Goal: Contribute content: Add original content to the website for others to see

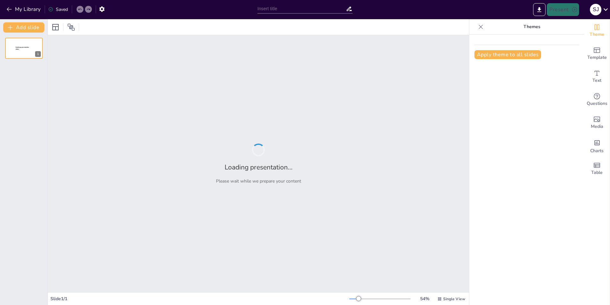
type input "Rabobank Project Finance: Deal or No Deal?"
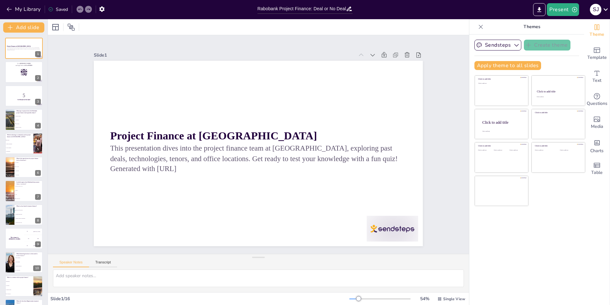
checkbox input "true"
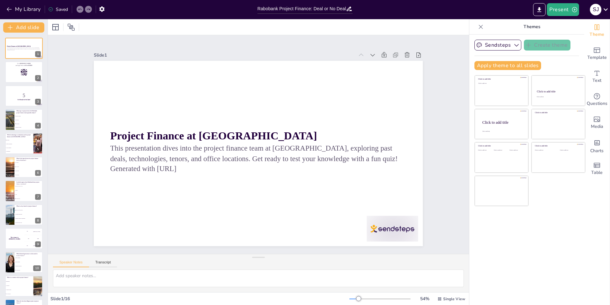
checkbox input "true"
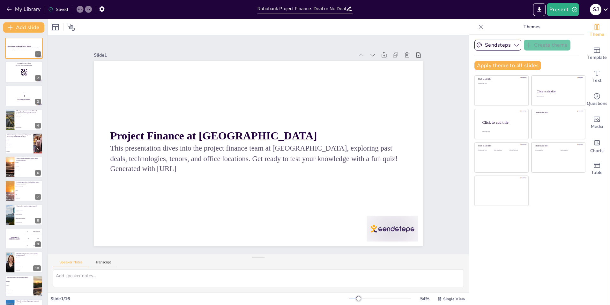
checkbox input "true"
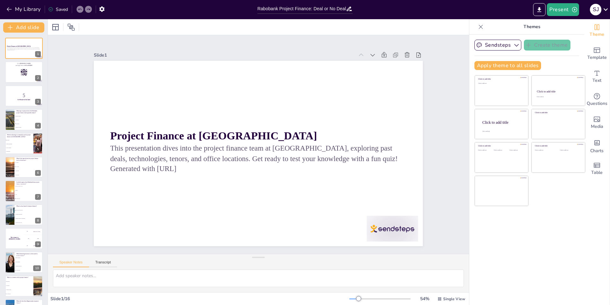
checkbox input "true"
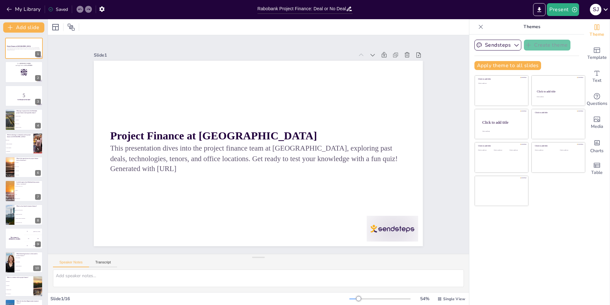
checkbox input "true"
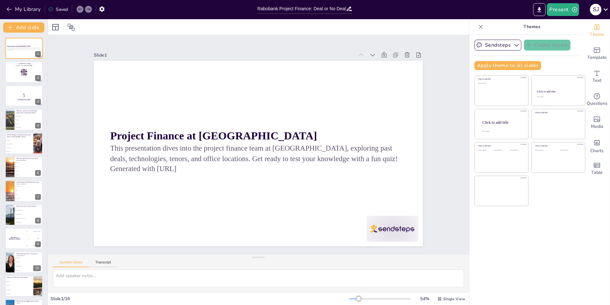
checkbox input "true"
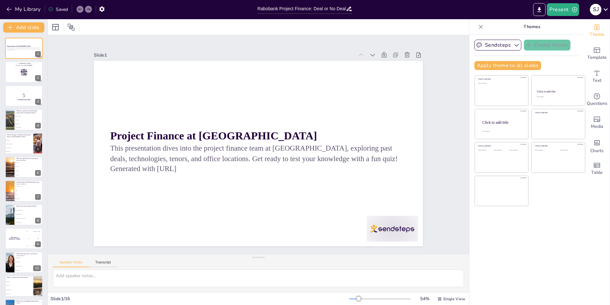
checkbox input "true"
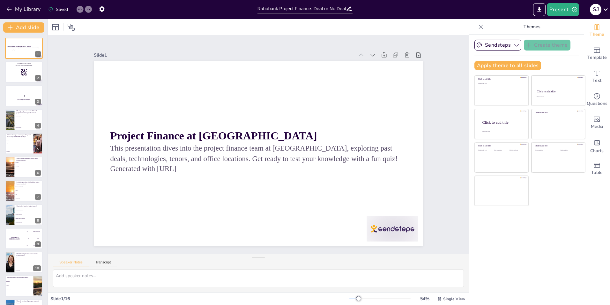
checkbox input "true"
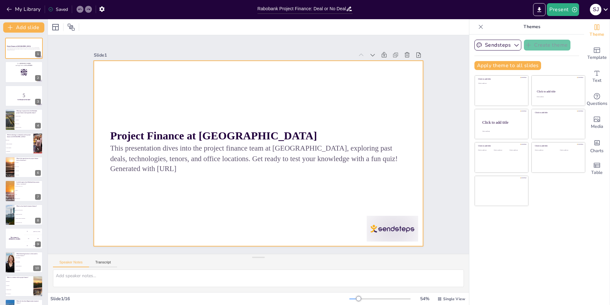
checkbox input "true"
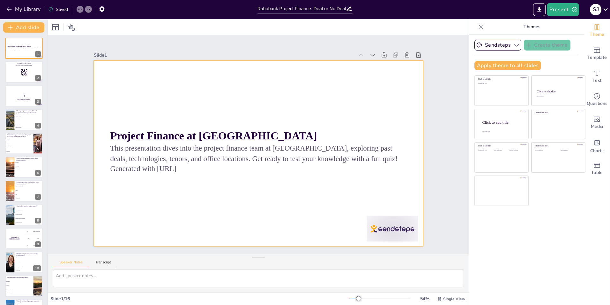
checkbox input "true"
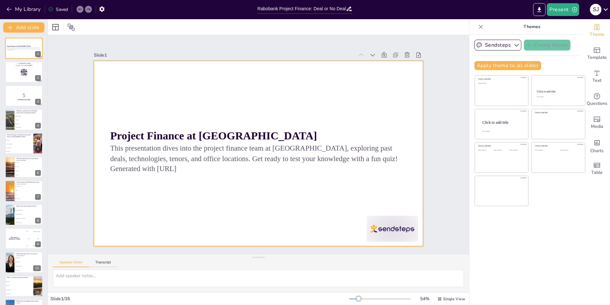
checkbox input "true"
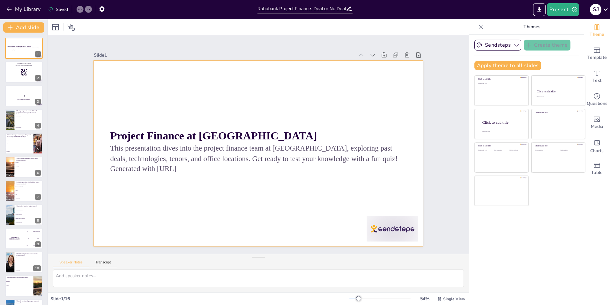
checkbox input "true"
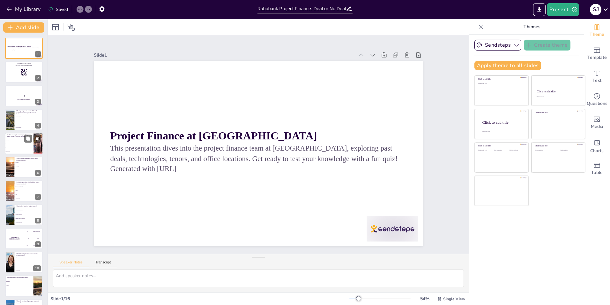
checkbox input "true"
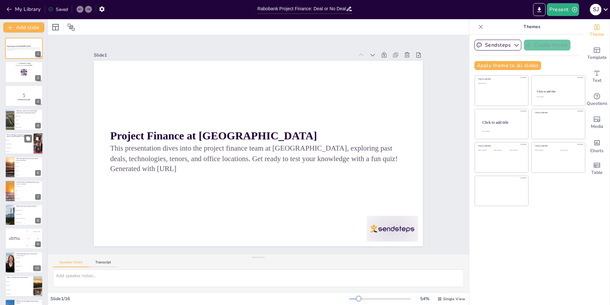
checkbox input "true"
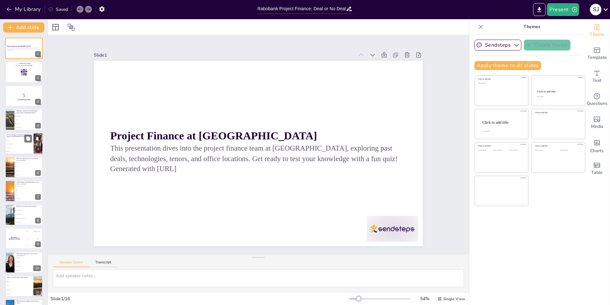
checkbox input "true"
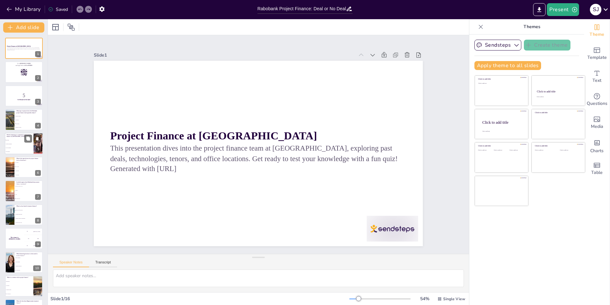
checkbox input "true"
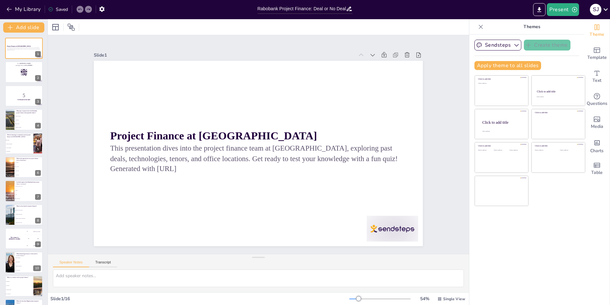
checkbox input "true"
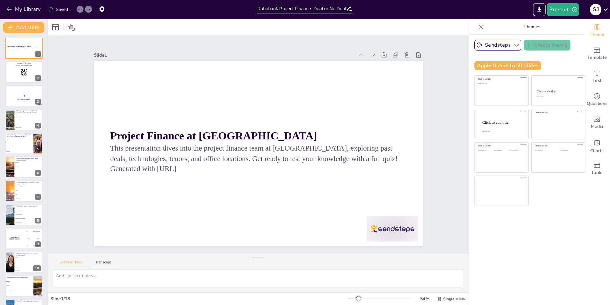
checkbox input "true"
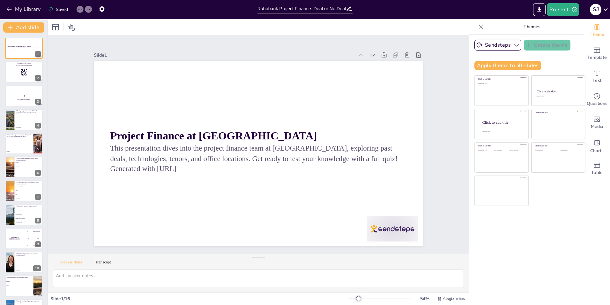
checkbox input "true"
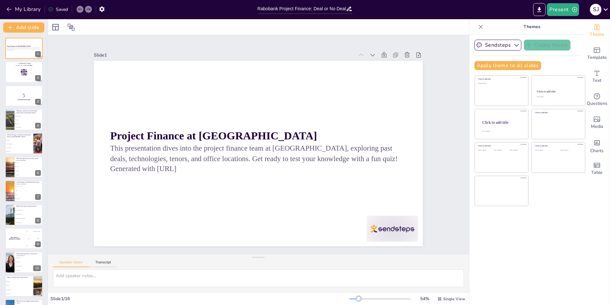
checkbox input "true"
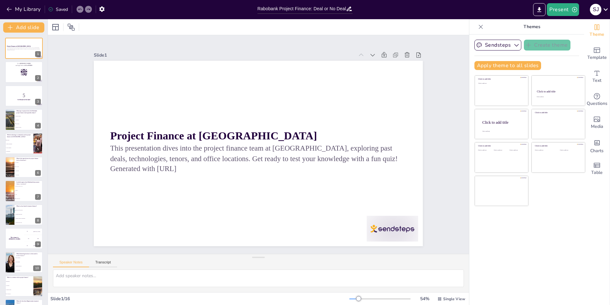
checkbox input "true"
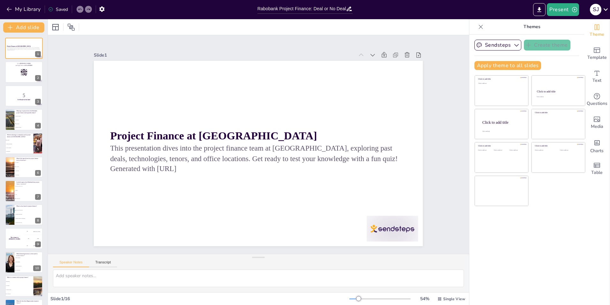
checkbox input "true"
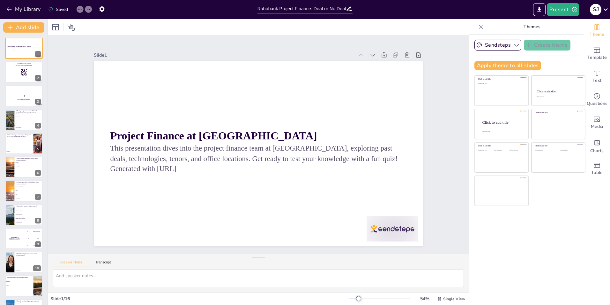
checkbox input "true"
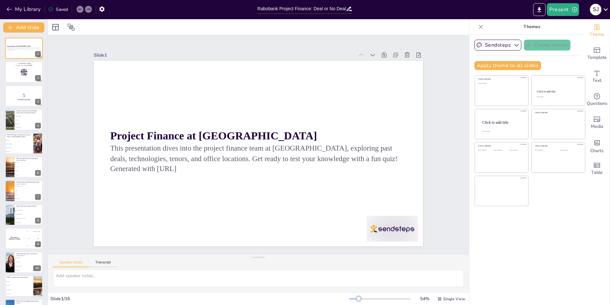
checkbox input "true"
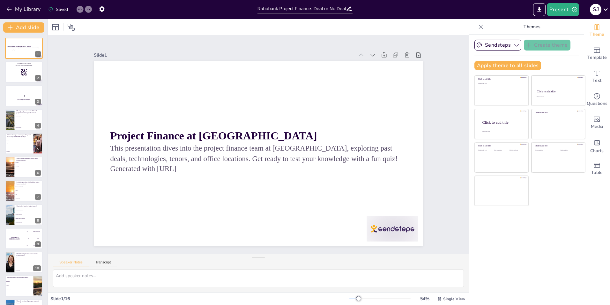
checkbox input "true"
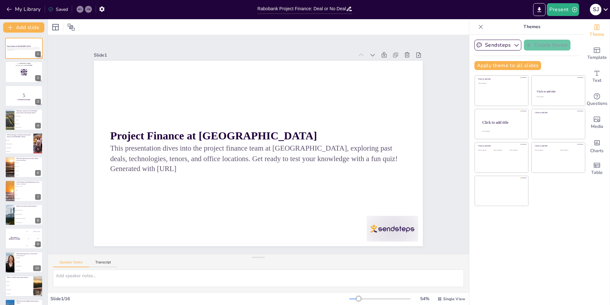
checkbox input "true"
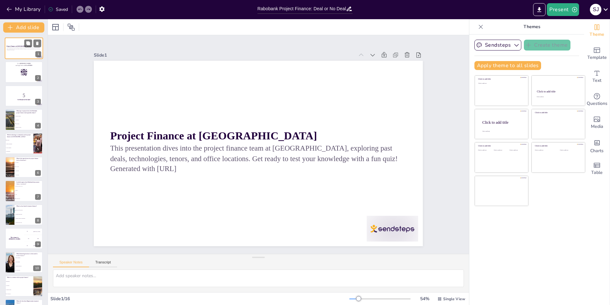
checkbox input "true"
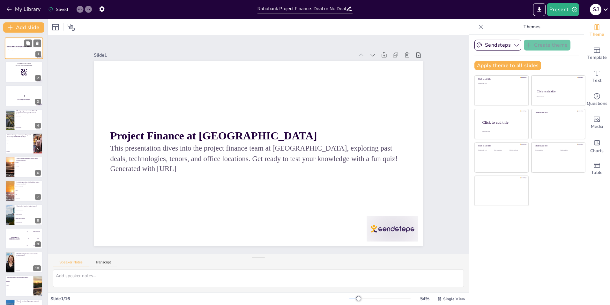
checkbox input "true"
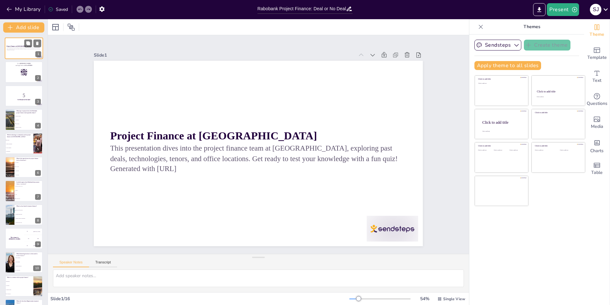
checkbox input "true"
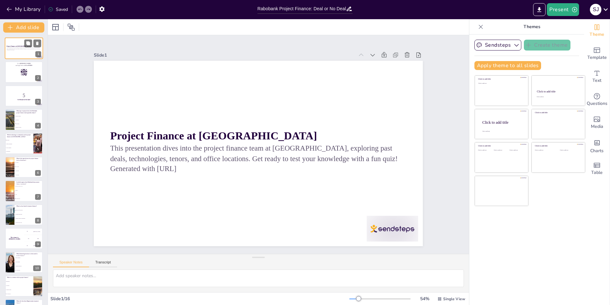
checkbox input "true"
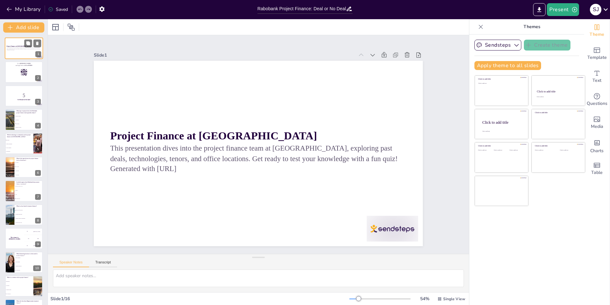
checkbox input "true"
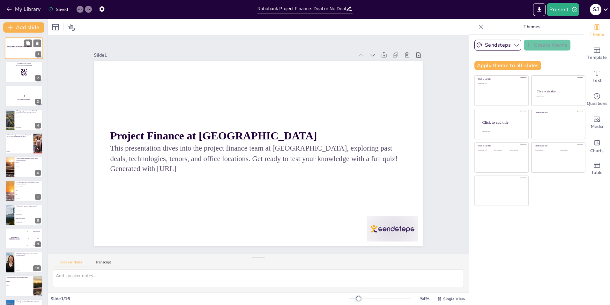
checkbox input "true"
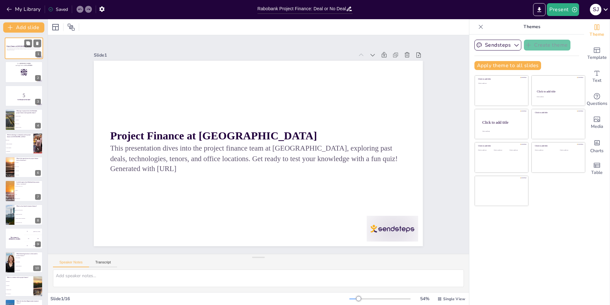
checkbox input "true"
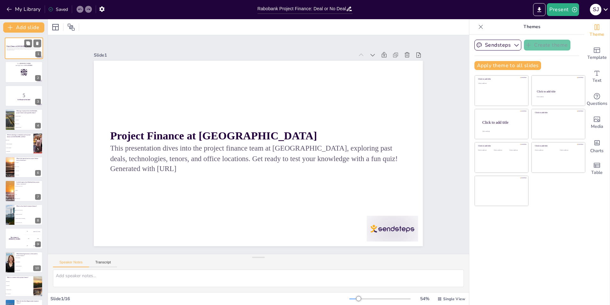
checkbox input "true"
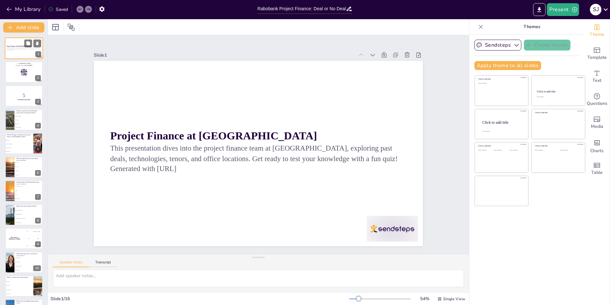
checkbox input "true"
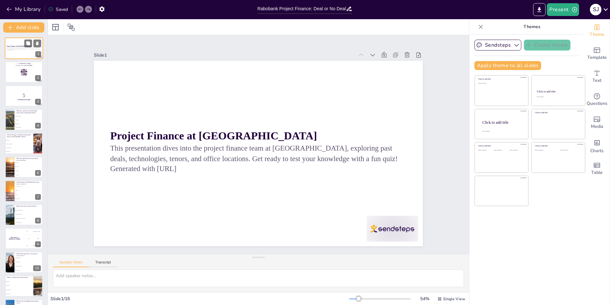
checkbox input "true"
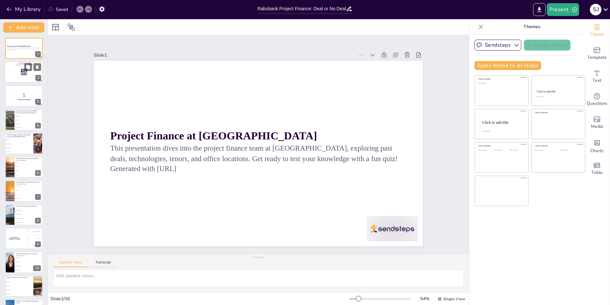
checkbox input "true"
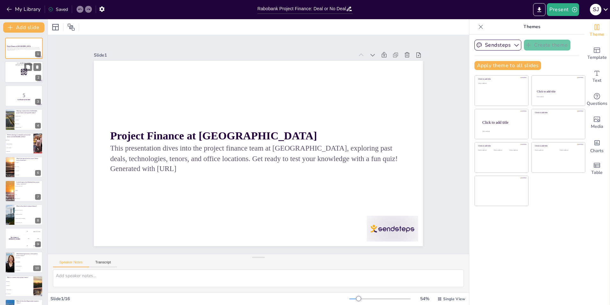
checkbox input "true"
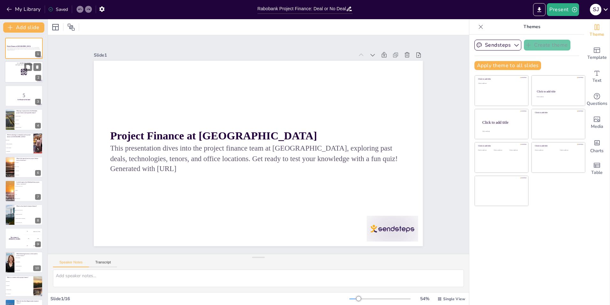
checkbox input "true"
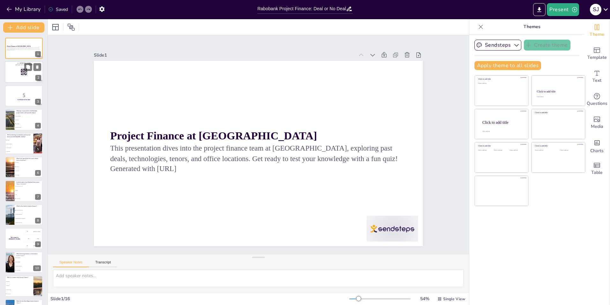
checkbox input "true"
click at [25, 72] on rect at bounding box center [23, 72] width 7 height 7
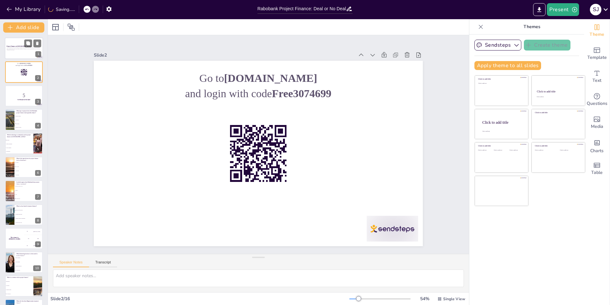
click at [20, 51] on div "This presentation dives into the project finance team at [GEOGRAPHIC_DATA], exp…" at bounding box center [24, 49] width 34 height 4
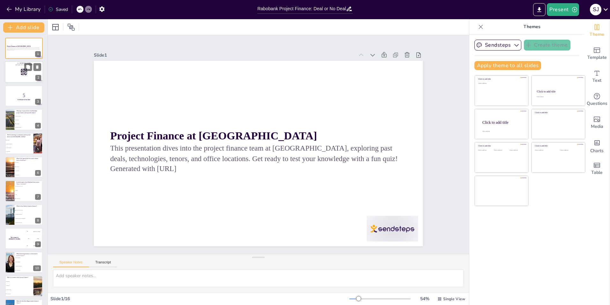
click at [12, 77] on div at bounding box center [24, 72] width 38 height 22
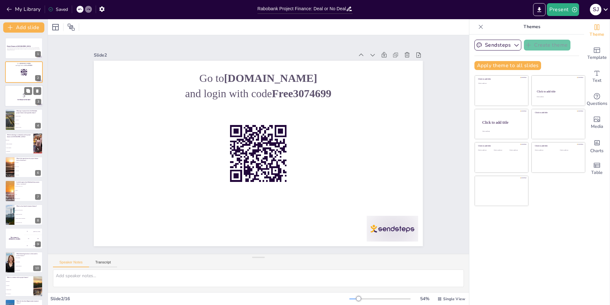
click at [20, 99] on p "Get Ready for the Quiz!" at bounding box center [24, 100] width 34 height 2
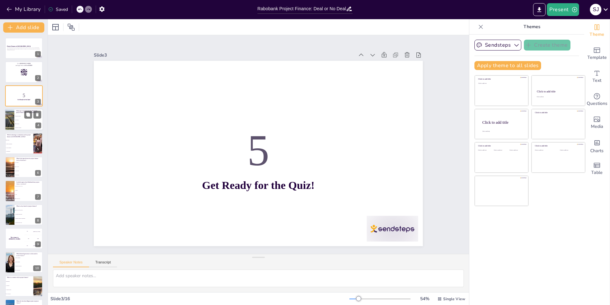
click at [17, 124] on span "Infrastructure" at bounding box center [28, 123] width 27 height 1
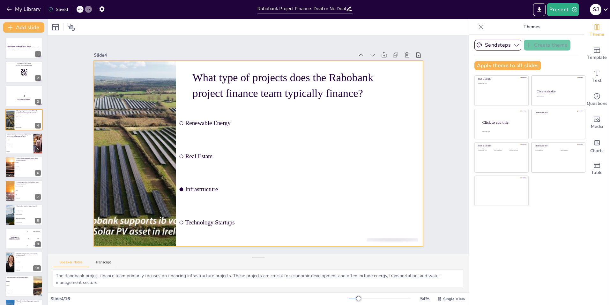
click at [264, 86] on p "What type of projects does the Rabobank project finance team typically finance?" at bounding box center [311, 95] width 216 height 74
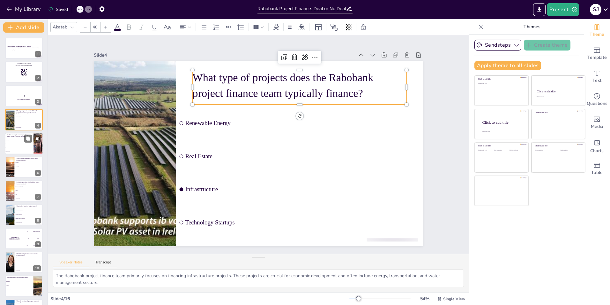
click at [20, 151] on span "Virtual Reality" at bounding box center [19, 151] width 27 height 1
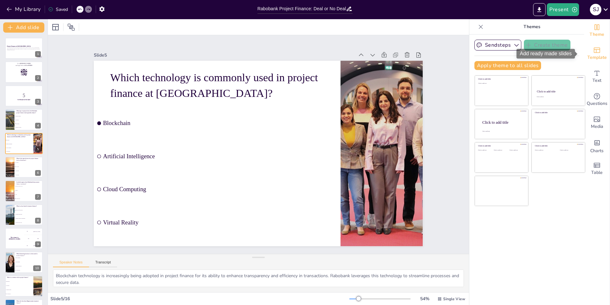
click at [590, 54] on span "Template" at bounding box center [597, 57] width 19 height 7
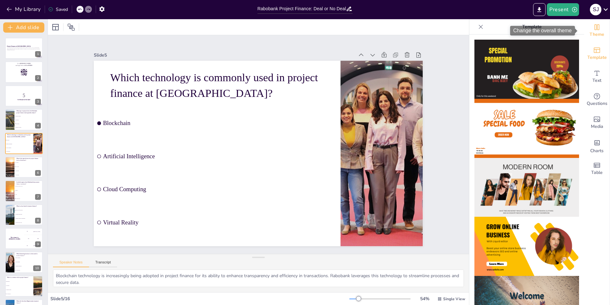
click at [596, 32] on span "Theme" at bounding box center [597, 34] width 15 height 7
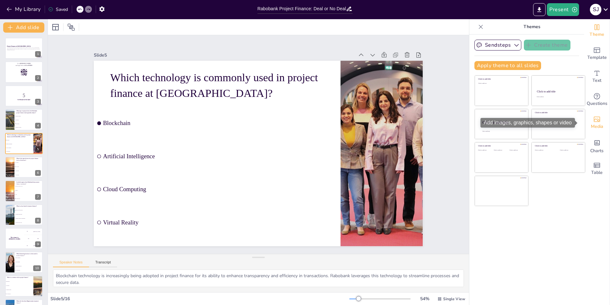
click at [598, 123] on span "Media" at bounding box center [597, 126] width 12 height 7
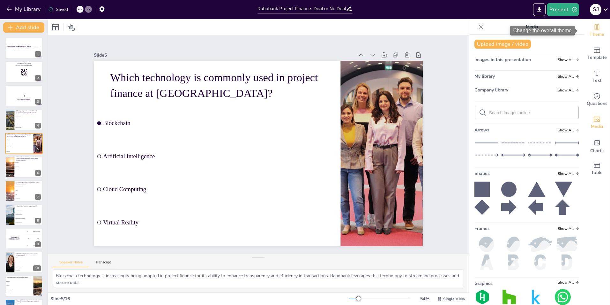
click at [600, 30] on div "Theme" at bounding box center [597, 30] width 26 height 23
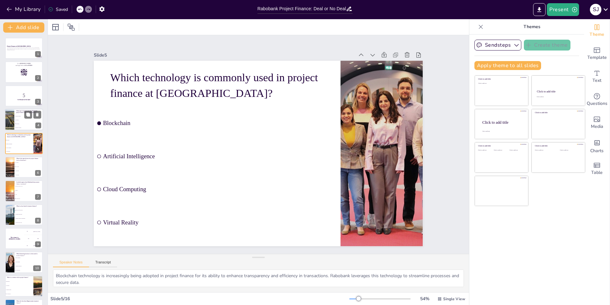
click at [11, 127] on div at bounding box center [9, 120] width 39 height 22
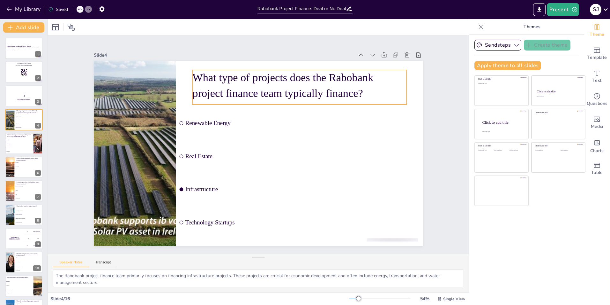
drag, startPoint x: 279, startPoint y: 84, endPoint x: 265, endPoint y: 79, distance: 14.4
click at [279, 84] on p "What type of projects does the Rabobank project finance team typically finance?" at bounding box center [323, 114] width 200 height 134
click at [196, 78] on p "What type of projects does the Rabobank project finance team typically finance?" at bounding box center [300, 85] width 214 height 31
click at [193, 77] on p "What type of projects does the Rabobank project finance team typically finance?" at bounding box center [300, 85] width 214 height 31
click at [313, 57] on icon at bounding box center [315, 57] width 5 height 1
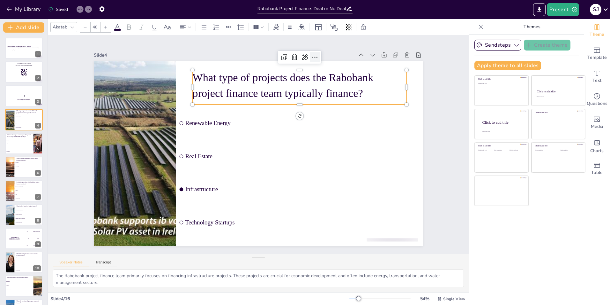
click at [321, 63] on icon at bounding box center [323, 64] width 5 height 2
click at [270, 76] on p "What type of projects does the Rabobank project finance team typically finance?" at bounding box center [300, 85] width 214 height 31
click at [270, 76] on p "What type of projects does the Rabobank project finance team typically finance?" at bounding box center [306, 90] width 216 height 53
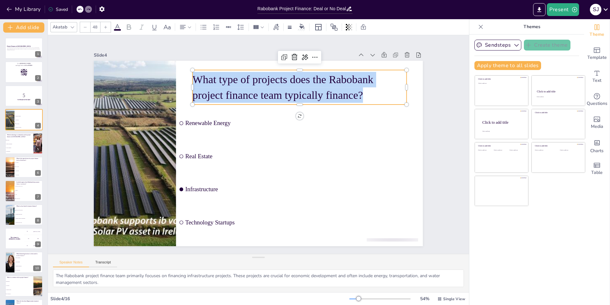
drag, startPoint x: 192, startPoint y: 79, endPoint x: 328, endPoint y: 81, distance: 135.0
click at [373, 90] on p "What type of projects does the Rabobank project finance team typically finance?" at bounding box center [319, 108] width 208 height 115
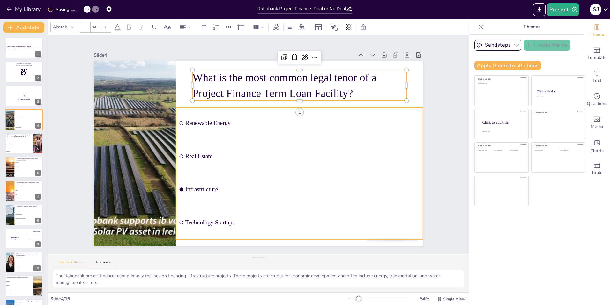
click at [193, 119] on span "Renewable Energy" at bounding box center [305, 127] width 234 height 31
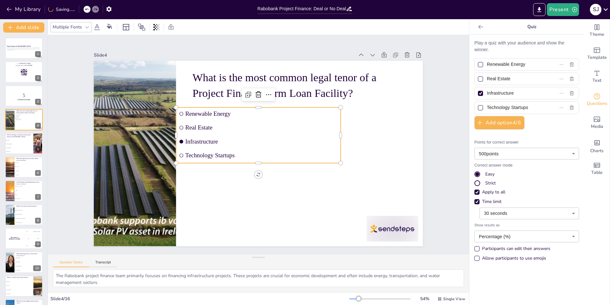
click at [203, 112] on span "Renewable Energy" at bounding box center [274, 117] width 142 height 68
click at [193, 112] on span "Renewable Energy" at bounding box center [265, 114] width 153 height 23
click at [509, 65] on input "Renewable Energy" at bounding box center [516, 64] width 58 height 9
drag, startPoint x: 482, startPoint y: 64, endPoint x: 547, endPoint y: 65, distance: 64.5
click at [547, 65] on label "Renewable Energy" at bounding box center [517, 64] width 80 height 9
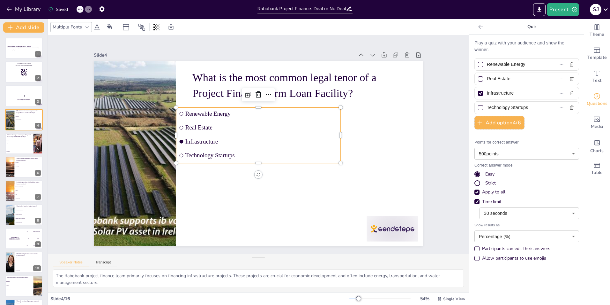
click at [546, 65] on input "Renewable Energy" at bounding box center [516, 64] width 58 height 9
paste input "7 years"
drag, startPoint x: 483, startPoint y: 79, endPoint x: 517, endPoint y: 79, distance: 34.5
click at [517, 79] on input "Real Estate" at bounding box center [516, 78] width 58 height 9
paste input "7 years"
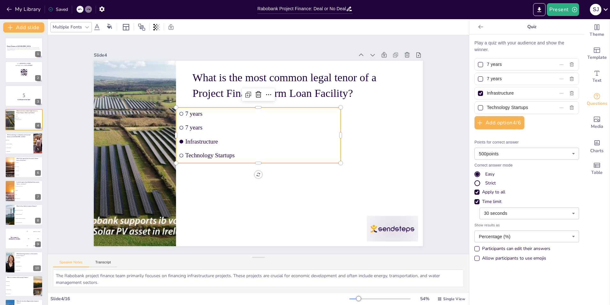
drag, startPoint x: 483, startPoint y: 93, endPoint x: 534, endPoint y: 93, distance: 50.8
click at [534, 93] on input "Infrastructure" at bounding box center [516, 92] width 58 height 9
paste input "7 years"
click at [487, 94] on input "I7 years" at bounding box center [516, 92] width 58 height 9
drag, startPoint x: 483, startPoint y: 110, endPoint x: 536, endPoint y: 107, distance: 53.7
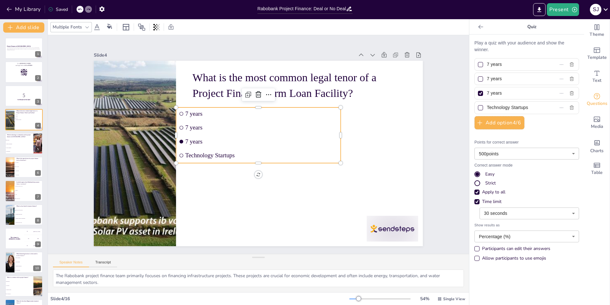
click at [536, 107] on label "Technology Startups" at bounding box center [517, 107] width 80 height 9
click at [536, 107] on input "Technology Startups" at bounding box center [516, 107] width 58 height 9
paste input "7 year"
click at [487, 77] on input "7 years" at bounding box center [516, 78] width 58 height 9
click at [487, 90] on input "7 years" at bounding box center [516, 92] width 58 height 9
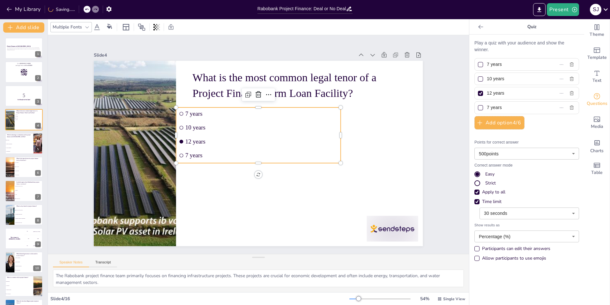
click at [487, 107] on input "7 years" at bounding box center [516, 107] width 58 height 9
click at [443, 139] on div "Slide 1 Project Finance at Rabobank This presentation dives into the project fi…" at bounding box center [259, 144] width 468 height 338
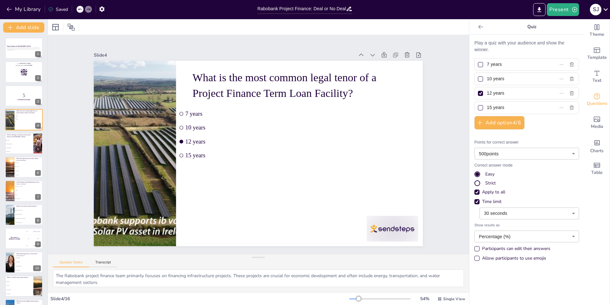
click at [478, 107] on div at bounding box center [480, 107] width 5 height 5
click at [487, 107] on input "15 years" at bounding box center [516, 107] width 58 height 9
click at [478, 91] on div at bounding box center [480, 93] width 5 height 5
click at [487, 91] on input "12 years" at bounding box center [516, 92] width 58 height 9
click at [441, 127] on div "Slide 1 Project Finance at Rabobank This presentation dives into the project fi…" at bounding box center [258, 144] width 421 height 218
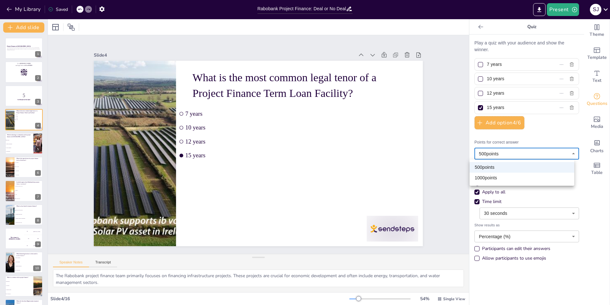
click at [551, 157] on body "My Library Saved Rabobank Project Finance: Deal or No Deal? Present [PERSON_NAM…" at bounding box center [305, 152] width 610 height 305
click at [551, 157] on div at bounding box center [305, 152] width 610 height 305
click at [523, 233] on body "My Library Saved Rabobank Project Finance: Deal or No Deal? Present [PERSON_NAM…" at bounding box center [305, 152] width 610 height 305
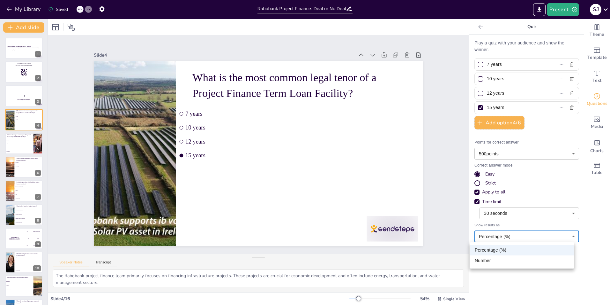
click at [586, 232] on div at bounding box center [305, 152] width 610 height 305
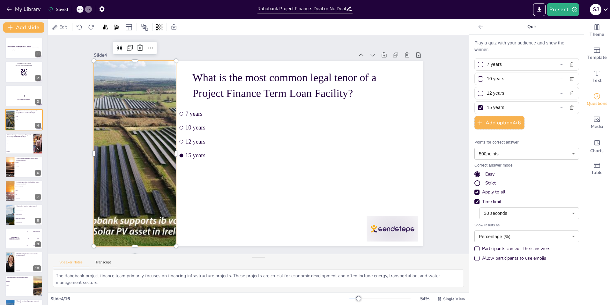
click at [132, 221] on div at bounding box center [134, 140] width 349 height 219
click at [147, 40] on icon at bounding box center [151, 36] width 8 height 8
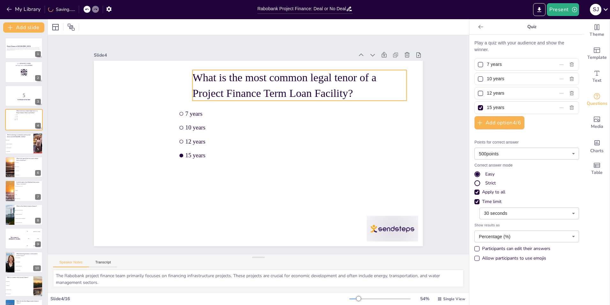
click at [200, 84] on p "What is the most common legal tenor of a Project Finance Term Loan Facility?" at bounding box center [300, 85] width 214 height 31
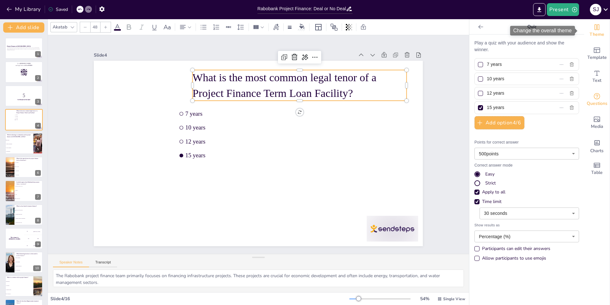
click at [594, 28] on icon "Change the overall theme" at bounding box center [597, 27] width 8 height 8
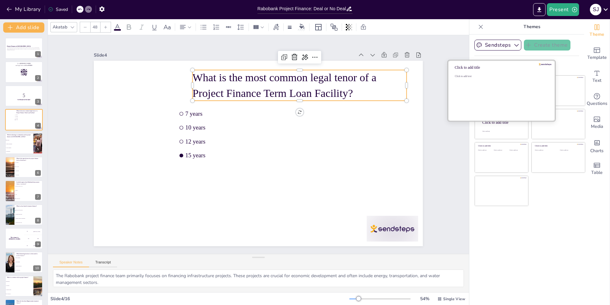
click at [486, 98] on div "Click to add text" at bounding box center [500, 95] width 91 height 40
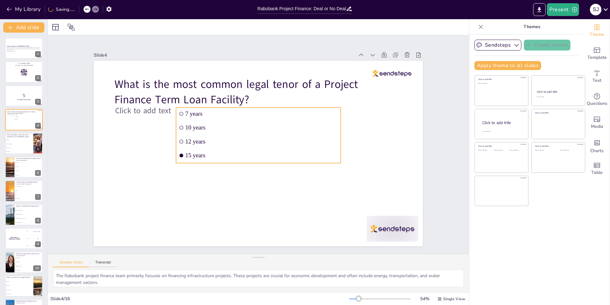
click at [221, 132] on ul "7 years 10 years 12 years 15 years" at bounding box center [258, 135] width 165 height 56
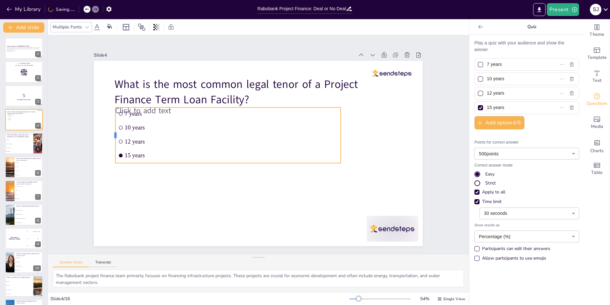
drag, startPoint x: 170, startPoint y: 132, endPoint x: 110, endPoint y: 134, distance: 60.7
click at [110, 134] on div at bounding box center [112, 135] width 5 height 56
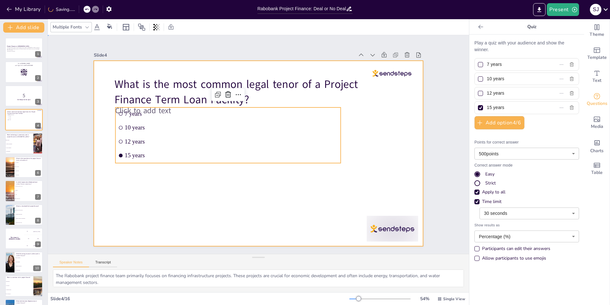
click at [142, 189] on div at bounding box center [258, 153] width 329 height 185
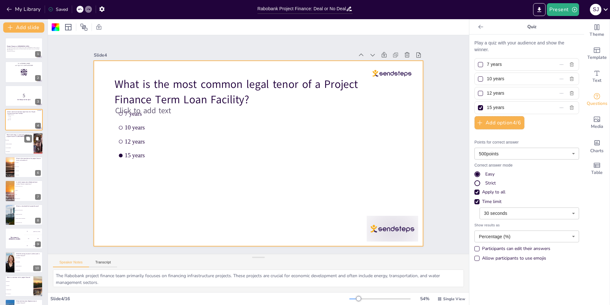
click at [13, 147] on li "Cloud Computing" at bounding box center [19, 148] width 29 height 4
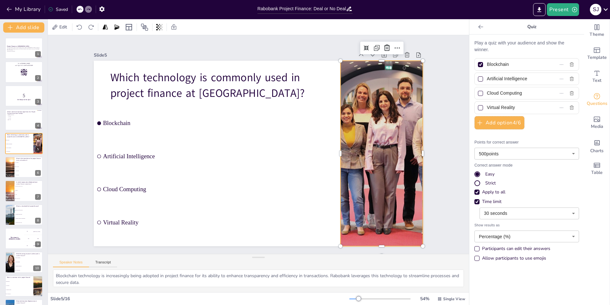
click at [349, 148] on div at bounding box center [382, 153] width 278 height 185
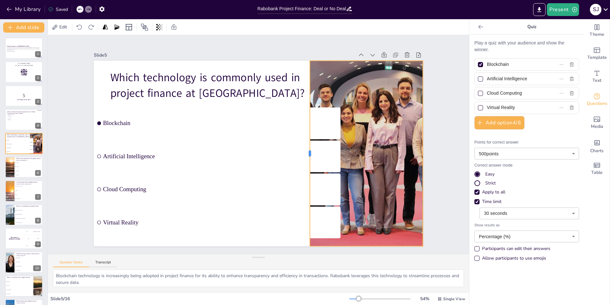
drag, startPoint x: 335, startPoint y: 150, endPoint x: 305, endPoint y: 130, distance: 36.7
click at [305, 130] on div at bounding box center [306, 158] width 25 height 185
click at [378, 57] on icon at bounding box center [381, 60] width 6 height 7
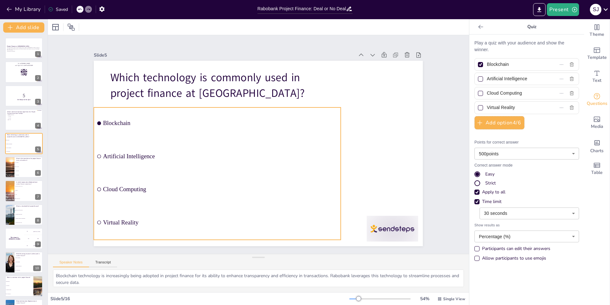
click at [105, 120] on ul "Blockchain Artificial Intelligence Cloud Computing Virtual Reality" at bounding box center [217, 173] width 247 height 132
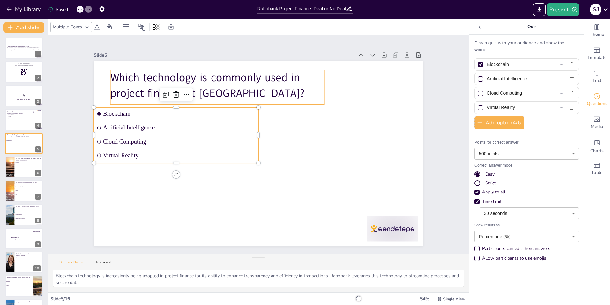
click at [114, 75] on p "Which technology is commonly used in project finance at [GEOGRAPHIC_DATA]?" at bounding box center [217, 85] width 214 height 31
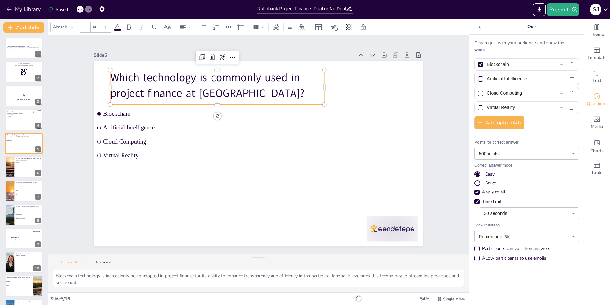
click at [112, 74] on p "Which technology is commonly used in project finance at [GEOGRAPHIC_DATA]?" at bounding box center [217, 85] width 214 height 31
click at [162, 141] on p "Which technology is commonly used in project finance at [GEOGRAPHIC_DATA]?" at bounding box center [257, 216] width 191 height 151
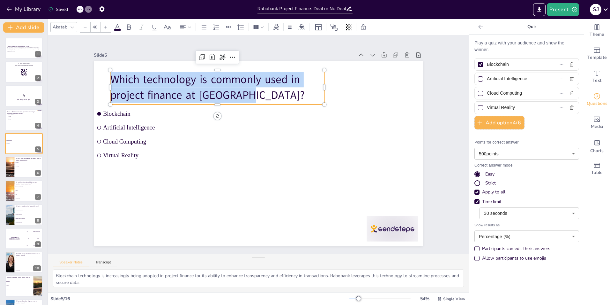
click at [112, 74] on p "Which technology is commonly used in project finance at [GEOGRAPHIC_DATA]?" at bounding box center [217, 87] width 214 height 31
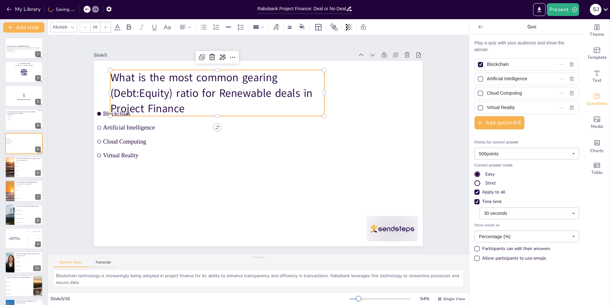
click at [319, 90] on p "What is the most common gearing (Debt:Equity) ratio for Renewable deals in Proj…" at bounding box center [217, 93] width 214 height 46
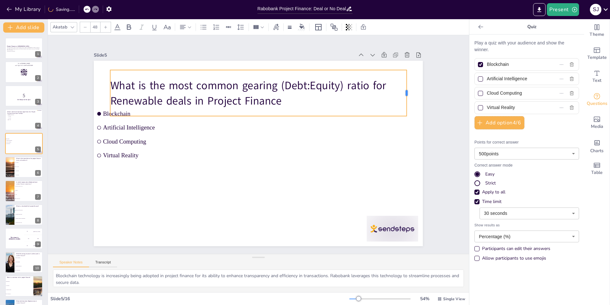
drag, startPoint x: 320, startPoint y: 90, endPoint x: 402, endPoint y: 78, distance: 83.2
click at [407, 78] on div at bounding box center [409, 93] width 5 height 46
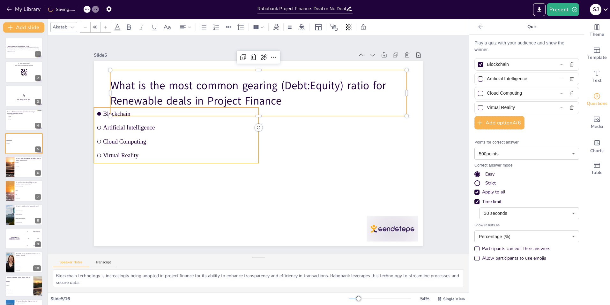
click at [106, 155] on span "Virtual Reality" at bounding box center [179, 155] width 153 height 7
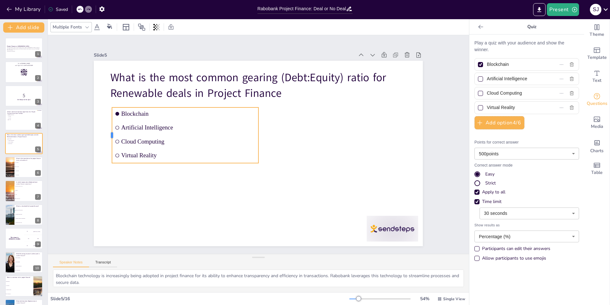
drag, startPoint x: 88, startPoint y: 132, endPoint x: 106, endPoint y: 133, distance: 18.2
click at [107, 133] on div at bounding box center [109, 135] width 5 height 56
click at [490, 66] on input "Blockchain" at bounding box center [516, 64] width 58 height 9
click at [487, 76] on input "Artificial Intelligence" at bounding box center [516, 78] width 58 height 9
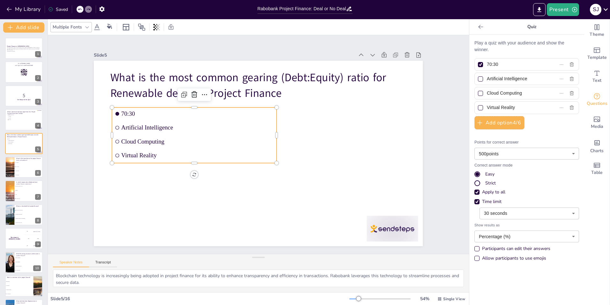
click at [487, 76] on input "Artificial Intelligence" at bounding box center [516, 78] width 58 height 9
click at [524, 78] on input "IntelligenceArtificial" at bounding box center [516, 78] width 58 height 9
drag, startPoint x: 524, startPoint y: 78, endPoint x: 462, endPoint y: 79, distance: 61.6
click at [462, 79] on div "Document fonts Akatab Recently used Akatab Mulish Popular fonts Fonts Add slide…" at bounding box center [305, 161] width 610 height 285
click at [552, 94] on div "Cloud Computing" at bounding box center [527, 93] width 105 height 12
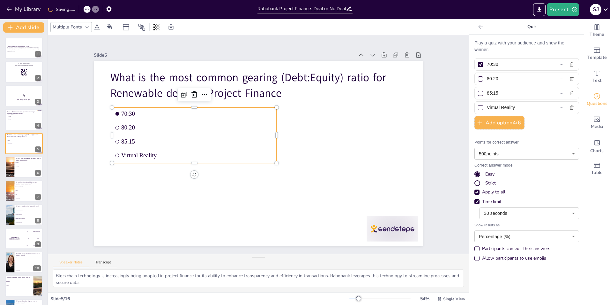
drag, startPoint x: 512, startPoint y: 107, endPoint x: 472, endPoint y: 102, distance: 39.8
click at [475, 102] on div "Virtual Reality" at bounding box center [527, 107] width 105 height 12
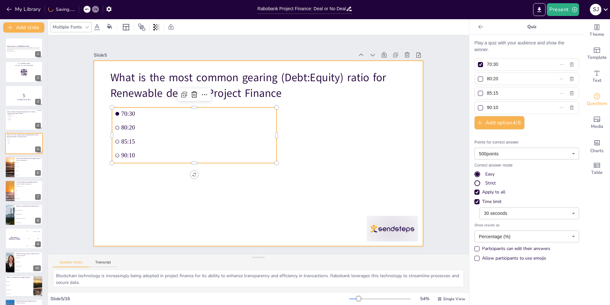
click at [377, 155] on div at bounding box center [254, 151] width 378 height 325
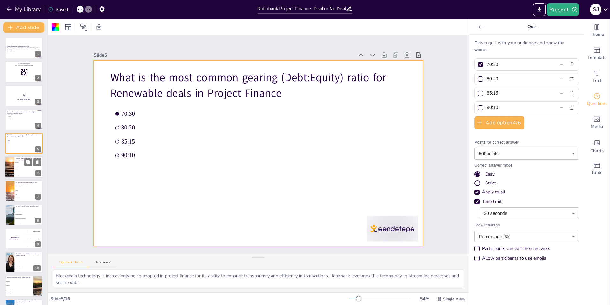
click at [15, 167] on span "10-15 years" at bounding box center [28, 166] width 27 height 1
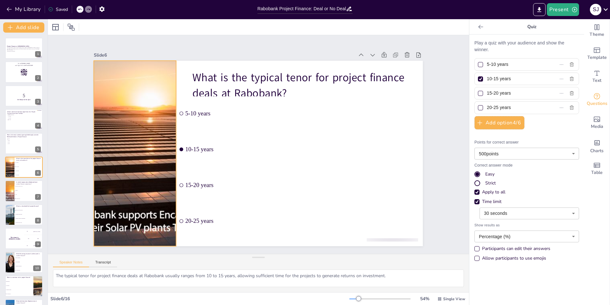
click at [149, 121] on div at bounding box center [134, 153] width 321 height 185
click at [136, 46] on icon at bounding box center [140, 48] width 8 height 8
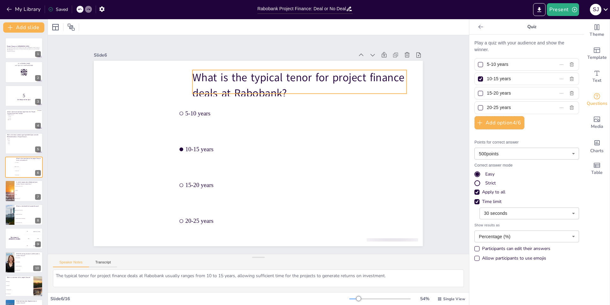
click at [215, 82] on p "What is the typical tenor for project finance deals at Rabobank?" at bounding box center [300, 85] width 214 height 31
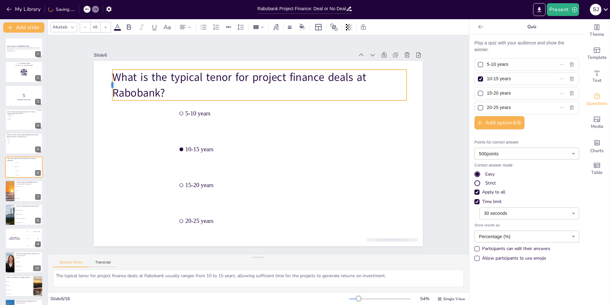
drag, startPoint x: 187, startPoint y: 81, endPoint x: 107, endPoint y: 83, distance: 80.2
click at [129, 57] on div at bounding box center [136, 41] width 14 height 31
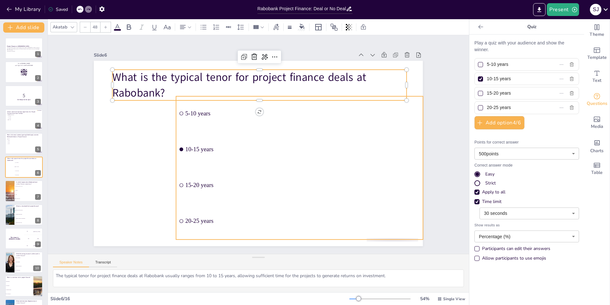
click at [192, 124] on ul "5-10 years 10-15 years 15-20 years 20-25 years" at bounding box center [217, 168] width 247 height 285
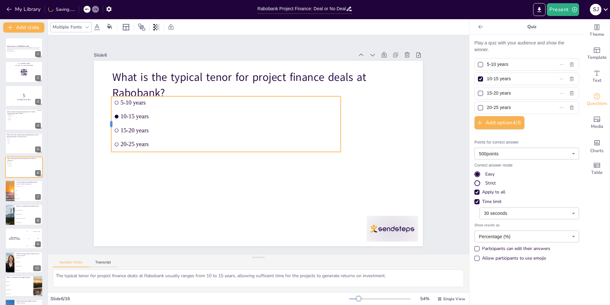
drag, startPoint x: 171, startPoint y: 120, endPoint x: 106, endPoint y: 129, distance: 65.3
click at [108, 121] on div at bounding box center [116, 93] width 17 height 56
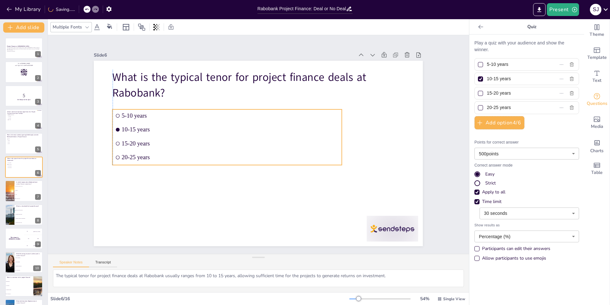
drag, startPoint x: 182, startPoint y: 148, endPoint x: 182, endPoint y: 161, distance: 13.1
click at [182, 161] on li "20-25 years" at bounding box center [225, 150] width 227 height 60
click at [19, 195] on li "Asia" at bounding box center [28, 194] width 29 height 4
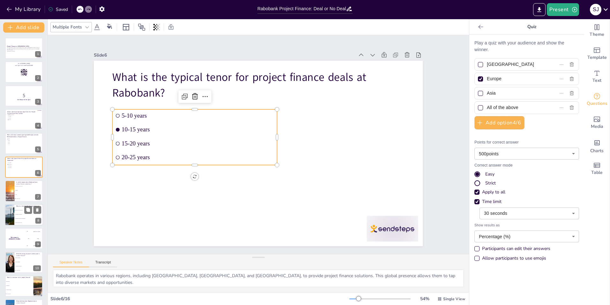
scroll to position [22, 0]
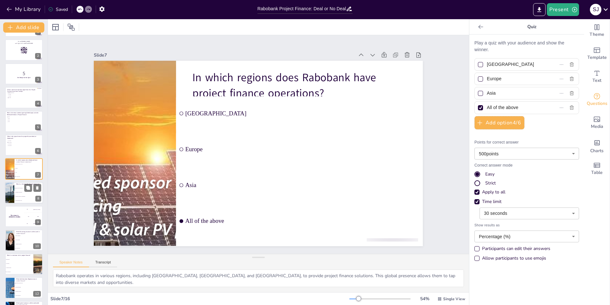
click at [20, 196] on span "Simplifies regulatory requirements" at bounding box center [28, 196] width 27 height 1
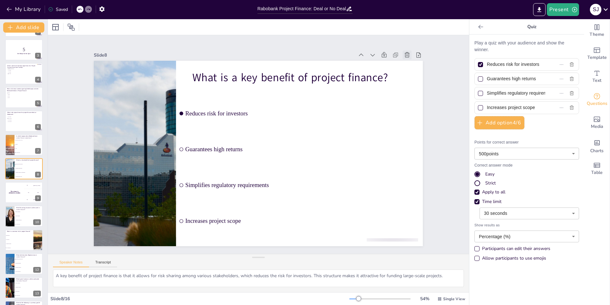
drag, startPoint x: 19, startPoint y: 198, endPoint x: 403, endPoint y: 54, distance: 410.4
click at [404, 54] on icon at bounding box center [407, 55] width 6 height 6
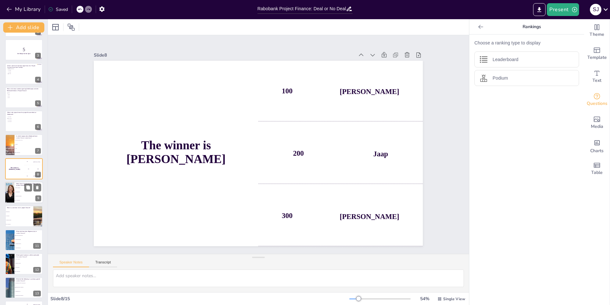
click at [18, 193] on li "Debt Financing" at bounding box center [28, 192] width 29 height 4
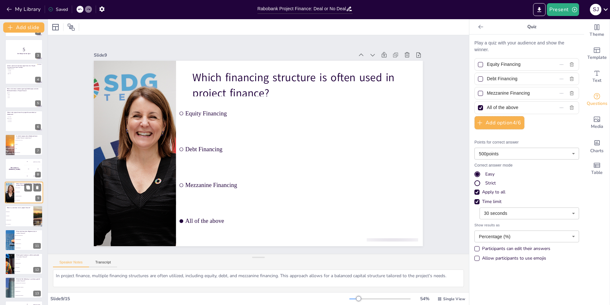
scroll to position [70, 0]
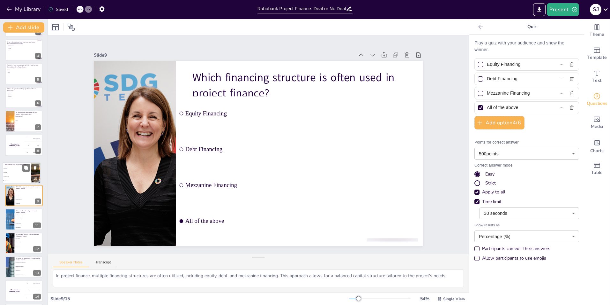
drag, startPoint x: 15, startPoint y: 195, endPoint x: 12, endPoint y: 173, distance: 21.9
click at [12, 173] on ul "Market Risk Credit Risk Construction Risk All of the above" at bounding box center [17, 174] width 28 height 16
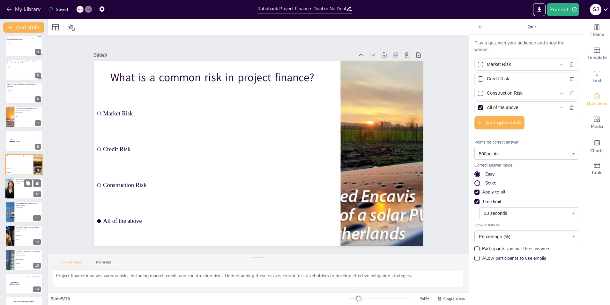
scroll to position [92, 0]
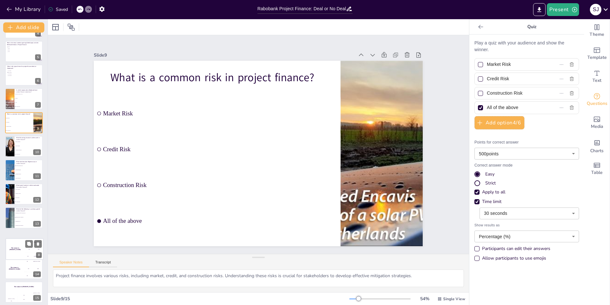
drag, startPoint x: 11, startPoint y: 123, endPoint x: 12, endPoint y: 253, distance: 130.6
click at [12, 253] on div "The winner is [PERSON_NAME]" at bounding box center [15, 248] width 19 height 21
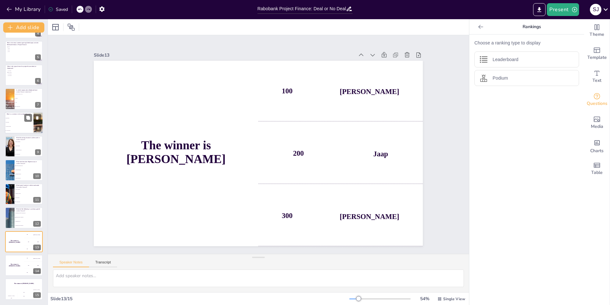
click at [13, 130] on span "All of the above" at bounding box center [19, 130] width 27 height 1
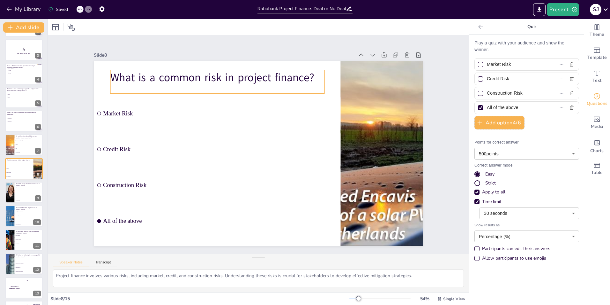
click at [143, 84] on div "What is a common risk in project finance?" at bounding box center [217, 82] width 214 height 24
click at [117, 75] on p "What is a common risk in project finance?" at bounding box center [224, 74] width 215 height 38
click at [113, 75] on p "What is a common risk in project finance?" at bounding box center [217, 77] width 214 height 15
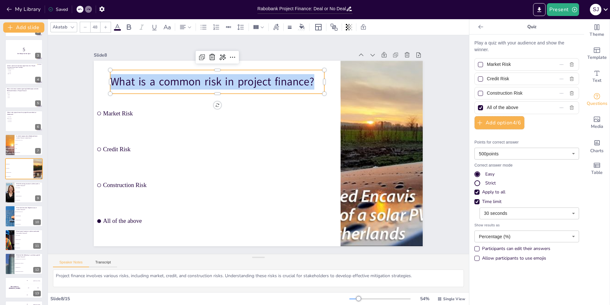
drag, startPoint x: 109, startPoint y: 79, endPoint x: 314, endPoint y: 73, distance: 205.7
click at [314, 73] on p "What is a common risk in project finance?" at bounding box center [231, 75] width 213 height 60
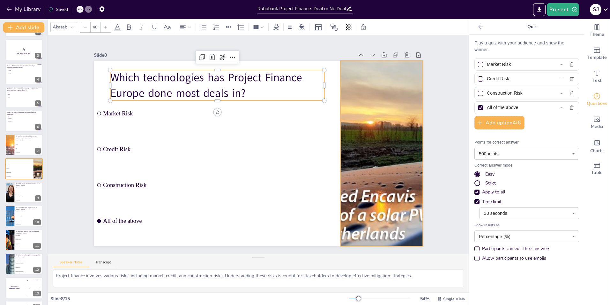
click at [356, 91] on div at bounding box center [149, 85] width 413 height 319
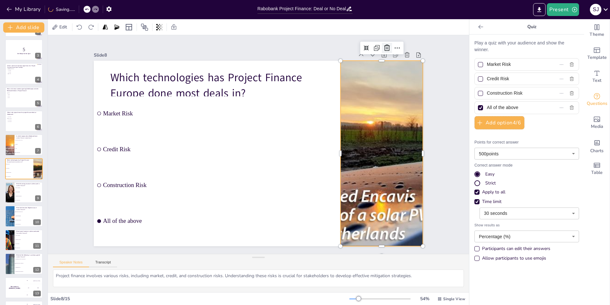
click at [383, 48] on icon at bounding box center [387, 48] width 8 height 8
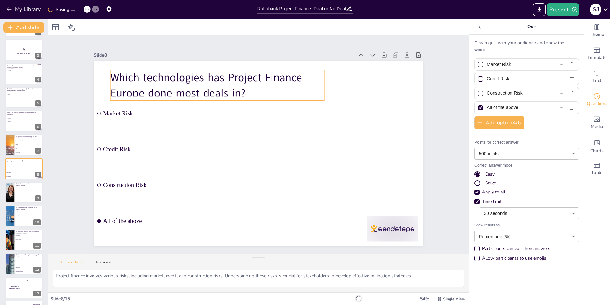
click at [261, 78] on p "Which technologies has Project Finance Europe done most deals in?" at bounding box center [217, 85] width 214 height 31
click at [320, 61] on div "Which technologies has Project Finance Europe done most deals in? Market Risk C…" at bounding box center [258, 61] width 329 height 0
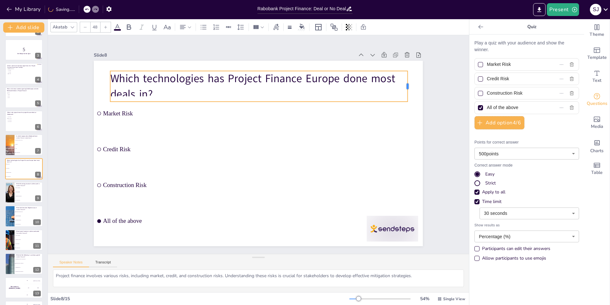
drag, startPoint x: 320, startPoint y: 84, endPoint x: 404, endPoint y: 82, distance: 83.3
click at [197, 276] on div at bounding box center [185, 289] width 24 height 26
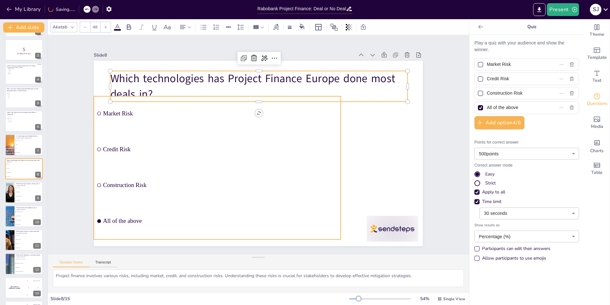
click at [140, 120] on li "Market Risk" at bounding box center [217, 113] width 247 height 34
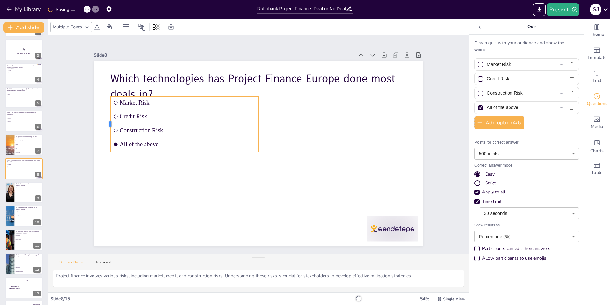
drag, startPoint x: 89, startPoint y: 123, endPoint x: 106, endPoint y: 130, distance: 17.8
click at [106, 130] on div at bounding box center [107, 124] width 5 height 56
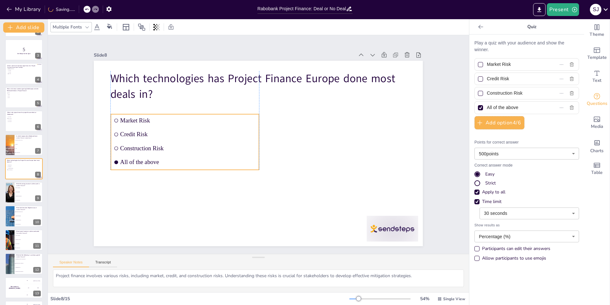
drag, startPoint x: 158, startPoint y: 147, endPoint x: 157, endPoint y: 165, distance: 17.9
click at [157, 165] on li "All of the above" at bounding box center [185, 162] width 148 height 12
click at [497, 62] on input "Market Risk" at bounding box center [516, 64] width 58 height 9
drag, startPoint x: 484, startPoint y: 64, endPoint x: 541, endPoint y: 64, distance: 56.8
click at [541, 64] on label "Market Risk" at bounding box center [517, 64] width 80 height 9
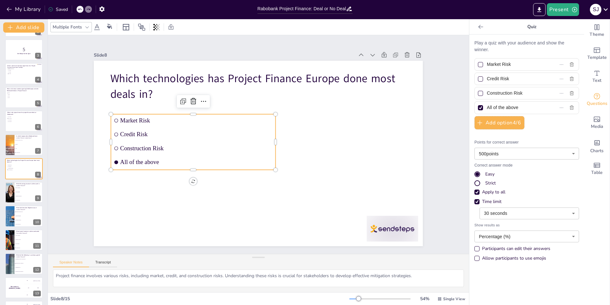
click at [541, 64] on input "Market Risk" at bounding box center [516, 64] width 58 height 9
paste input "Onshore and offshore wind"
drag, startPoint x: 483, startPoint y: 79, endPoint x: 524, endPoint y: 78, distance: 41.2
click at [524, 78] on input "Credit Risk" at bounding box center [516, 78] width 58 height 9
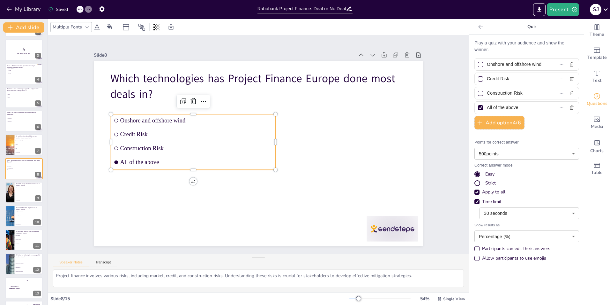
paste input "Fiber"
drag, startPoint x: 483, startPoint y: 95, endPoint x: 532, endPoint y: 91, distance: 49.0
click at [532, 91] on input "Construction Risk" at bounding box center [516, 92] width 58 height 9
paste input "Solar"
click at [487, 109] on input "All of the above" at bounding box center [516, 107] width 58 height 9
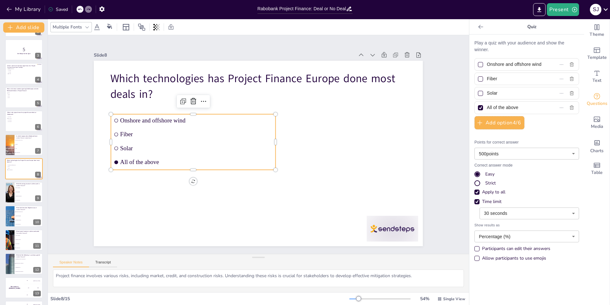
drag, startPoint x: 483, startPoint y: 108, endPoint x: 548, endPoint y: 106, distance: 64.8
click at [548, 106] on label "All of the above" at bounding box center [517, 107] width 80 height 9
click at [546, 106] on input "All of the above" at bounding box center [516, 107] width 58 height 9
paste input "Battery storag"
click at [478, 63] on div at bounding box center [480, 64] width 5 height 5
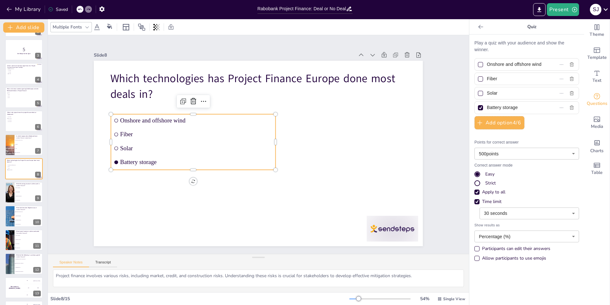
click at [487, 63] on input "Onshore and offshore wind" at bounding box center [516, 64] width 58 height 9
click at [478, 110] on div at bounding box center [480, 107] width 5 height 5
click at [487, 110] on input "Battery storage" at bounding box center [516, 107] width 58 height 9
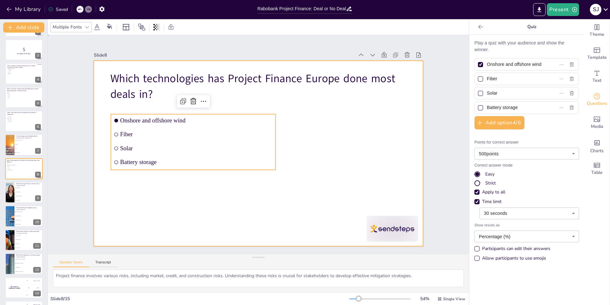
click at [412, 125] on div at bounding box center [258, 153] width 329 height 185
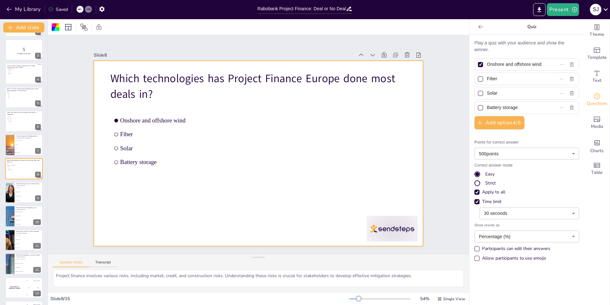
click at [436, 123] on div "Slide 1 Project Finance at Rabobank This presentation dives into the project fi…" at bounding box center [258, 144] width 365 height 203
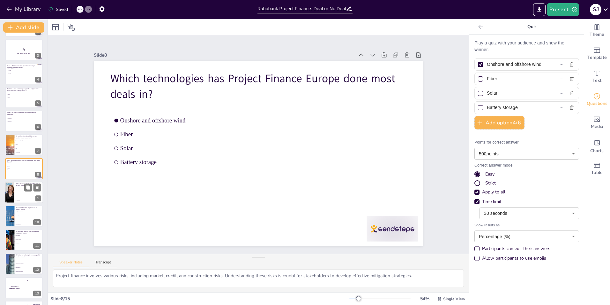
click at [22, 194] on li "Mezzanine Financing" at bounding box center [28, 196] width 29 height 4
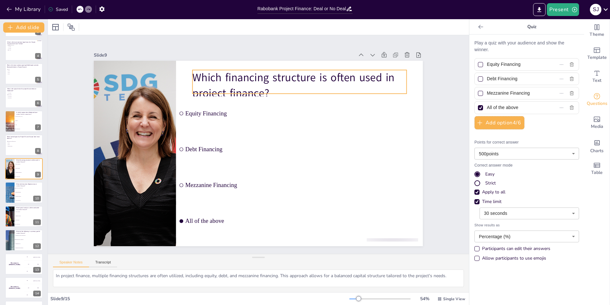
click at [213, 76] on p "Which financing structure is often used in project finance?" at bounding box center [300, 85] width 214 height 31
click at [239, 74] on p "Which financing structure is often used in project finance?" at bounding box center [329, 128] width 180 height 166
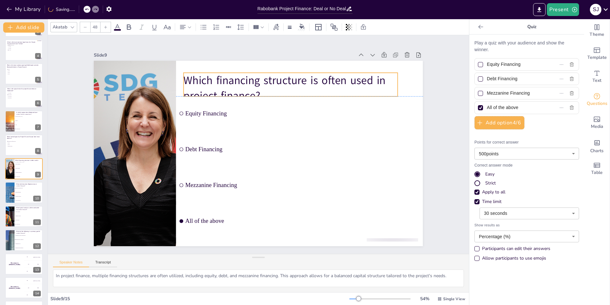
drag, startPoint x: 192, startPoint y: 75, endPoint x: 184, endPoint y: 75, distance: 9.0
click at [184, 75] on p "Which financing structure is often used in project finance?" at bounding box center [291, 88] width 214 height 31
click at [184, 77] on p "Which financing structure is often used in project finance?" at bounding box center [291, 88] width 214 height 31
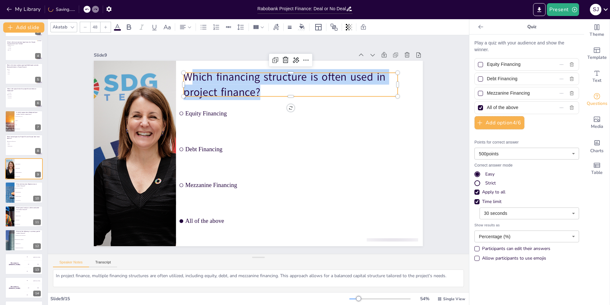
drag, startPoint x: 184, startPoint y: 75, endPoint x: 286, endPoint y: 91, distance: 103.1
click at [286, 91] on p "Which financing structure is often used in project finance?" at bounding box center [291, 84] width 214 height 31
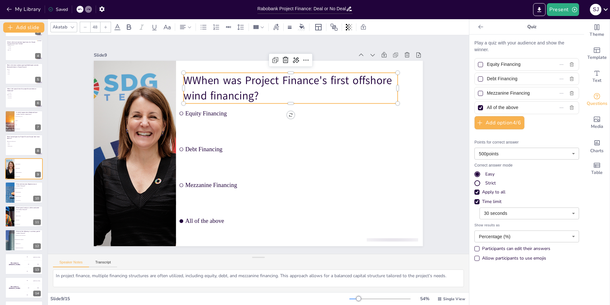
click at [186, 79] on p "WWhen was Project Finance's first offshore wind financing?" at bounding box center [291, 88] width 214 height 31
click at [555, 63] on div "Equity Financing" at bounding box center [527, 64] width 105 height 12
drag, startPoint x: 482, startPoint y: 77, endPoint x: 523, endPoint y: 78, distance: 40.9
click at [525, 78] on span "Debt Financing" at bounding box center [514, 78] width 58 height 9
click at [525, 78] on input "Debt Financing" at bounding box center [516, 78] width 58 height 9
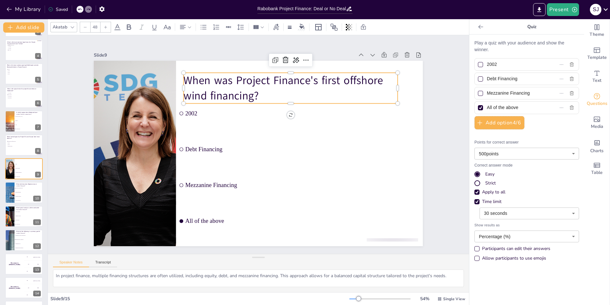
drag, startPoint x: 523, startPoint y: 78, endPoint x: 475, endPoint y: 80, distance: 47.9
click at [477, 80] on label "Debt Financing" at bounding box center [517, 78] width 80 height 9
click at [487, 80] on input "Debt Financing" at bounding box center [516, 78] width 58 height 9
paste input "2006"
drag, startPoint x: 525, startPoint y: 93, endPoint x: 478, endPoint y: 93, distance: 47.2
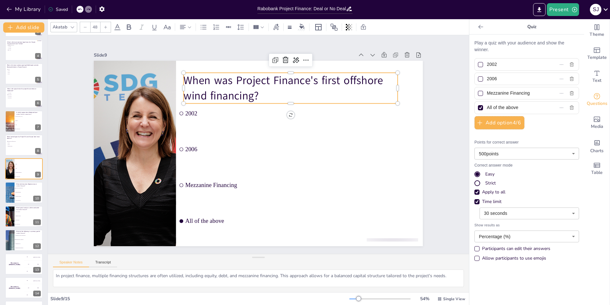
click at [478, 93] on label "Mezzanine Financing" at bounding box center [517, 92] width 80 height 9
click at [487, 93] on input "Mezzanine Financing" at bounding box center [516, 92] width 58 height 9
paste input "2008"
drag, startPoint x: 521, startPoint y: 108, endPoint x: 476, endPoint y: 107, distance: 44.7
click at [477, 107] on label "All of the above" at bounding box center [517, 107] width 80 height 9
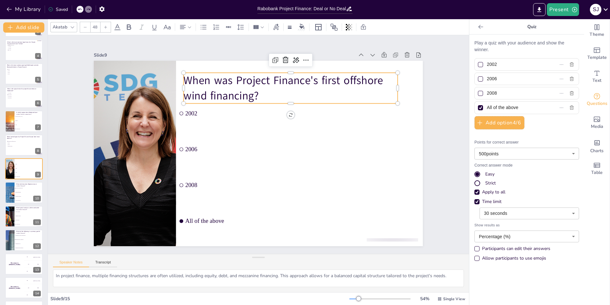
click at [487, 107] on input "All of the above" at bounding box center [516, 107] width 58 height 9
paste input "2010"
click at [479, 79] on div at bounding box center [480, 78] width 3 height 3
click at [487, 79] on input "2006" at bounding box center [516, 78] width 58 height 9
click at [478, 109] on div at bounding box center [480, 107] width 5 height 5
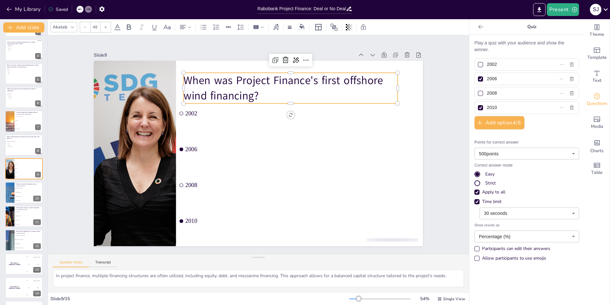
click at [487, 109] on input "2010" at bounding box center [516, 107] width 58 height 9
click at [139, 109] on div at bounding box center [135, 140] width 400 height 224
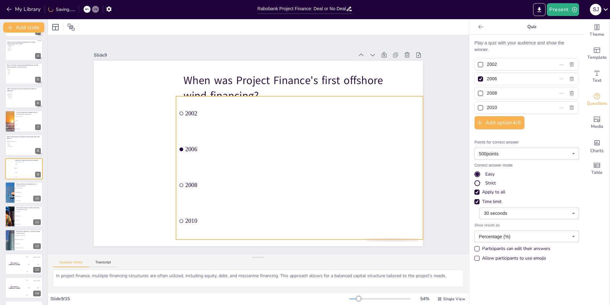
click at [199, 127] on li "2002" at bounding box center [299, 113] width 247 height 34
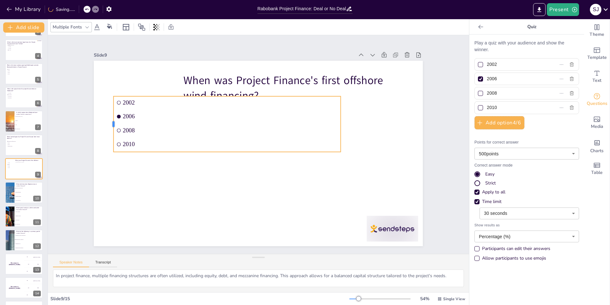
drag, startPoint x: 170, startPoint y: 122, endPoint x: 108, endPoint y: 132, distance: 63.4
click at [109, 132] on div at bounding box center [111, 124] width 5 height 56
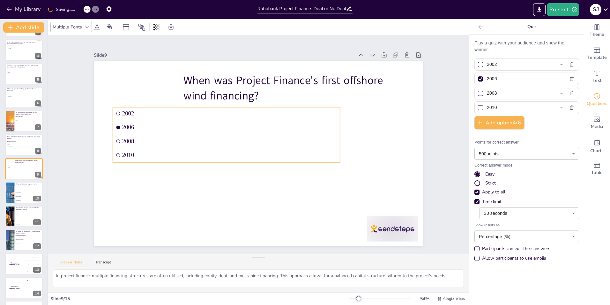
drag, startPoint x: 144, startPoint y: 148, endPoint x: 144, endPoint y: 157, distance: 9.3
click at [144, 159] on ul "2002 2006 2008 2010" at bounding box center [226, 135] width 227 height 56
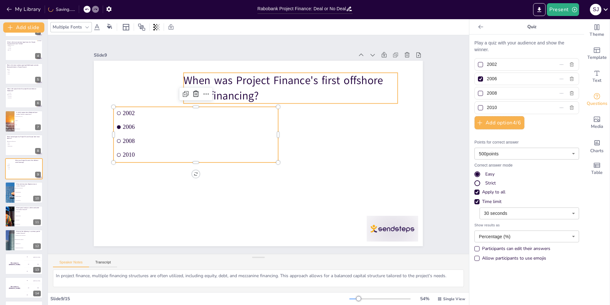
click at [186, 78] on p "When was Project Finance's first offshore wind financing?" at bounding box center [291, 88] width 214 height 31
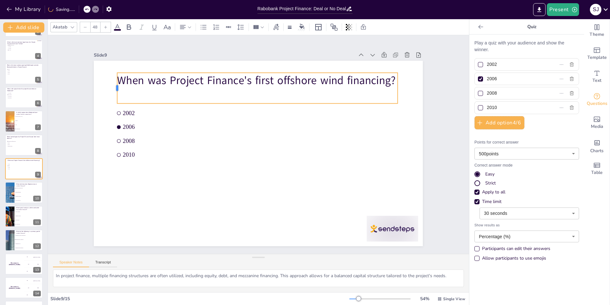
drag, startPoint x: 178, startPoint y: 85, endPoint x: 111, endPoint y: 88, distance: 66.5
click at [112, 88] on div at bounding box center [114, 88] width 5 height 31
click at [169, 81] on p "When was Project Finance's first offshore wind financing?" at bounding box center [257, 80] width 280 height 15
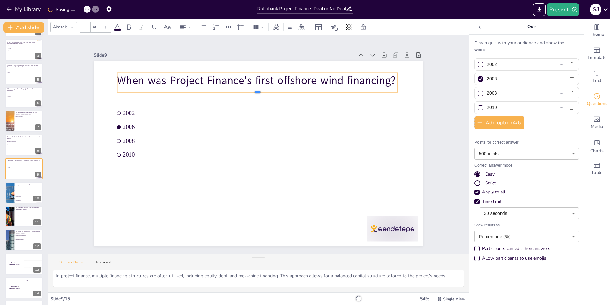
drag, startPoint x: 162, startPoint y: 103, endPoint x: 164, endPoint y: 92, distance: 11.4
click at [164, 92] on div at bounding box center [257, 94] width 280 height 5
click at [252, 92] on div at bounding box center [257, 94] width 280 height 5
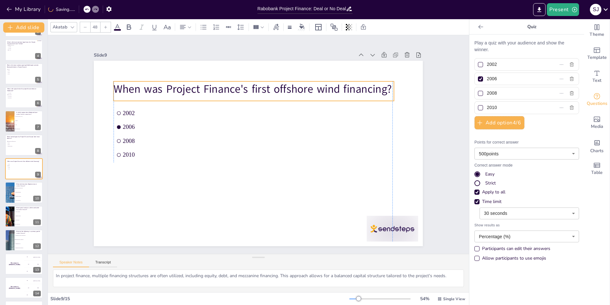
drag, startPoint x: 233, startPoint y: 73, endPoint x: 229, endPoint y: 82, distance: 9.7
click at [229, 82] on p "When was Project Finance's first offshore wind financing?" at bounding box center [254, 88] width 280 height 15
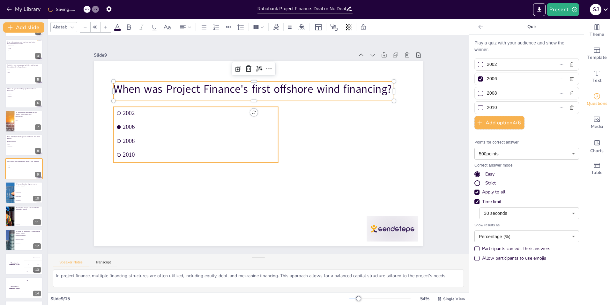
click at [176, 124] on span "2006" at bounding box center [199, 127] width 153 height 7
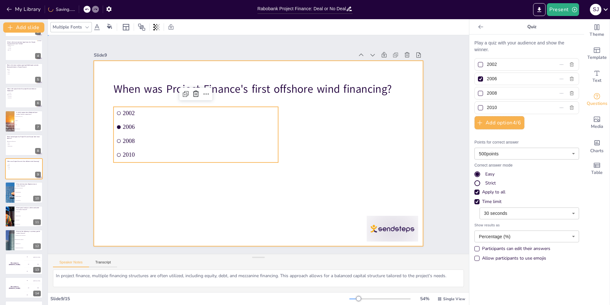
click at [98, 127] on div at bounding box center [258, 153] width 329 height 185
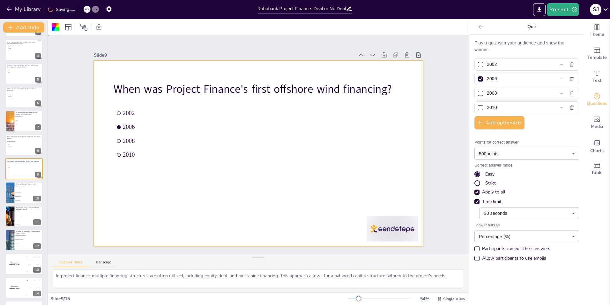
click at [67, 130] on div "Slide 1 Project Finance at Rabobank This presentation dives into the project fi…" at bounding box center [258, 144] width 421 height 218
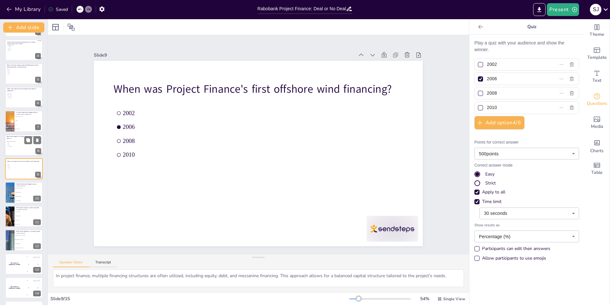
click at [12, 147] on div at bounding box center [24, 145] width 38 height 22
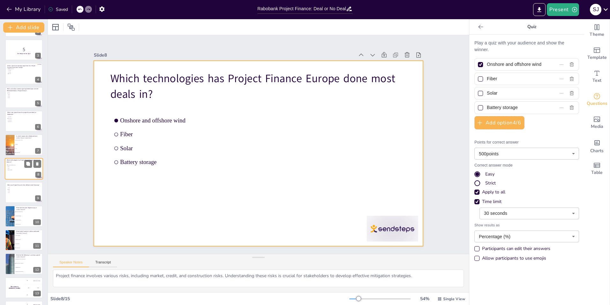
click at [17, 171] on div at bounding box center [24, 169] width 38 height 22
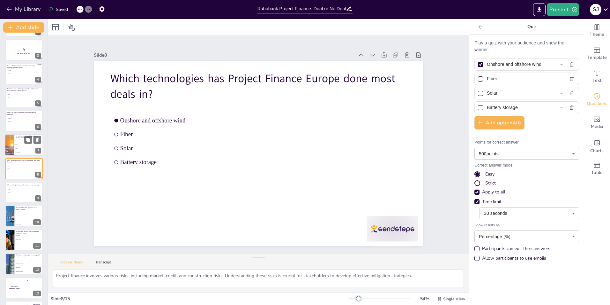
click at [17, 154] on li "All of the above" at bounding box center [28, 153] width 29 height 4
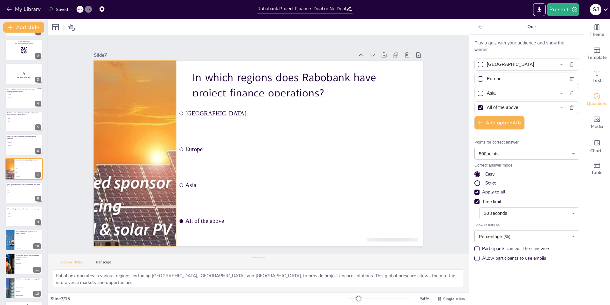
click at [163, 83] on div at bounding box center [153, 79] width 407 height 366
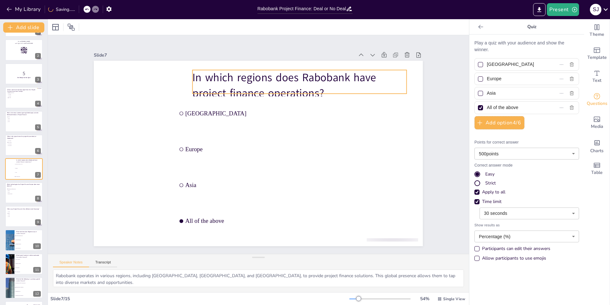
click at [215, 81] on p "In which regions does Rabobank have project finance operations?" at bounding box center [300, 85] width 214 height 31
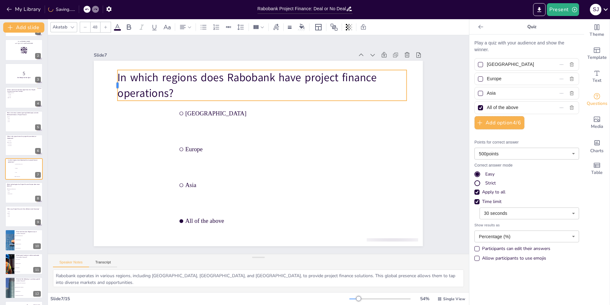
drag, startPoint x: 186, startPoint y: 81, endPoint x: 111, endPoint y: 81, distance: 75.0
click at [113, 81] on div at bounding box center [115, 85] width 5 height 31
click at [131, 92] on p "In which regions does Rabobank have project finance operations?" at bounding box center [262, 85] width 289 height 31
click at [139, 92] on p "In which regions does Rabobank have project finance operations?" at bounding box center [274, 87] width 289 height 90
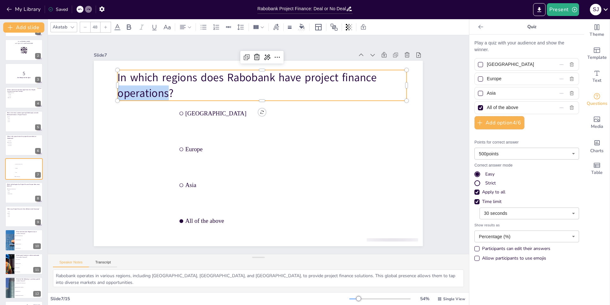
click at [139, 92] on p "In which regions does Rabobank have project finance operations?" at bounding box center [268, 86] width 290 height 61
click at [561, 64] on div "[GEOGRAPHIC_DATA]" at bounding box center [527, 64] width 105 height 12
paste input "[GEOGRAPHIC_DATA], [US_STATE], [GEOGRAPHIC_DATA] and [GEOGRAPHIC_DATA]"
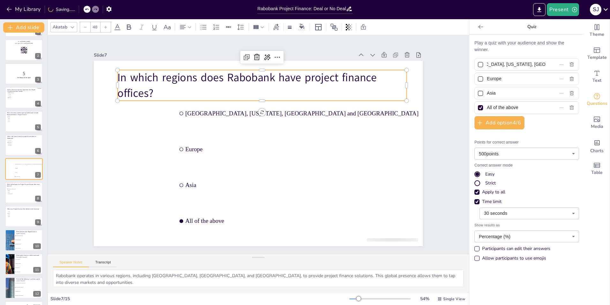
scroll to position [0, 0]
drag, startPoint x: 482, startPoint y: 77, endPoint x: 501, endPoint y: 77, distance: 19.2
click at [501, 77] on input "Europe" at bounding box center [516, 78] width 58 height 9
paste input "[GEOGRAPHIC_DATA], [GEOGRAPHIC_DATA], [GEOGRAPHIC_DATA], [GEOGRAPHIC_DATA]"
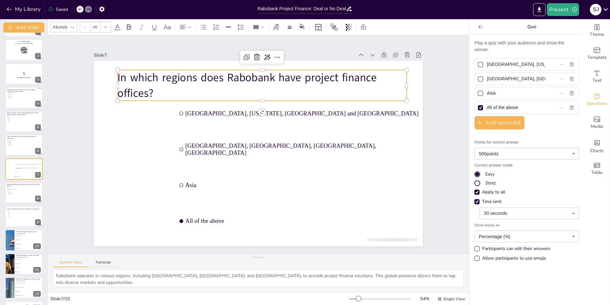
click at [487, 92] on input "Asia" at bounding box center [516, 92] width 58 height 9
paste input "[GEOGRAPHIC_DATA], [GEOGRAPHIC_DATA], [US_STATE], [GEOGRAPHIC_DATA]"
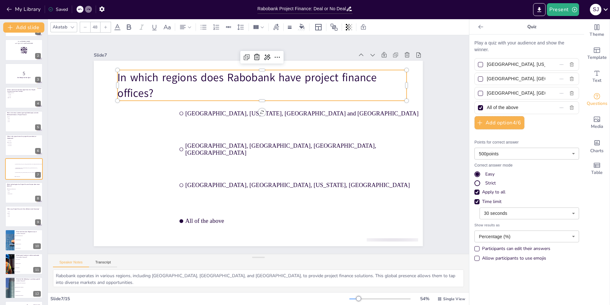
drag, startPoint x: 484, startPoint y: 107, endPoint x: 532, endPoint y: 106, distance: 47.9
click at [532, 106] on input "All of the above" at bounding box center [516, 107] width 58 height 9
paste input "[GEOGRAPHIC_DATA], [GEOGRAPHIC_DATA], [US_STATE]"
click at [478, 106] on div at bounding box center [480, 107] width 5 height 5
click at [487, 106] on input "[GEOGRAPHIC_DATA], [GEOGRAPHIC_DATA], [US_STATE]" at bounding box center [516, 107] width 58 height 9
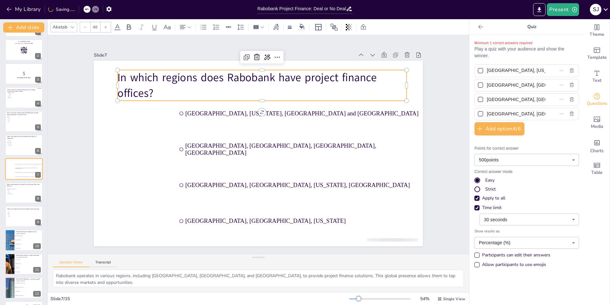
click at [478, 70] on div at bounding box center [480, 70] width 5 height 5
click at [487, 70] on input "[GEOGRAPHIC_DATA], [US_STATE], [GEOGRAPHIC_DATA] and [GEOGRAPHIC_DATA]" at bounding box center [516, 70] width 58 height 9
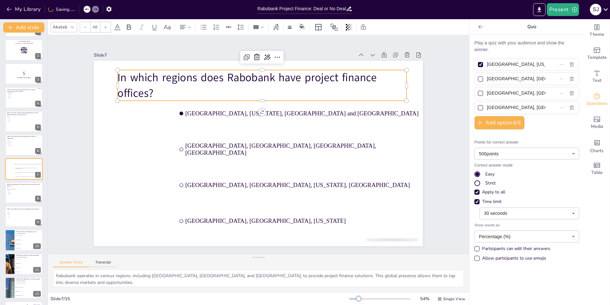
scroll to position [0, 31]
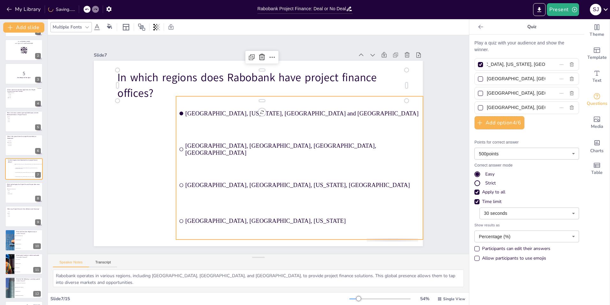
click at [176, 133] on li "[GEOGRAPHIC_DATA], [GEOGRAPHIC_DATA], [GEOGRAPHIC_DATA], [GEOGRAPHIC_DATA]" at bounding box center [299, 149] width 247 height 34
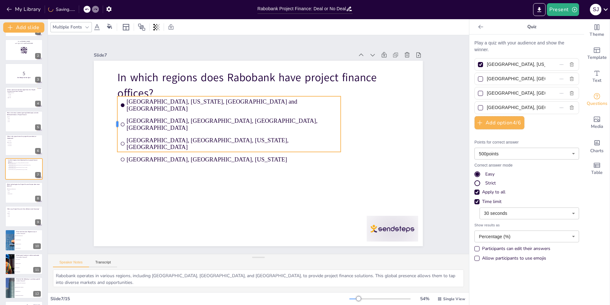
drag, startPoint x: 171, startPoint y: 120, endPoint x: 112, endPoint y: 127, distance: 59.1
click at [114, 122] on div at bounding box center [122, 95] width 17 height 56
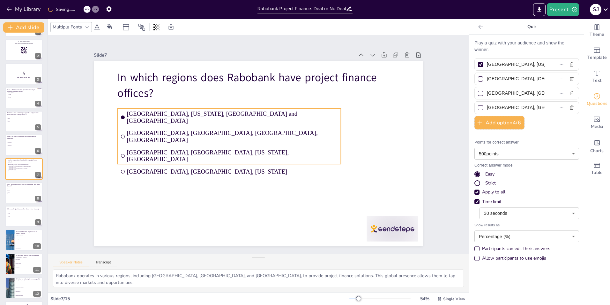
drag, startPoint x: 202, startPoint y: 144, endPoint x: 201, endPoint y: 156, distance: 12.1
click at [201, 156] on span "[GEOGRAPHIC_DATA], [GEOGRAPHIC_DATA], [US_STATE]" at bounding box center [222, 155] width 186 height 112
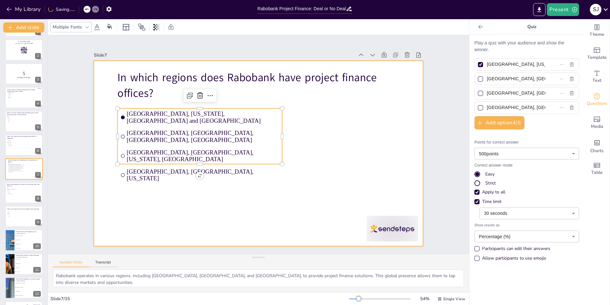
click at [171, 180] on div at bounding box center [258, 153] width 329 height 185
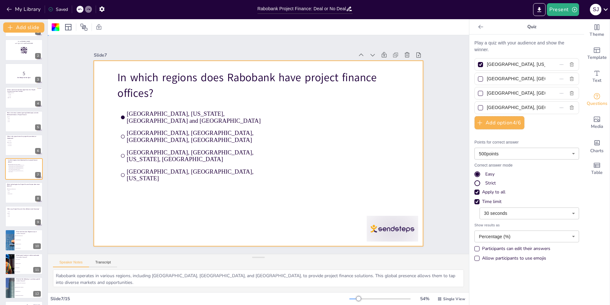
click at [79, 181] on div "Slide 1 Project Finance at Rabobank This presentation dives into the project fi…" at bounding box center [259, 144] width 410 height 306
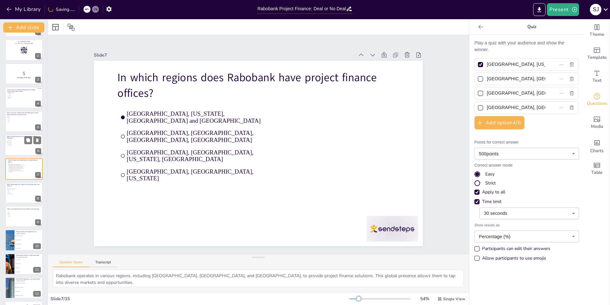
click at [16, 142] on span "10-15 years" at bounding box center [17, 142] width 18 height 1
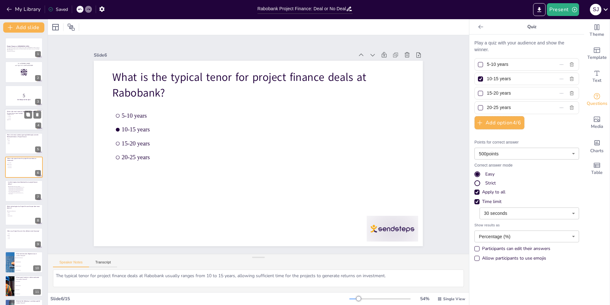
click at [12, 122] on div at bounding box center [24, 120] width 38 height 22
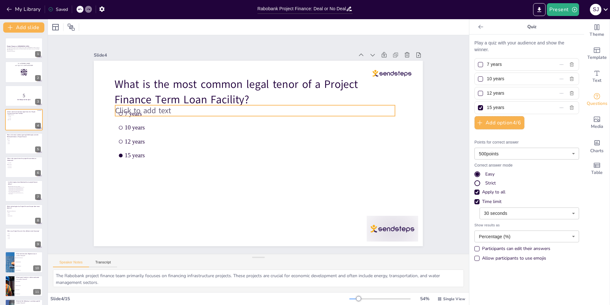
click at [153, 107] on span "Click to add text" at bounding box center [143, 110] width 56 height 11
click at [246, 91] on icon at bounding box center [250, 92] width 8 height 8
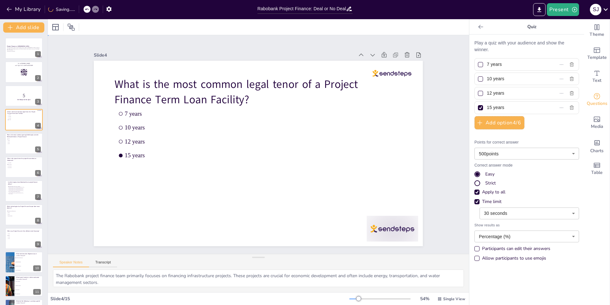
click at [80, 135] on div "Slide 1 Project Finance at Rabobank This presentation dives into the project fi…" at bounding box center [259, 144] width 416 height 334
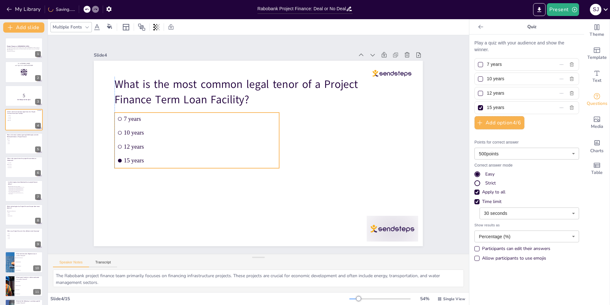
drag, startPoint x: 141, startPoint y: 158, endPoint x: 141, endPoint y: 163, distance: 5.1
click at [141, 163] on li "15 years" at bounding box center [197, 160] width 165 height 12
click at [79, 152] on div "Slide 1 Project Finance at Rabobank This presentation dives into the project fi…" at bounding box center [258, 144] width 365 height 203
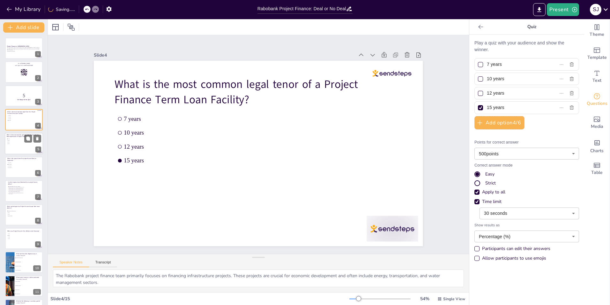
click at [20, 146] on div at bounding box center [24, 143] width 38 height 22
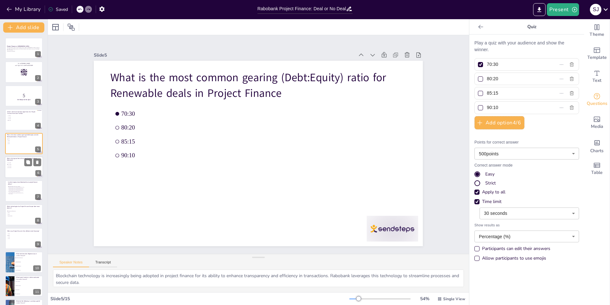
click at [11, 167] on li "20-25 years" at bounding box center [16, 168] width 19 height 2
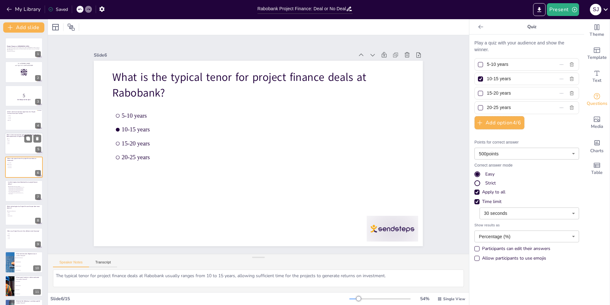
click at [12, 145] on div at bounding box center [24, 143] width 38 height 22
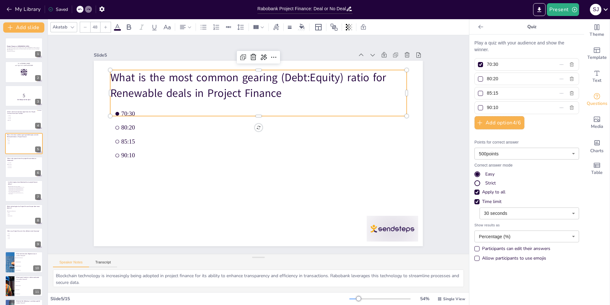
click at [140, 88] on p "What is the most common gearing (Debt:Equity) ratio for Renewable deals in Proj…" at bounding box center [258, 85] width 296 height 31
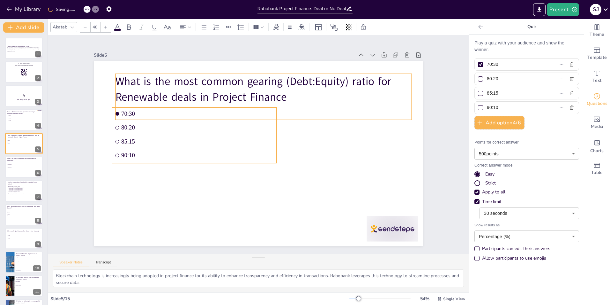
drag, startPoint x: 153, startPoint y: 108, endPoint x: 158, endPoint y: 112, distance: 6.4
click at [158, 112] on span "70:30" at bounding box center [197, 113] width 153 height 7
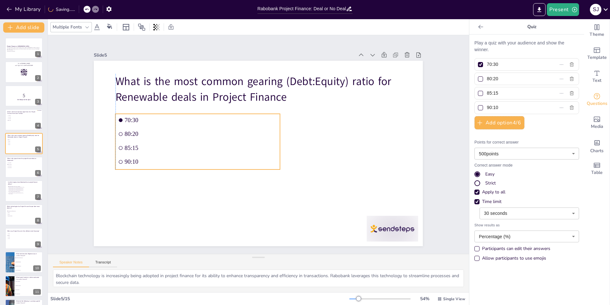
drag, startPoint x: 151, startPoint y: 158, endPoint x: 156, endPoint y: 164, distance: 8.2
click at [156, 164] on li "90:10" at bounding box center [198, 161] width 165 height 12
click at [17, 169] on div at bounding box center [24, 167] width 38 height 22
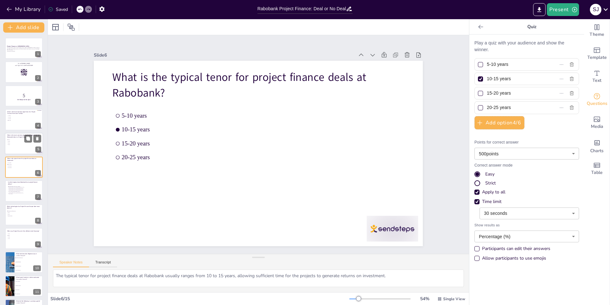
click at [14, 148] on div at bounding box center [24, 143] width 38 height 22
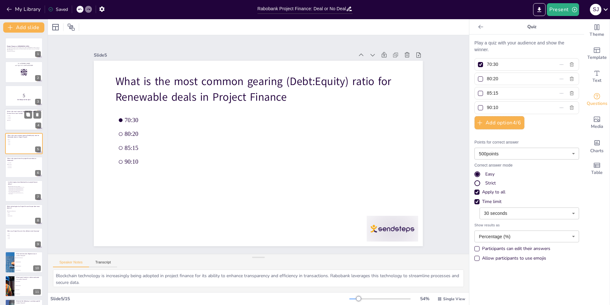
click at [14, 122] on div at bounding box center [24, 120] width 38 height 22
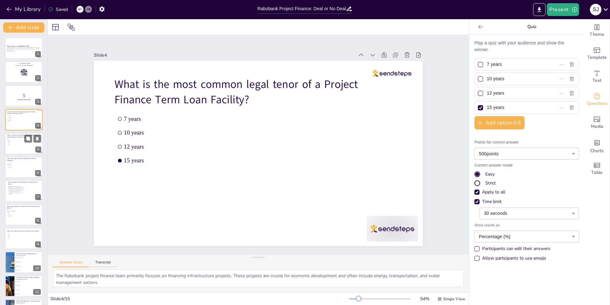
click at [13, 138] on div "What is the most common gearing (Debt:Equity) ratio for Renewable deals in Proj…" at bounding box center [24, 136] width 34 height 5
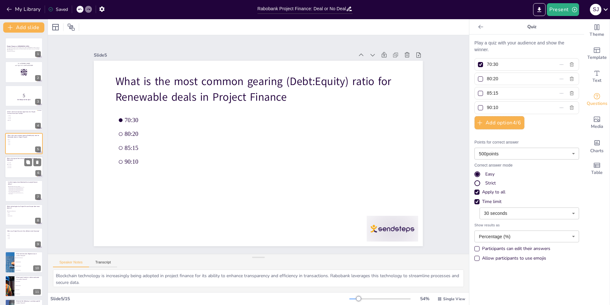
click at [15, 162] on span "5-10 years" at bounding box center [17, 162] width 18 height 1
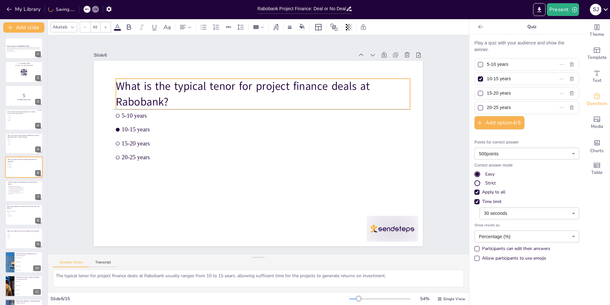
drag, startPoint x: 144, startPoint y: 90, endPoint x: 148, endPoint y: 98, distance: 8.4
click at [148, 98] on p "What is the typical tenor for project finance deals at Rabobank?" at bounding box center [263, 94] width 294 height 31
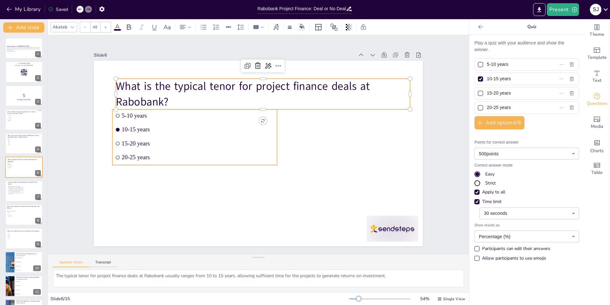
click at [117, 123] on li "10-15 years" at bounding box center [195, 129] width 165 height 12
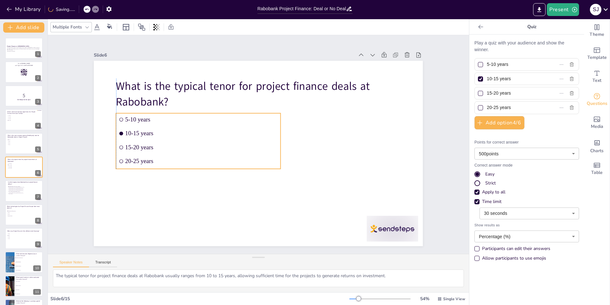
drag, startPoint x: 148, startPoint y: 162, endPoint x: 154, endPoint y: 166, distance: 6.4
click at [154, 166] on ul "5-10 years 10-15 years 15-20 years 20-25 years" at bounding box center [198, 141] width 165 height 56
click at [18, 145] on div at bounding box center [24, 143] width 38 height 22
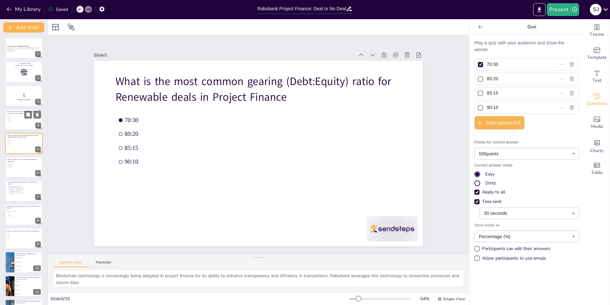
click at [11, 120] on span "15 years" at bounding box center [17, 120] width 18 height 1
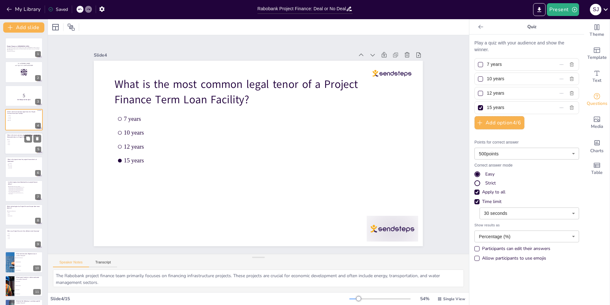
click at [12, 139] on span "70:30" at bounding box center [17, 139] width 18 height 1
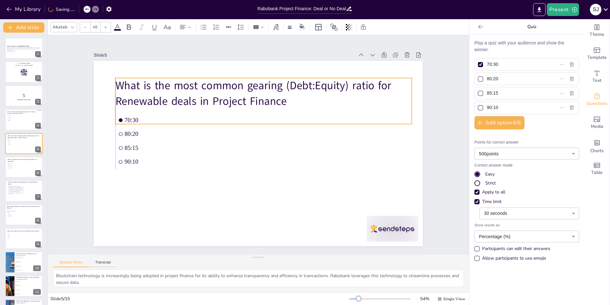
click at [169, 105] on p "What is the most common gearing (Debt:Equity) ratio for Renewable deals in Proj…" at bounding box center [264, 93] width 296 height 31
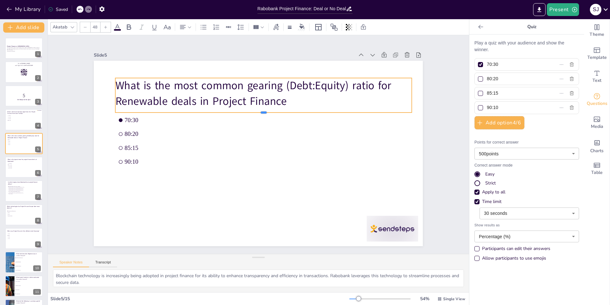
drag, startPoint x: 259, startPoint y: 121, endPoint x: 261, endPoint y: 110, distance: 11.7
click at [261, 112] on div at bounding box center [264, 114] width 296 height 5
click at [15, 114] on div at bounding box center [24, 120] width 38 height 22
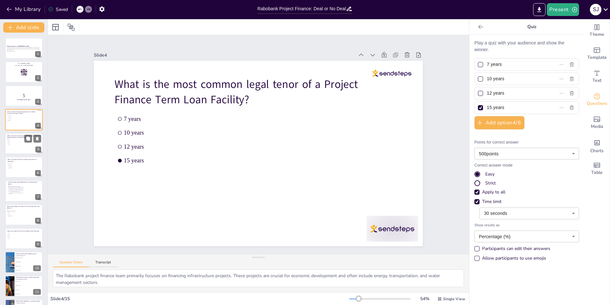
click at [13, 145] on li "90:10" at bounding box center [16, 144] width 19 height 2
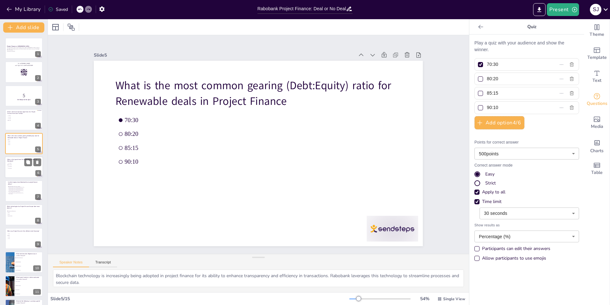
click at [17, 166] on span "15-20 years" at bounding box center [17, 166] width 18 height 1
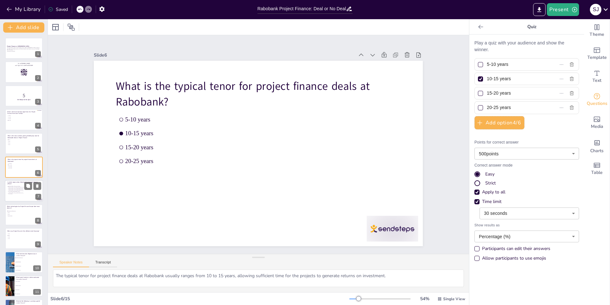
click at [12, 196] on div at bounding box center [24, 191] width 38 height 22
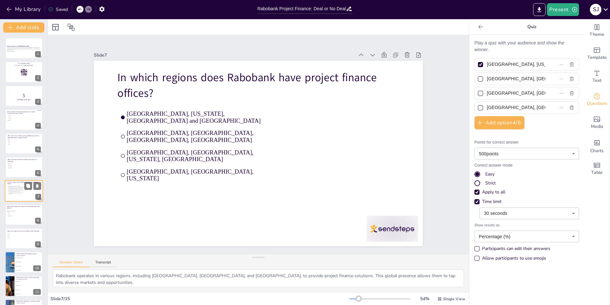
scroll to position [22, 0]
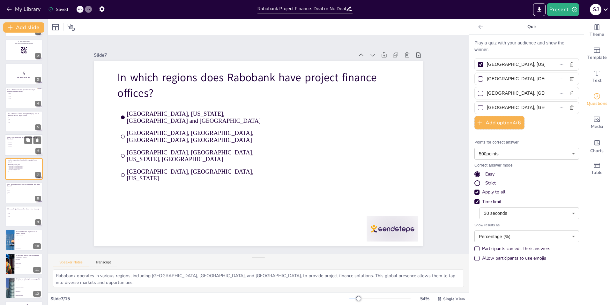
click at [12, 141] on li "5-10 years" at bounding box center [16, 141] width 19 height 2
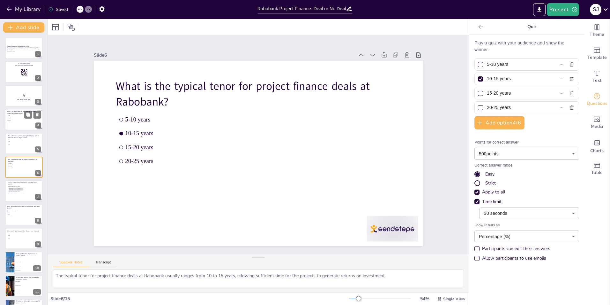
click at [9, 124] on div at bounding box center [24, 120] width 38 height 22
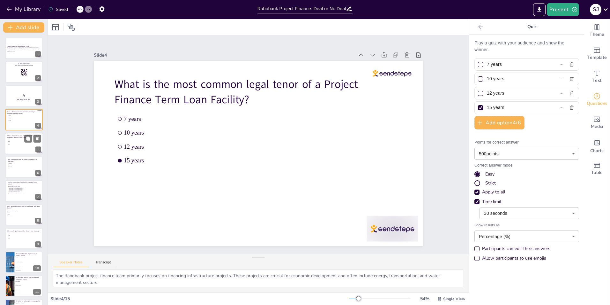
click at [11, 141] on span "80:20" at bounding box center [17, 140] width 18 height 1
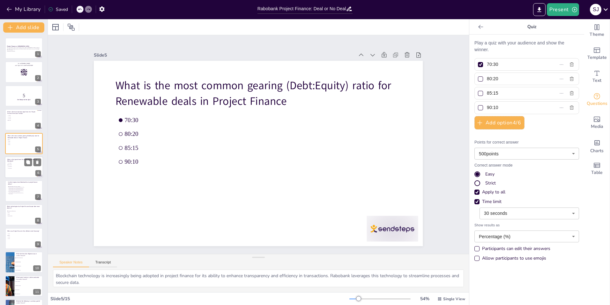
click at [11, 172] on div at bounding box center [24, 167] width 38 height 22
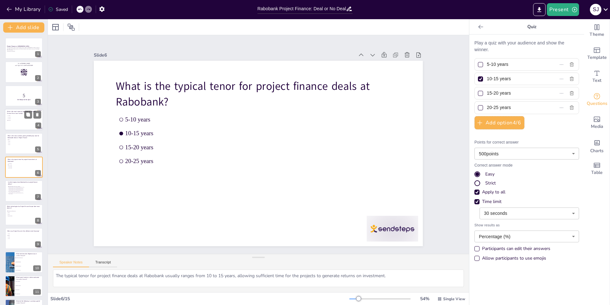
click at [10, 121] on div at bounding box center [24, 120] width 38 height 22
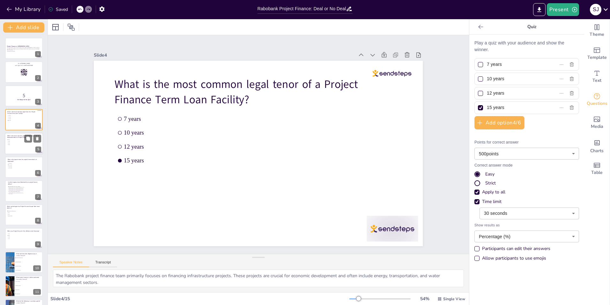
click at [10, 143] on span "85:15" at bounding box center [17, 142] width 18 height 1
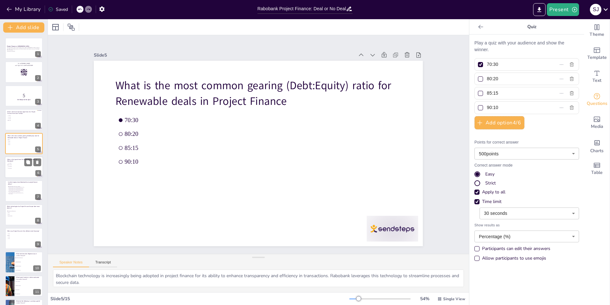
click at [9, 165] on li "10-15 years" at bounding box center [16, 165] width 19 height 2
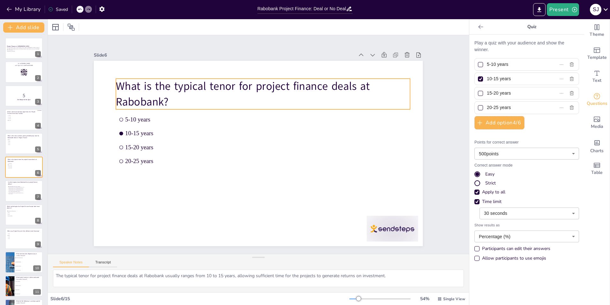
click at [116, 89] on p "What is the typical tenor for project finance deals at Rabobank?" at bounding box center [263, 94] width 294 height 31
click at [116, 83] on p "What is the typical tenor for project finance deals at Rabobank?" at bounding box center [263, 94] width 294 height 31
click at [164, 83] on p "What is the typical tenor for project finance deals at Rabobank?" at bounding box center [292, 106] width 256 height 198
click at [116, 83] on p "What is the typical tenor for project finance deals at Rabobank?" at bounding box center [263, 94] width 294 height 31
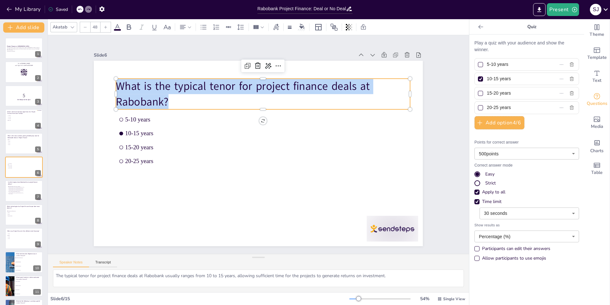
drag, startPoint x: 115, startPoint y: 83, endPoint x: 189, endPoint y: 97, distance: 75.8
click at [189, 97] on p "What is the typical tenor for project finance deals at Rabobank?" at bounding box center [263, 94] width 294 height 31
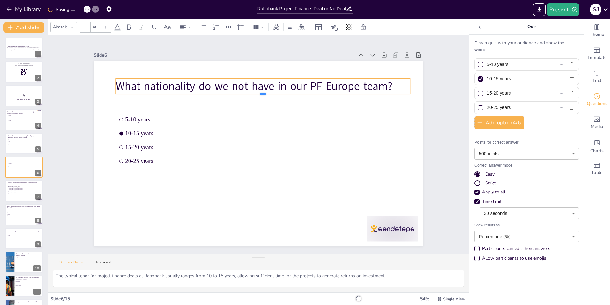
click at [177, 94] on div at bounding box center [263, 96] width 294 height 5
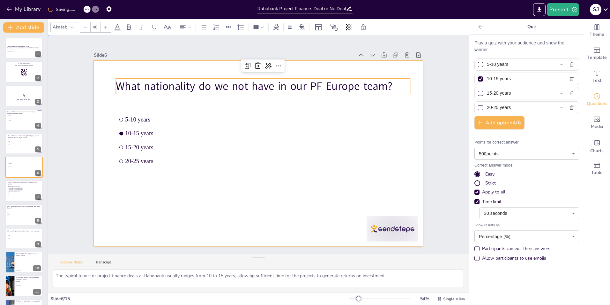
click at [103, 102] on div at bounding box center [258, 153] width 329 height 185
click at [148, 88] on p "What nationality do we not have in our PF Europe team?" at bounding box center [263, 86] width 294 height 15
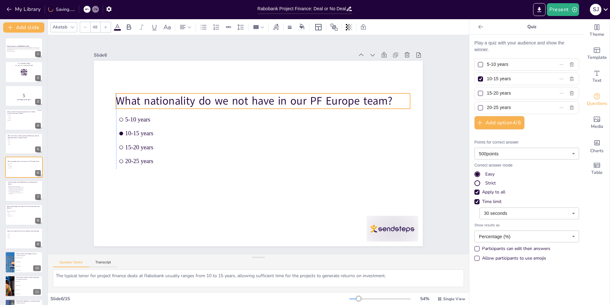
drag, startPoint x: 148, startPoint y: 88, endPoint x: 149, endPoint y: 102, distance: 14.7
click at [149, 102] on p "What nationality do we not have in our PF Europe team?" at bounding box center [263, 100] width 294 height 15
drag, startPoint x: 482, startPoint y: 62, endPoint x: 511, endPoint y: 63, distance: 29.4
click at [511, 63] on span "5-10 years" at bounding box center [514, 64] width 58 height 9
click at [511, 63] on input "5-10 years" at bounding box center [516, 64] width 58 height 9
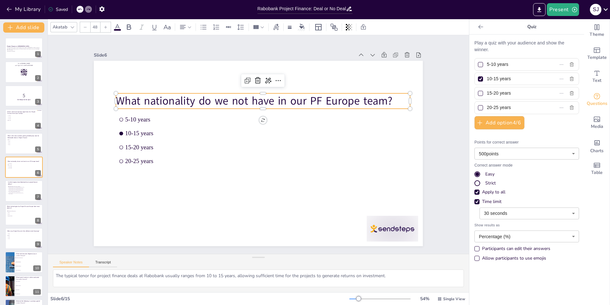
drag, startPoint x: 511, startPoint y: 63, endPoint x: 467, endPoint y: 65, distance: 43.5
click at [470, 65] on div "Play a quiz with your audience and show the winner. 5-10 years 10-15 years 15-2…" at bounding box center [527, 169] width 115 height 270
paste input "Russian"
drag, startPoint x: 513, startPoint y: 77, endPoint x: 466, endPoint y: 77, distance: 47.2
click at [470, 77] on div "Play a quiz with your audience and show the winner. Russian 10-15 years 15-20 y…" at bounding box center [527, 169] width 115 height 270
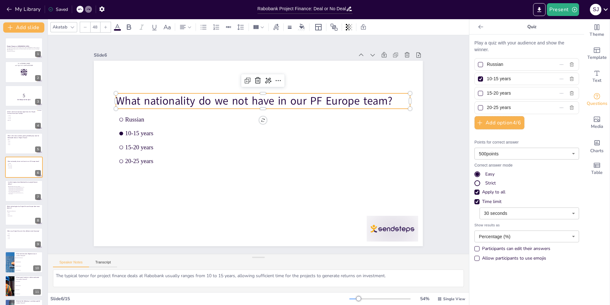
paste input "Polish"
drag, startPoint x: 514, startPoint y: 92, endPoint x: 467, endPoint y: 95, distance: 46.4
click at [470, 95] on div "Play a quiz with your audience and show the winner. Russian Polish 15-20 years …" at bounding box center [527, 169] width 115 height 270
paste input "Mexican"
drag, startPoint x: 516, startPoint y: 106, endPoint x: 467, endPoint y: 105, distance: 49.5
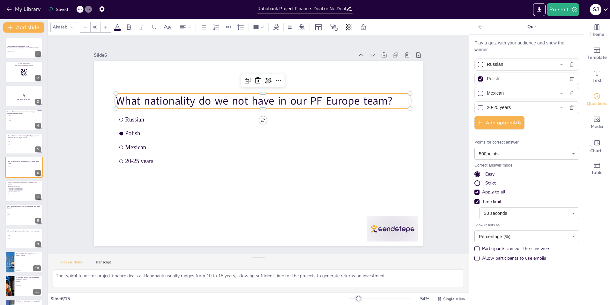
click at [470, 105] on div "Play a quiz with your audience and show the winner. Russian Polish Mexican 20-2…" at bounding box center [527, 169] width 115 height 270
paste input "Kazakh"
click at [487, 49] on p "Play a quiz with your audience and show the winner." at bounding box center [527, 46] width 105 height 13
click at [18, 150] on div at bounding box center [24, 143] width 38 height 22
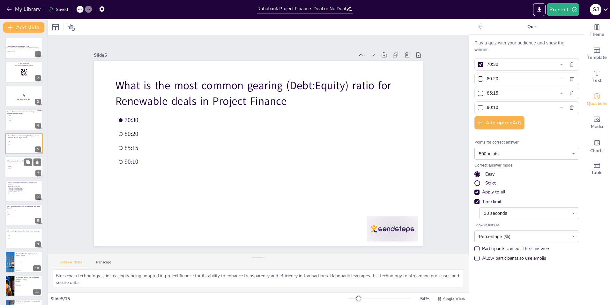
click at [15, 160] on p "What nationality do we not have in our PF Europe team?" at bounding box center [24, 161] width 34 height 2
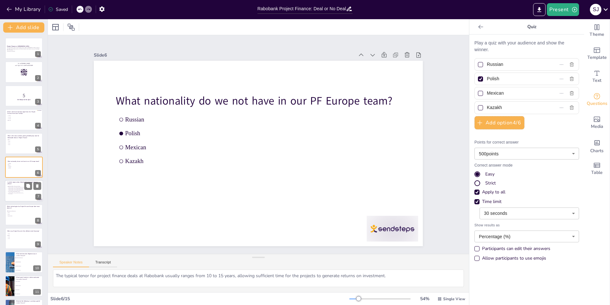
click at [14, 185] on div at bounding box center [24, 191] width 38 height 22
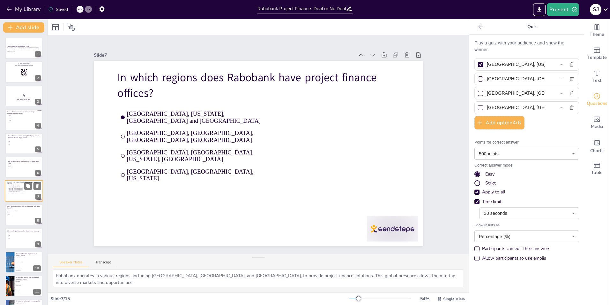
scroll to position [22, 0]
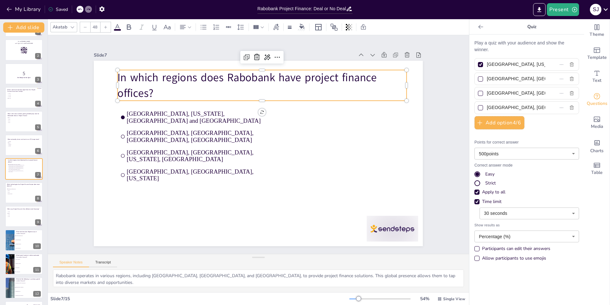
click at [181, 77] on p "In which regions does Rabobank have project finance offices?" at bounding box center [262, 85] width 289 height 31
click at [182, 101] on div at bounding box center [262, 103] width 289 height 5
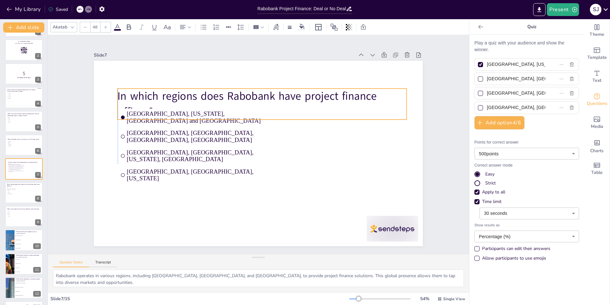
drag, startPoint x: 154, startPoint y: 85, endPoint x: 154, endPoint y: 103, distance: 18.5
click at [154, 103] on p "In which regions does Rabobank have project finance offices?" at bounding box center [266, 104] width 290 height 61
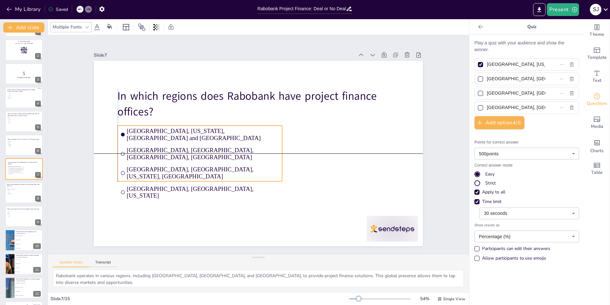
drag, startPoint x: 160, startPoint y: 155, endPoint x: 160, endPoint y: 173, distance: 17.9
click at [160, 185] on span "[GEOGRAPHIC_DATA], [GEOGRAPHIC_DATA], [US_STATE]" at bounding box center [203, 192] width 153 height 14
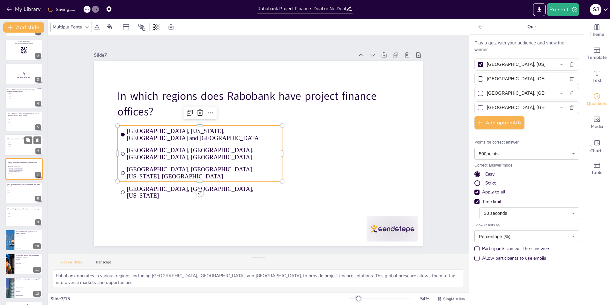
click at [15, 152] on div at bounding box center [24, 145] width 38 height 22
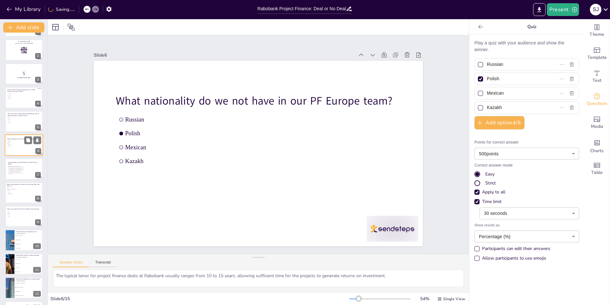
scroll to position [0, 0]
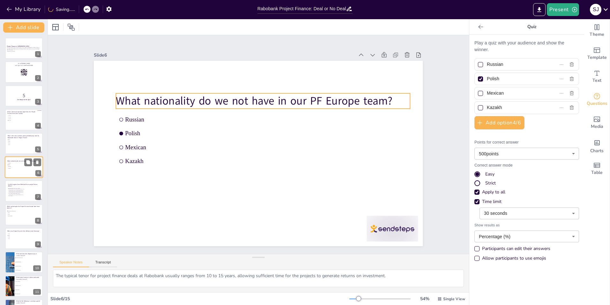
click at [16, 160] on p "What nationality do we not have in our PF Europe team?" at bounding box center [24, 161] width 34 height 2
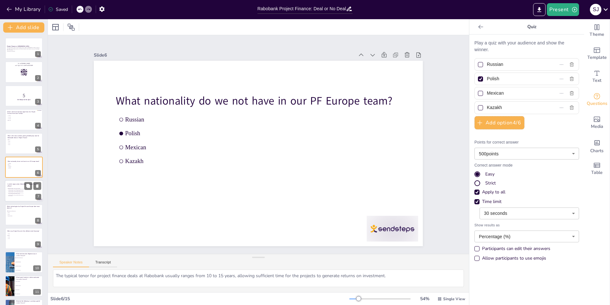
click at [16, 188] on span "[GEOGRAPHIC_DATA], [US_STATE], [GEOGRAPHIC_DATA] and [GEOGRAPHIC_DATA]" at bounding box center [18, 189] width 18 height 2
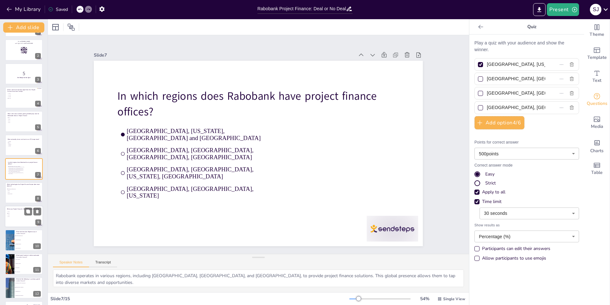
click at [19, 216] on span "2010" at bounding box center [17, 216] width 18 height 1
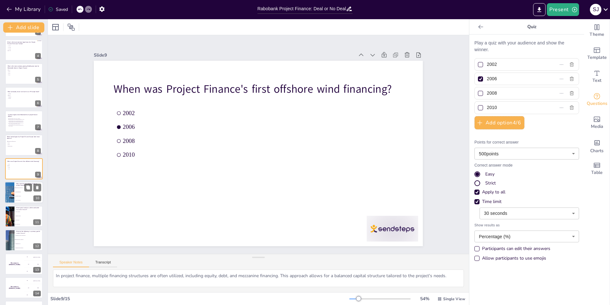
click at [13, 188] on div at bounding box center [9, 193] width 38 height 22
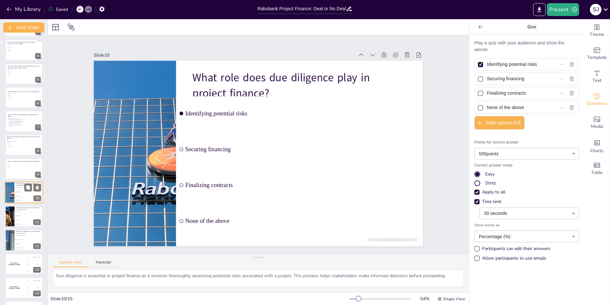
scroll to position [92, 0]
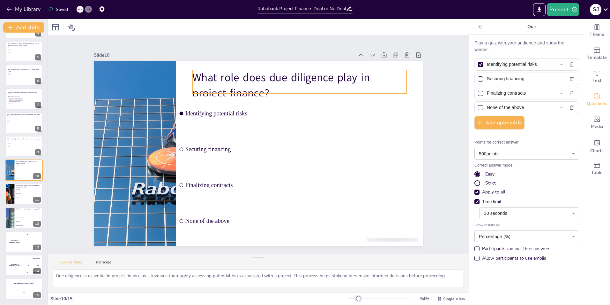
drag, startPoint x: 215, startPoint y: 83, endPoint x: 216, endPoint y: 80, distance: 3.2
click at [215, 83] on p "What role does due diligence play in project finance?" at bounding box center [306, 90] width 216 height 53
click at [191, 72] on p "What role does due diligence play in project finance?" at bounding box center [187, 153] width 166 height 179
click at [193, 72] on p "What role does due diligence play in project finance?" at bounding box center [300, 85] width 214 height 31
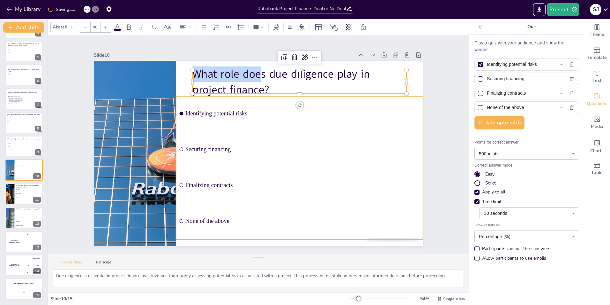
drag, startPoint x: 191, startPoint y: 72, endPoint x: 241, endPoint y: 95, distance: 54.9
click at [241, 95] on div "Identifying potential risks Securing financing Finalizing contracts None of the…" at bounding box center [258, 153] width 329 height 185
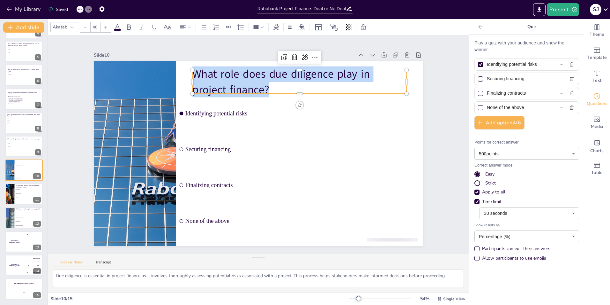
drag, startPoint x: 231, startPoint y: 88, endPoint x: 186, endPoint y: 71, distance: 48.4
click at [186, 71] on div "Identifying potential risks Securing financing Finalizing contracts None of the…" at bounding box center [255, 152] width 376 height 303
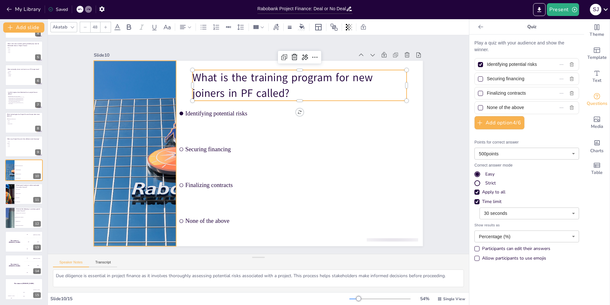
click at [150, 98] on div at bounding box center [134, 140] width 347 height 219
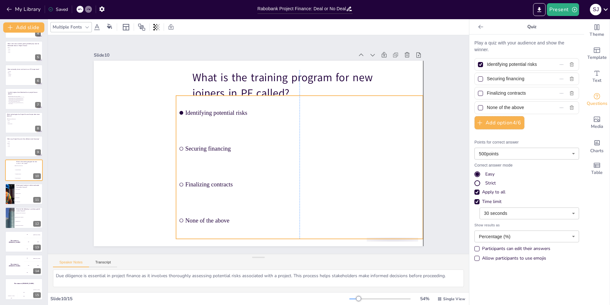
click at [193, 101] on li "Identifying potential risks" at bounding box center [299, 112] width 247 height 34
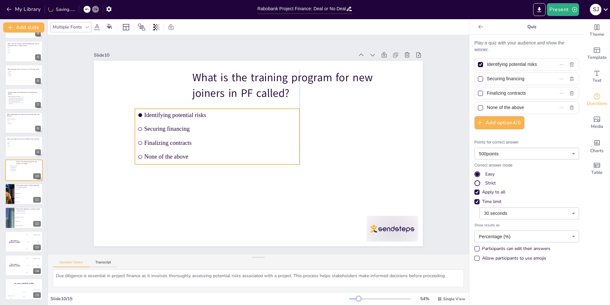
drag, startPoint x: 181, startPoint y: 107, endPoint x: 140, endPoint y: 121, distance: 43.7
click at [140, 123] on li "Securing financing" at bounding box center [217, 129] width 165 height 12
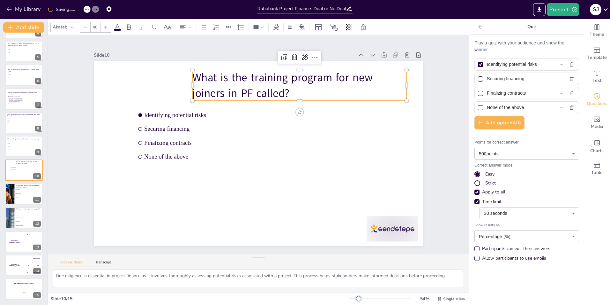
click at [193, 83] on p "What is the training program for new joiners in PF called?" at bounding box center [300, 85] width 214 height 31
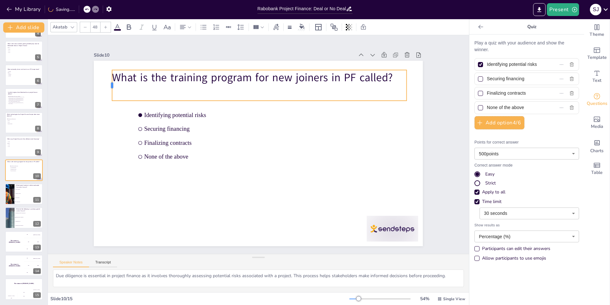
drag, startPoint x: 187, startPoint y: 83, endPoint x: 107, endPoint y: 87, distance: 80.5
click at [107, 87] on div at bounding box center [109, 85] width 5 height 31
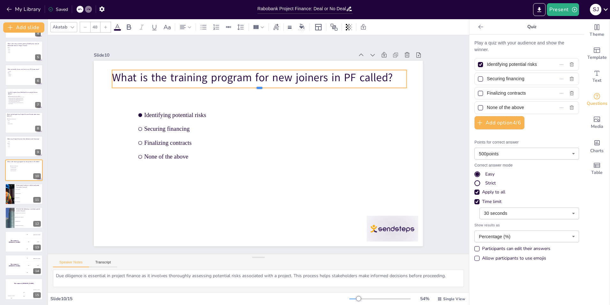
drag, startPoint x: 236, startPoint y: 99, endPoint x: 238, endPoint y: 86, distance: 12.9
click at [238, 86] on div at bounding box center [264, 91] width 293 height 36
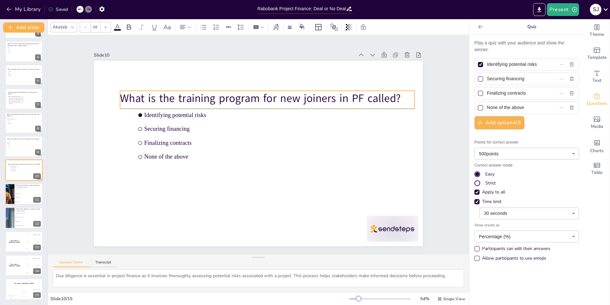
drag, startPoint x: 239, startPoint y: 79, endPoint x: 247, endPoint y: 97, distance: 20.2
click at [247, 97] on p "What is the training program for new joiners in PF called?" at bounding box center [267, 98] width 294 height 15
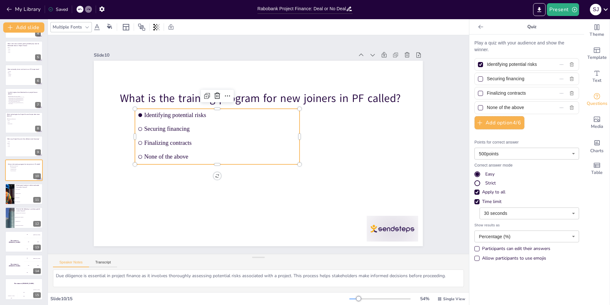
click at [242, 140] on span "Finalizing contracts" at bounding box center [220, 142] width 153 height 7
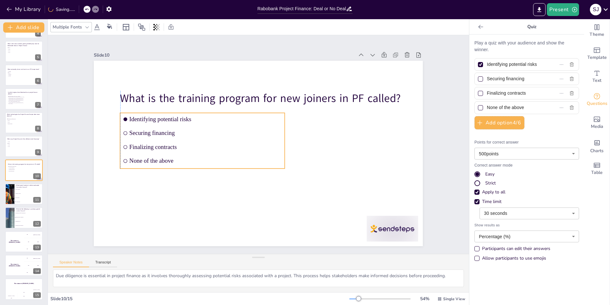
drag, startPoint x: 185, startPoint y: 148, endPoint x: 171, endPoint y: 152, distance: 14.6
click at [171, 155] on li "None of the above" at bounding box center [202, 161] width 165 height 12
click at [558, 64] on div "Identifying potential risks" at bounding box center [527, 64] width 105 height 12
drag, startPoint x: 542, startPoint y: 66, endPoint x: 480, endPoint y: 66, distance: 61.6
click at [480, 66] on label "Identifying potential risks" at bounding box center [517, 64] width 80 height 9
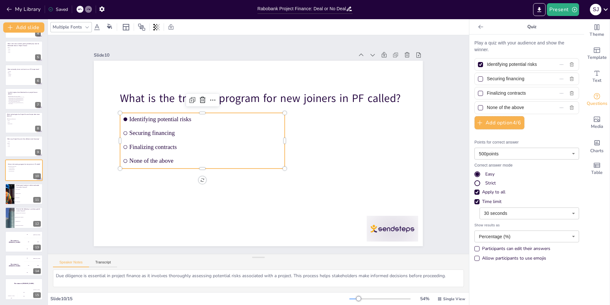
click at [487, 66] on input "Identifying potential risks" at bounding box center [516, 64] width 58 height 9
click at [552, 65] on div "Identifying potential risks" at bounding box center [527, 64] width 105 height 12
paste input "Young professional training"
click at [519, 64] on input "Young professional training" at bounding box center [516, 64] width 58 height 9
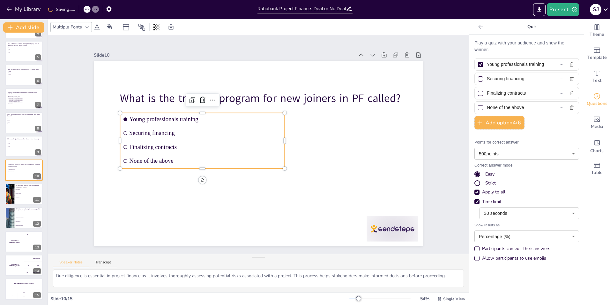
scroll to position [0, 0]
drag, startPoint x: 483, startPoint y: 79, endPoint x: 529, endPoint y: 79, distance: 46.0
click at [529, 79] on input "Securing financing" at bounding box center [516, 78] width 58 height 9
paste input "PF new joiners program"
click at [489, 79] on input "PF new joiners program" at bounding box center [516, 78] width 58 height 9
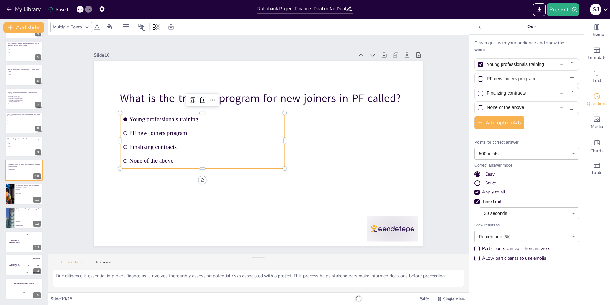
drag, startPoint x: 483, startPoint y: 94, endPoint x: 538, endPoint y: 92, distance: 55.6
click at [538, 92] on label "Finalizing contracts" at bounding box center [517, 92] width 80 height 9
click at [538, 92] on input "Finalizing contracts" at bounding box center [516, 92] width 58 height 9
paste input "PF Academy"
drag, startPoint x: 483, startPoint y: 106, endPoint x: 531, endPoint y: 103, distance: 48.0
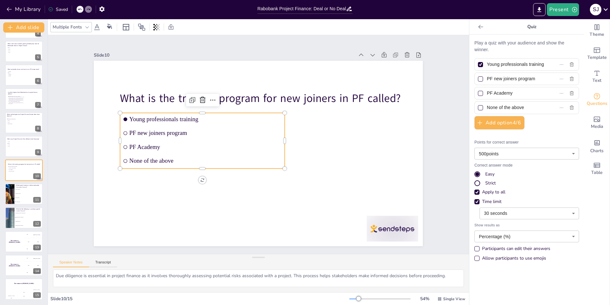
click at [531, 103] on input "None of the above" at bounding box center [516, 107] width 58 height 9
paste input "We do not have a training program"
click at [478, 91] on div at bounding box center [480, 93] width 5 height 5
click at [487, 91] on input "PF Academy" at bounding box center [516, 92] width 58 height 9
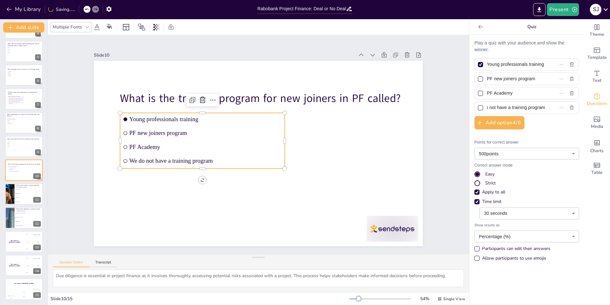
scroll to position [0, 0]
click at [479, 64] on div at bounding box center [481, 65] width 8 height 8
click at [487, 64] on input "Young professionals training" at bounding box center [516, 64] width 58 height 9
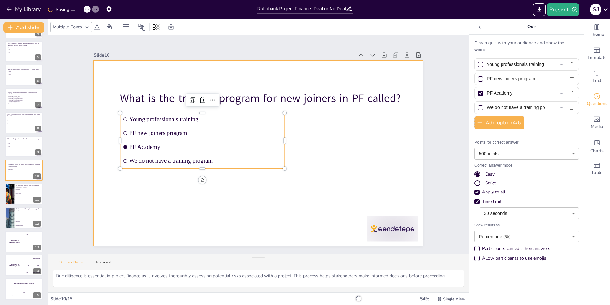
click at [389, 152] on div at bounding box center [258, 153] width 329 height 185
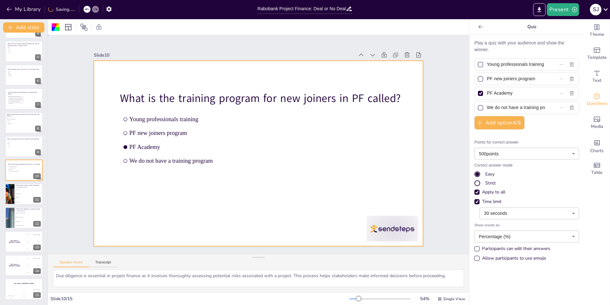
click at [434, 137] on div "Slide 1 Project Finance at Rabobank This presentation dives into the project fi…" at bounding box center [258, 144] width 365 height 203
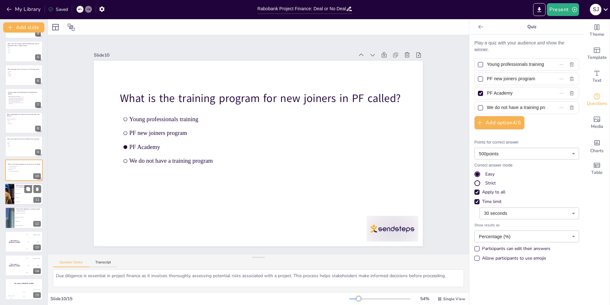
click at [11, 193] on div at bounding box center [9, 194] width 33 height 22
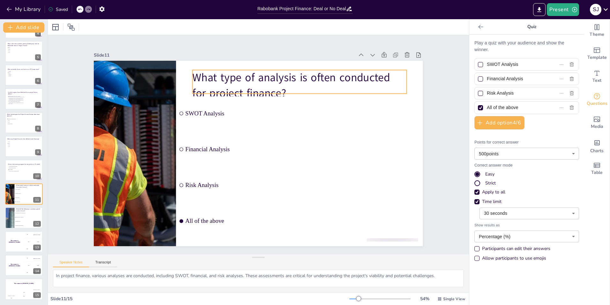
click at [226, 79] on p "What type of analysis is often conducted for project finance?" at bounding box center [300, 85] width 214 height 31
click at [193, 74] on p "What type of analysis is often conducted for project finance?" at bounding box center [300, 85] width 214 height 31
click at [198, 74] on p "What type of analysis is often conducted for project finance?" at bounding box center [306, 90] width 216 height 53
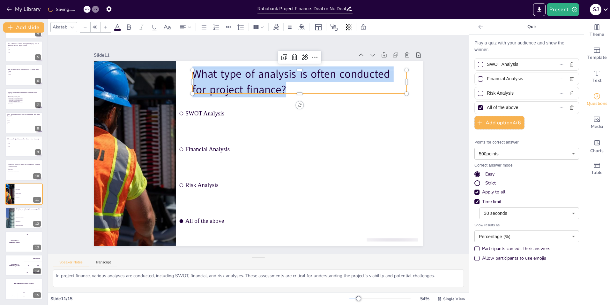
drag, startPoint x: 191, startPoint y: 73, endPoint x: 272, endPoint y: 85, distance: 82.6
click at [272, 85] on p "What type of analysis is often conducted for project finance?" at bounding box center [300, 81] width 214 height 31
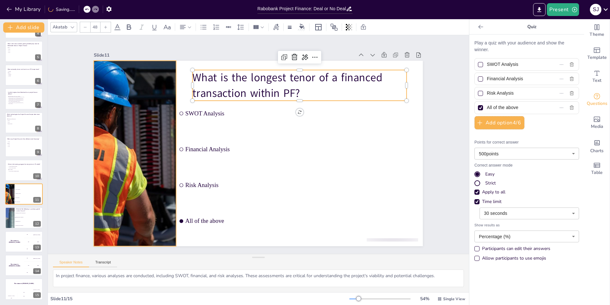
click at [144, 98] on div at bounding box center [135, 153] width 278 height 185
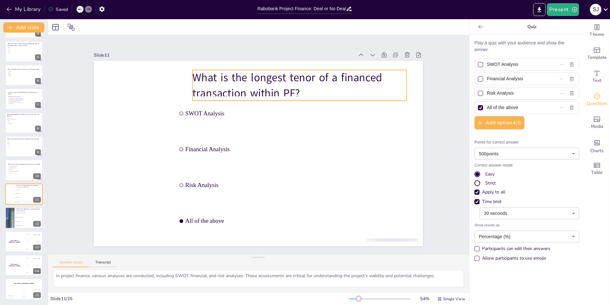
click at [198, 83] on p "What is the longest tenor of a financed transaction within PF?" at bounding box center [306, 90] width 216 height 53
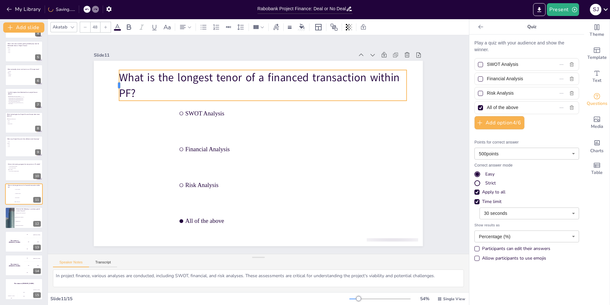
drag, startPoint x: 186, startPoint y: 83, endPoint x: 113, endPoint y: 87, distance: 73.6
click at [114, 87] on div at bounding box center [116, 85] width 5 height 31
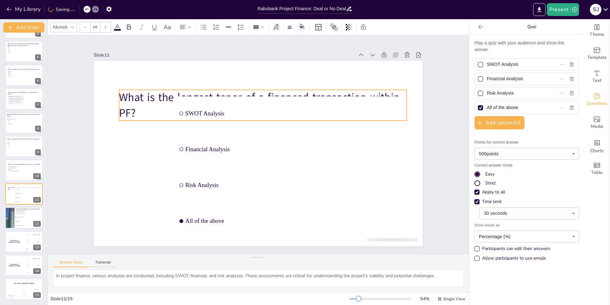
drag, startPoint x: 267, startPoint y: 79, endPoint x: 267, endPoint y: 99, distance: 19.8
click at [267, 61] on div "What is the longest tenor of a financed transaction within PF? SWOT Analysis Fi…" at bounding box center [258, 61] width 329 height 0
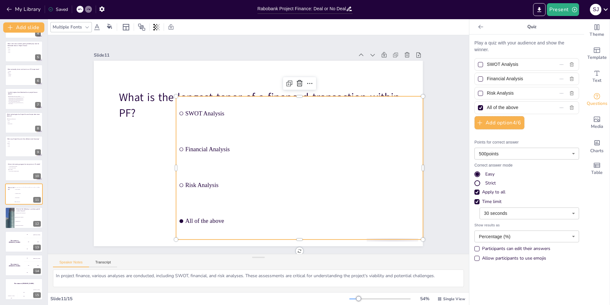
click at [249, 140] on li "Financial Analysis" at bounding box center [299, 149] width 247 height 34
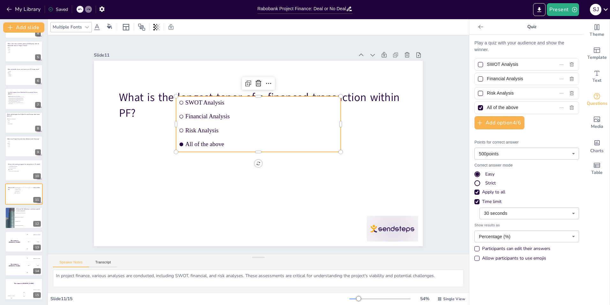
drag, startPoint x: 518, startPoint y: 63, endPoint x: 478, endPoint y: 65, distance: 40.3
click at [478, 65] on label "SWOT Analysis" at bounding box center [517, 64] width 80 height 9
click at [487, 65] on input "SWOT Analysis" at bounding box center [516, 64] width 58 height 9
paste input "23 year"
drag, startPoint x: 526, startPoint y: 78, endPoint x: 464, endPoint y: 79, distance: 61.9
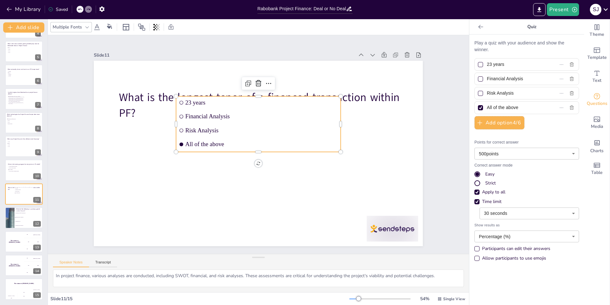
click at [469, 79] on div "Theme Template Text Questions Media Charts Table Quiz Play a quiz with your aud…" at bounding box center [539, 161] width 141 height 285
paste input "25 year"
drag, startPoint x: 515, startPoint y: 90, endPoint x: 459, endPoint y: 93, distance: 56.2
click at [459, 93] on div "Document fonts Akatab Recently used Akatab Mulish Popular fonts Fonts Add slide…" at bounding box center [305, 161] width 610 height 285
paste input "27 year"
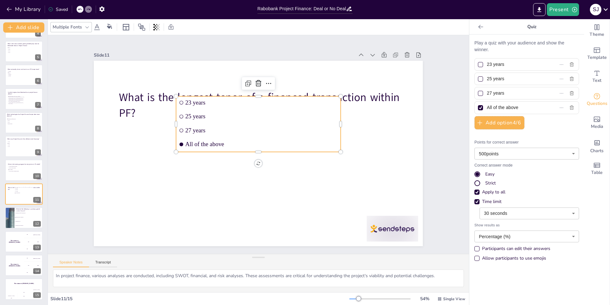
drag, startPoint x: 522, startPoint y: 107, endPoint x: 457, endPoint y: 107, distance: 65.1
click at [457, 107] on div "Document fonts Akatab Recently used Akatab Mulish Popular fonts Fonts Add slide…" at bounding box center [305, 161] width 610 height 285
paste input "30 years"
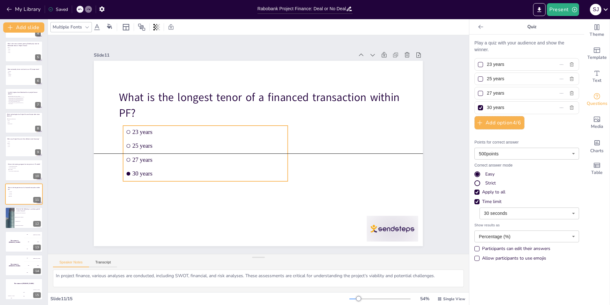
drag, startPoint x: 237, startPoint y: 140, endPoint x: 184, endPoint y: 170, distance: 60.9
click at [184, 170] on span "30 years" at bounding box center [206, 168] width 153 height 23
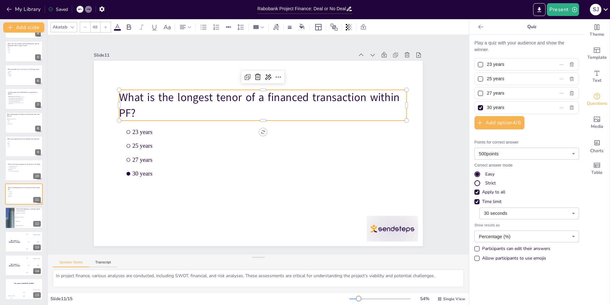
click at [165, 97] on p "What is the longest tenor of a financed transaction within PF?" at bounding box center [262, 105] width 287 height 31
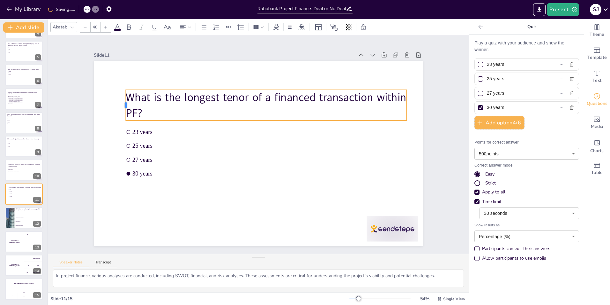
drag, startPoint x: 114, startPoint y: 101, endPoint x: 120, endPoint y: 99, distance: 7.0
click at [121, 99] on div at bounding box center [123, 105] width 5 height 31
drag, startPoint x: 402, startPoint y: 103, endPoint x: 393, endPoint y: 103, distance: 8.6
click at [398, 103] on div at bounding box center [400, 105] width 5 height 31
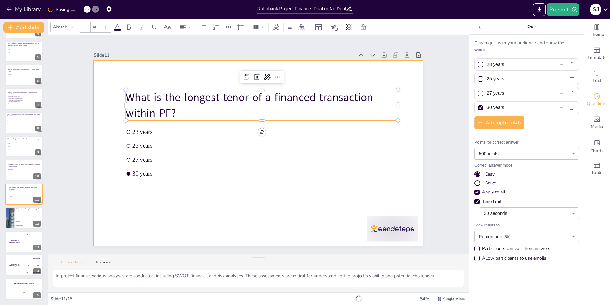
click at [307, 144] on div at bounding box center [257, 153] width 347 height 218
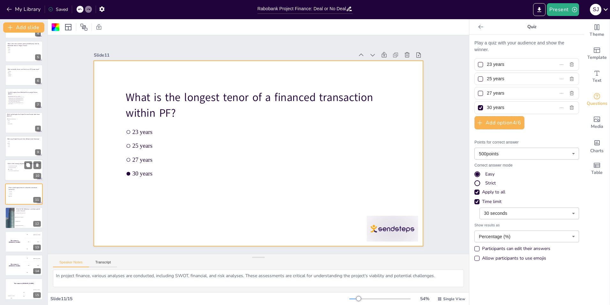
click at [12, 170] on li "PF Academy" at bounding box center [17, 170] width 19 height 2
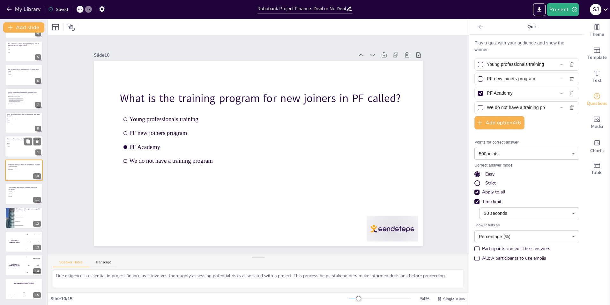
click at [11, 154] on div at bounding box center [24, 146] width 38 height 22
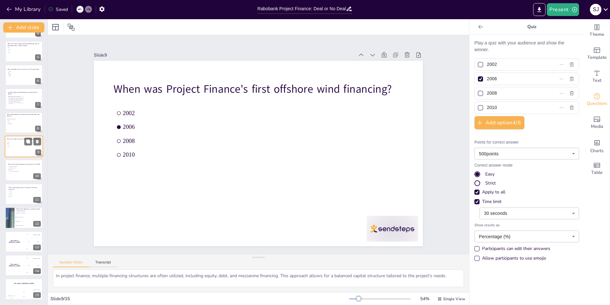
scroll to position [70, 0]
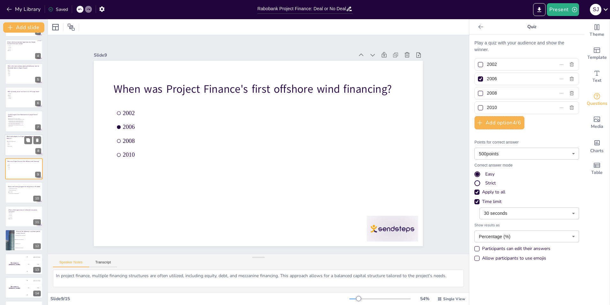
click at [14, 144] on span "Solar" at bounding box center [17, 144] width 18 height 1
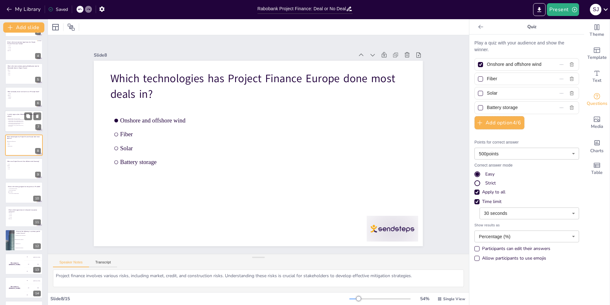
scroll to position [46, 0]
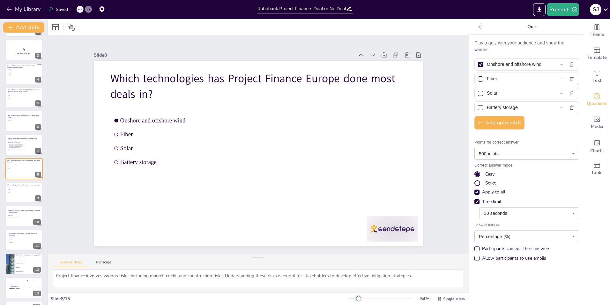
click at [16, 132] on div "Project Finance at [GEOGRAPHIC_DATA] This presentation dives into the project f…" at bounding box center [24, 169] width 48 height 354
click at [17, 142] on span "[GEOGRAPHIC_DATA], [US_STATE], [GEOGRAPHIC_DATA] and [GEOGRAPHIC_DATA]" at bounding box center [18, 143] width 18 height 2
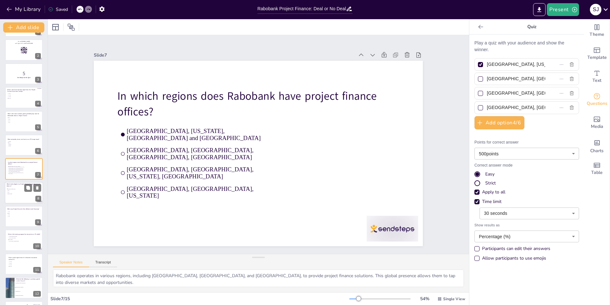
click at [19, 191] on span "Fiber" at bounding box center [17, 190] width 18 height 1
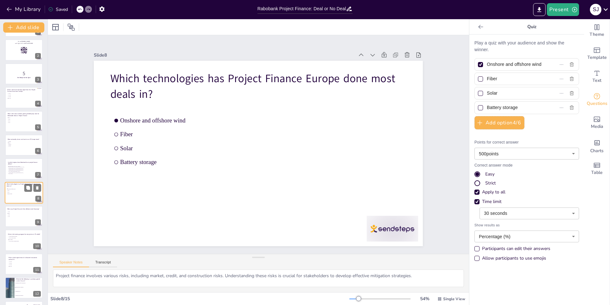
scroll to position [46, 0]
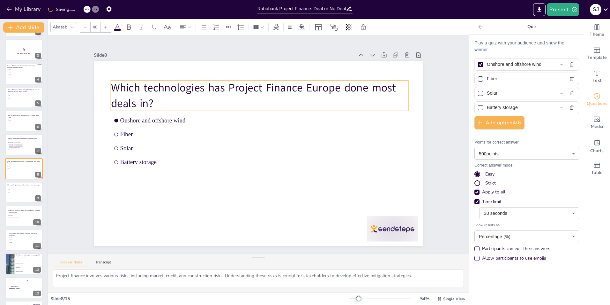
drag, startPoint x: 192, startPoint y: 93, endPoint x: 195, endPoint y: 101, distance: 8.5
click at [195, 101] on p "Which technologies has Project Finance Europe done most deals in?" at bounding box center [265, 96] width 299 height 62
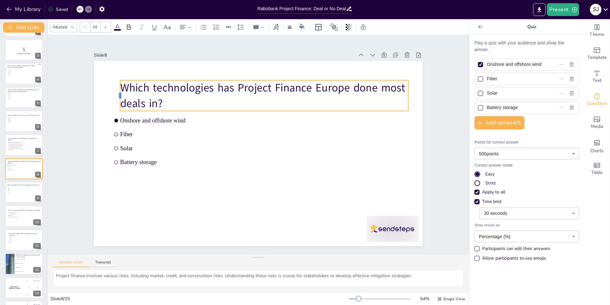
drag, startPoint x: 106, startPoint y: 93, endPoint x: 115, endPoint y: 93, distance: 9.3
click at [119, 93] on div at bounding box center [123, 80] width 8 height 31
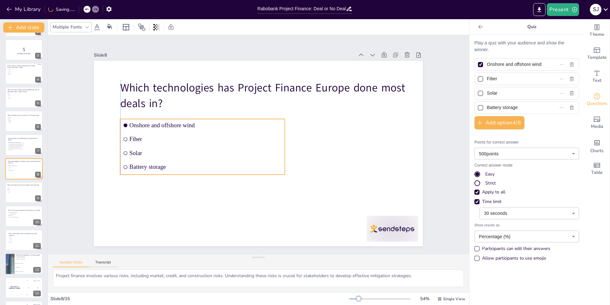
drag, startPoint x: 132, startPoint y: 138, endPoint x: 144, endPoint y: 142, distance: 12.2
click at [144, 142] on li "Fiber" at bounding box center [202, 139] width 165 height 12
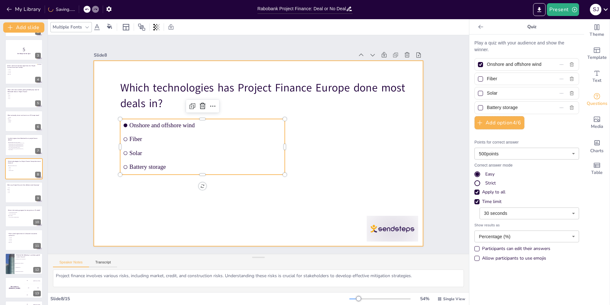
click at [183, 217] on div at bounding box center [258, 153] width 329 height 185
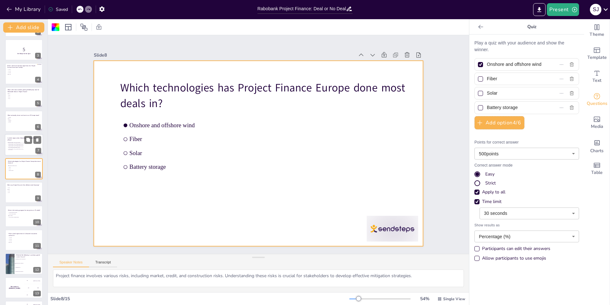
click at [13, 144] on span "[GEOGRAPHIC_DATA], [GEOGRAPHIC_DATA], [GEOGRAPHIC_DATA], [GEOGRAPHIC_DATA]" at bounding box center [18, 145] width 18 height 2
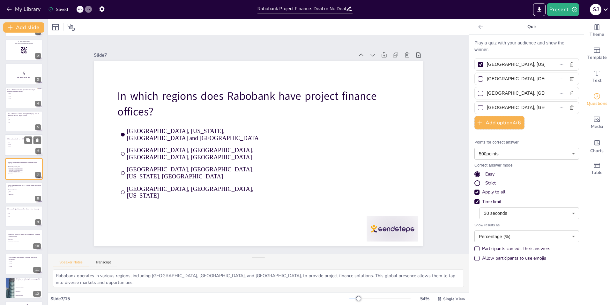
click at [17, 144] on span "Mexican" at bounding box center [17, 144] width 18 height 1
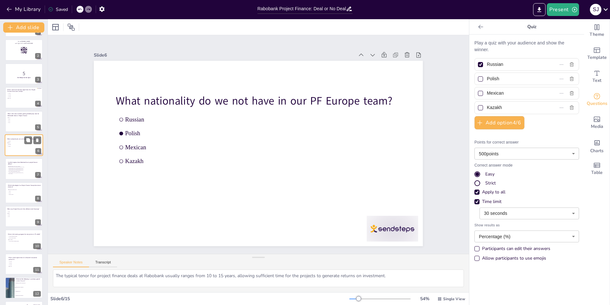
scroll to position [0, 0]
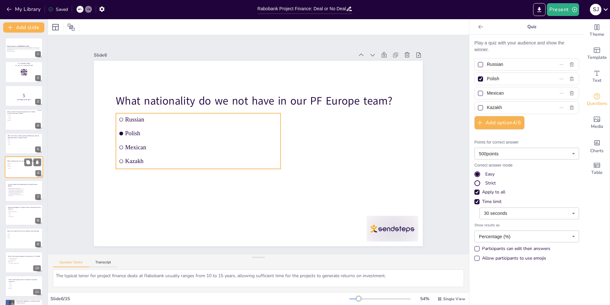
click at [15, 165] on li "Polish" at bounding box center [16, 165] width 19 height 2
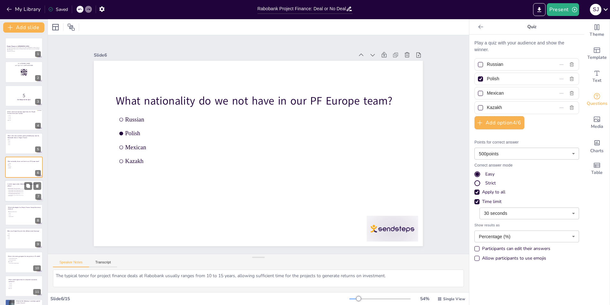
click at [15, 194] on ul "[GEOGRAPHIC_DATA], [US_STATE], [GEOGRAPHIC_DATA] and [GEOGRAPHIC_DATA], [GEOGRA…" at bounding box center [16, 190] width 19 height 6
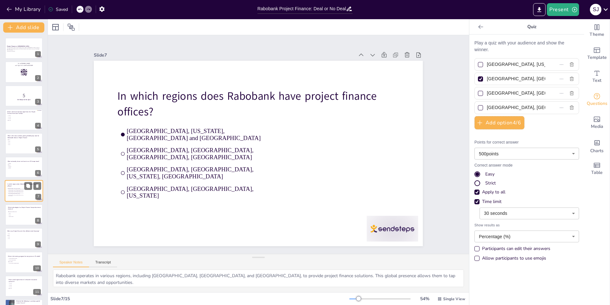
scroll to position [22, 0]
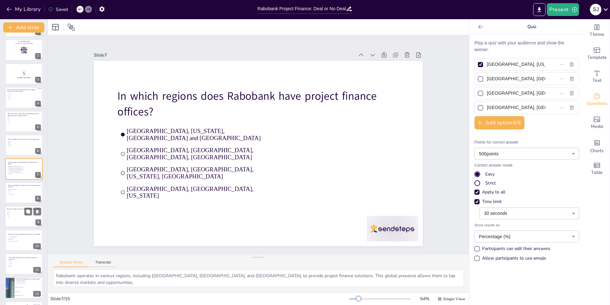
click at [18, 211] on span "2002" at bounding box center [17, 211] width 18 height 1
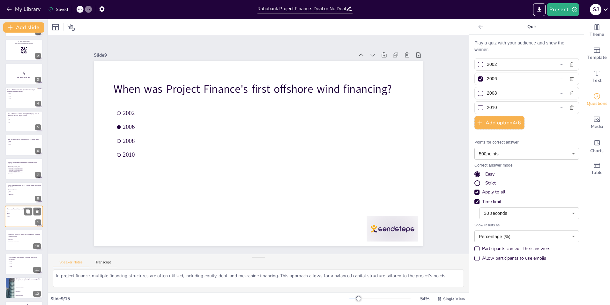
scroll to position [70, 0]
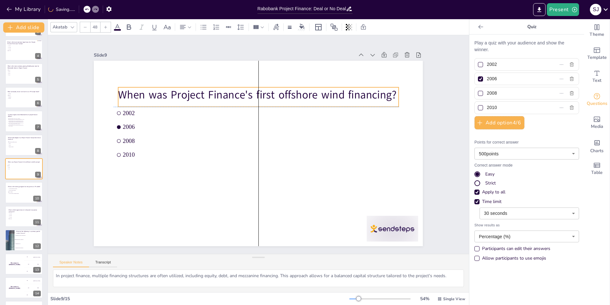
drag, startPoint x: 159, startPoint y: 89, endPoint x: 165, endPoint y: 94, distance: 7.5
click at [165, 94] on p "When was Project Finance's first offshore wind financing?" at bounding box center [258, 94] width 280 height 15
click at [137, 124] on span "2006" at bounding box center [199, 127] width 153 height 7
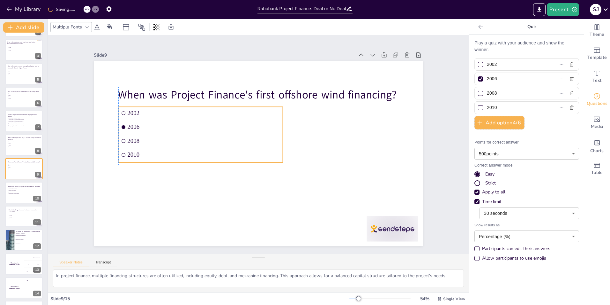
drag, startPoint x: 142, startPoint y: 124, endPoint x: 148, endPoint y: 126, distance: 6.5
click at [148, 126] on span "2006" at bounding box center [204, 127] width 153 height 7
click at [11, 143] on span "Fiber" at bounding box center [18, 143] width 18 height 1
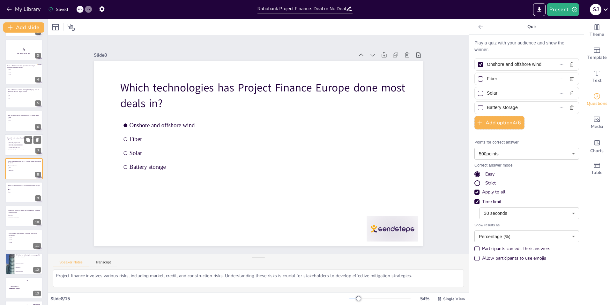
click at [11, 146] on span "[GEOGRAPHIC_DATA], [GEOGRAPHIC_DATA], [US_STATE], [GEOGRAPHIC_DATA]" at bounding box center [18, 147] width 18 height 2
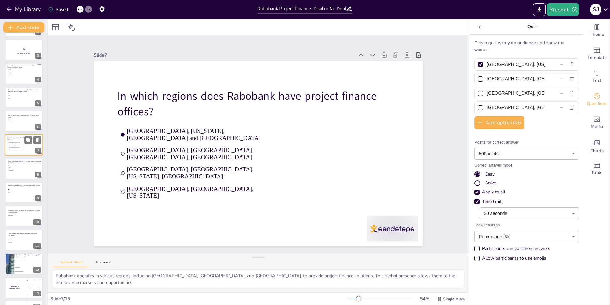
scroll to position [22, 0]
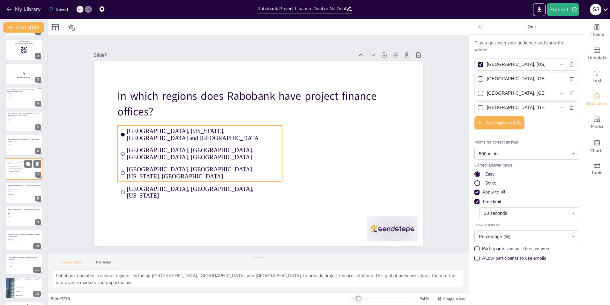
click at [17, 170] on span "[GEOGRAPHIC_DATA], [GEOGRAPHIC_DATA], [US_STATE], [GEOGRAPHIC_DATA]" at bounding box center [18, 171] width 18 height 2
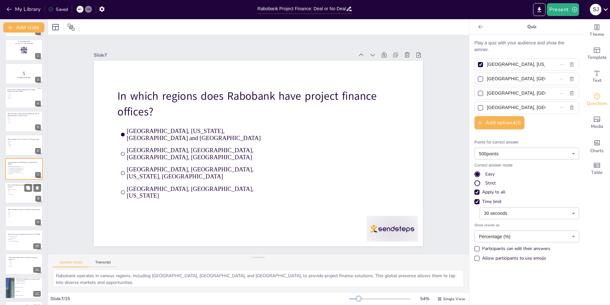
click at [17, 187] on p "Which technologies has Project Finance Europe done most deals in?" at bounding box center [25, 186] width 34 height 4
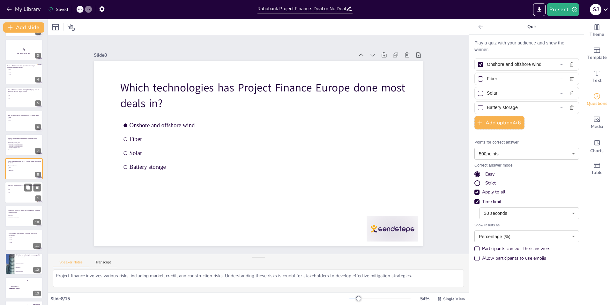
click at [15, 195] on div at bounding box center [24, 192] width 38 height 22
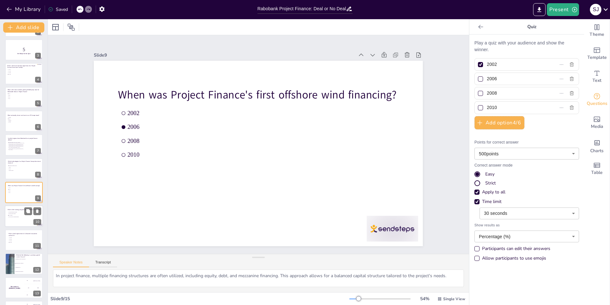
scroll to position [70, 0]
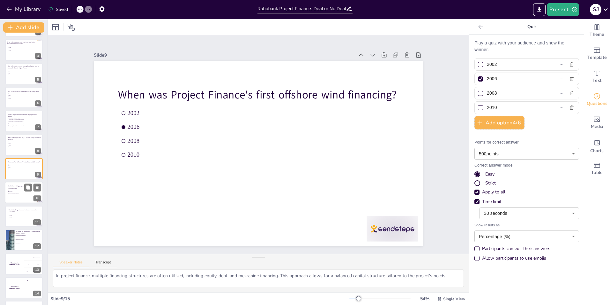
click at [14, 195] on div at bounding box center [24, 193] width 38 height 22
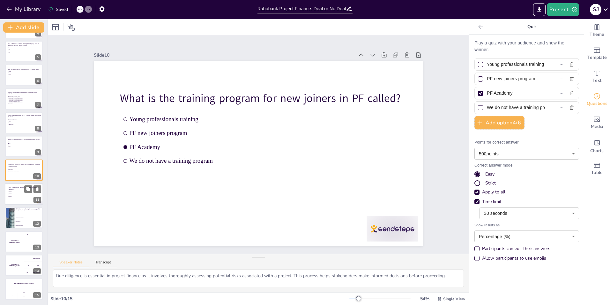
click at [13, 196] on span "30 years" at bounding box center [18, 196] width 18 height 1
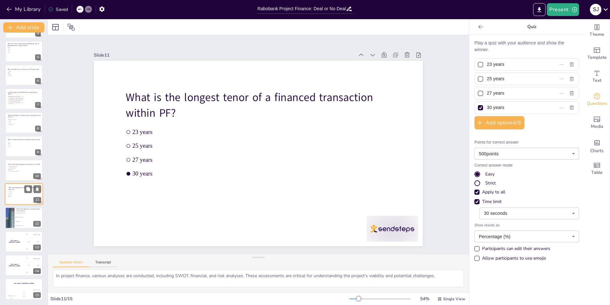
click at [13, 196] on span "30 years" at bounding box center [18, 196] width 18 height 1
click at [10, 218] on div at bounding box center [9, 218] width 38 height 22
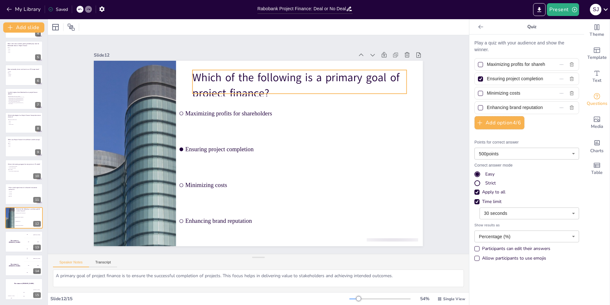
click at [212, 79] on p "Which of the following is a primary goal of project finance?" at bounding box center [300, 85] width 214 height 31
click at [195, 75] on p "Which of the following is a primary goal of project finance?" at bounding box center [300, 85] width 214 height 31
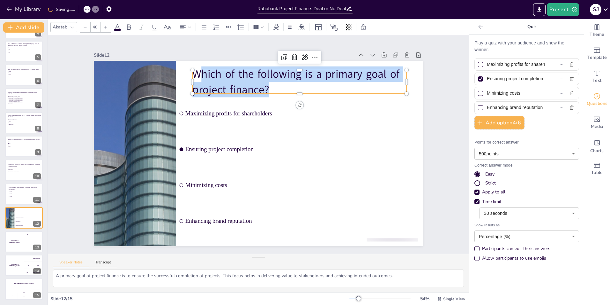
drag, startPoint x: 193, startPoint y: 74, endPoint x: 270, endPoint y: 86, distance: 77.9
click at [270, 86] on p "Which of the following is a primary goal of project finance?" at bounding box center [300, 81] width 214 height 31
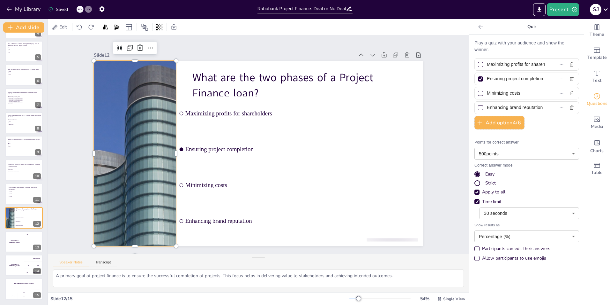
click at [149, 127] on div at bounding box center [135, 153] width 328 height 185
click at [121, 164] on div at bounding box center [135, 153] width 328 height 185
click at [139, 128] on div at bounding box center [135, 153] width 328 height 185
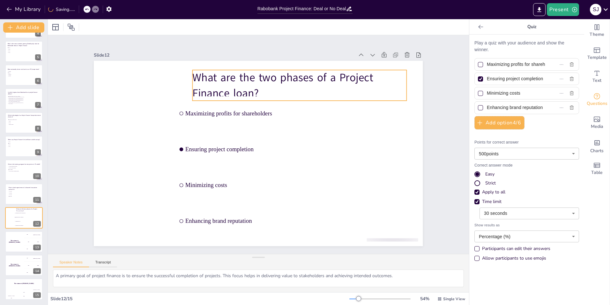
click at [222, 109] on p "What are the two phases of a Project Finance loan?" at bounding box center [288, 209] width 133 height 201
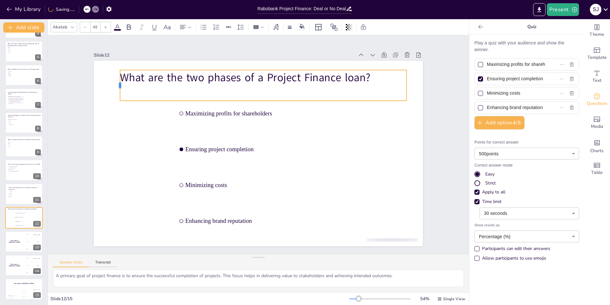
drag, startPoint x: 186, startPoint y: 83, endPoint x: 114, endPoint y: 88, distance: 72.6
click at [115, 88] on div at bounding box center [117, 85] width 5 height 31
click at [164, 97] on div "What are the two phases of a Project Finance loan?" at bounding box center [263, 85] width 286 height 31
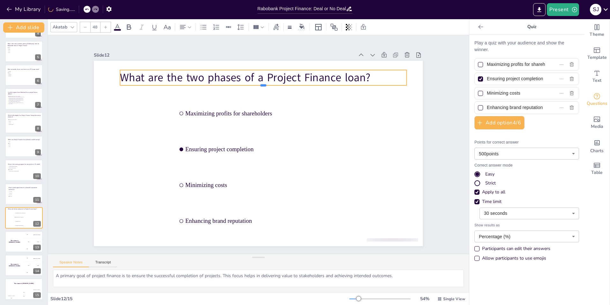
drag, startPoint x: 261, startPoint y: 100, endPoint x: 265, endPoint y: 84, distance: 16.5
click at [265, 85] on div at bounding box center [263, 87] width 286 height 5
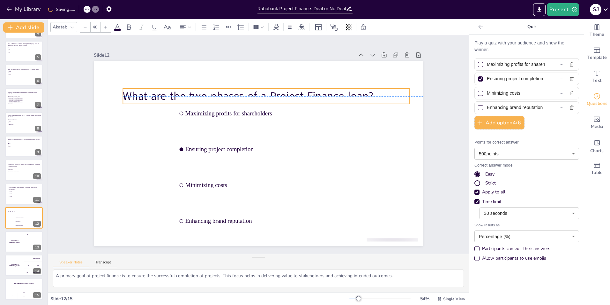
drag, startPoint x: 271, startPoint y: 79, endPoint x: 274, endPoint y: 100, distance: 20.3
click at [274, 61] on div "What are the two phases of a Project Finance loan? Maximizing profits for share…" at bounding box center [258, 61] width 329 height 0
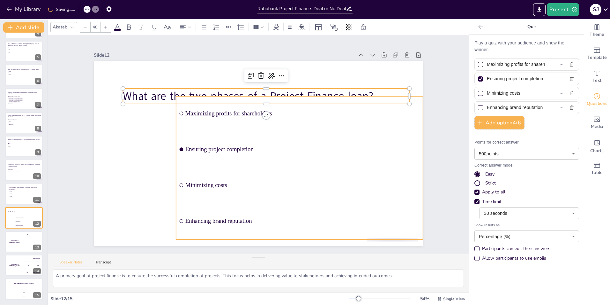
click at [236, 122] on li "Maximizing profits for shareholders" at bounding box center [299, 113] width 247 height 34
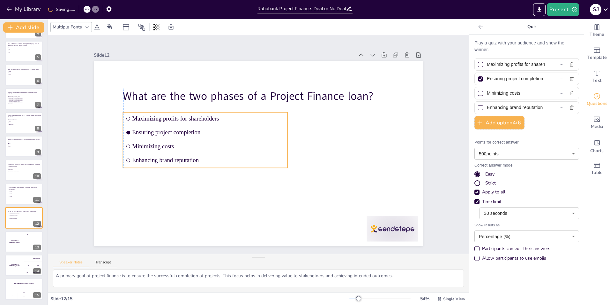
drag, startPoint x: 263, startPoint y: 131, endPoint x: 210, endPoint y: 147, distance: 55.3
click at [210, 147] on span "Minimizing costs" at bounding box center [208, 146] width 153 height 7
click at [487, 60] on input "Maximizing profits for shareholders" at bounding box center [516, 64] width 58 height 9
drag, startPoint x: 483, startPoint y: 63, endPoint x: 548, endPoint y: 63, distance: 65.4
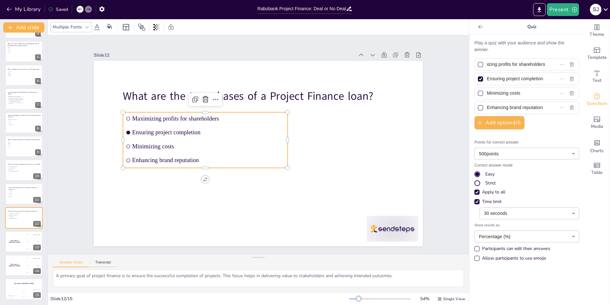
click at [548, 63] on label "Maximizing profits for shareholders" at bounding box center [517, 64] width 80 height 9
click at [546, 63] on input "Maximizing profits for shareholders" at bounding box center [516, 64] width 58 height 9
paste input "Construction & Decommissioning"
drag, startPoint x: 483, startPoint y: 78, endPoint x: 541, endPoint y: 80, distance: 58.1
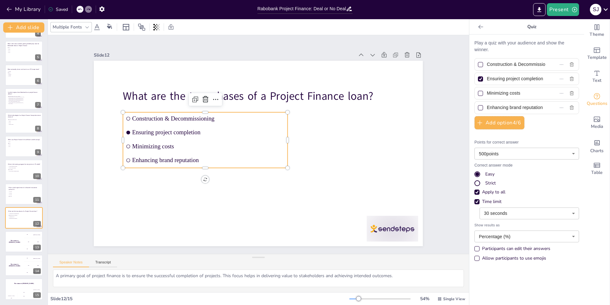
click at [541, 80] on label "Ensuring project completion" at bounding box center [517, 78] width 80 height 9
click at [541, 80] on input "Ensuring project completion" at bounding box center [516, 78] width 58 height 9
paste input "Financing & Development"
drag, startPoint x: 482, startPoint y: 93, endPoint x: 529, endPoint y: 94, distance: 46.9
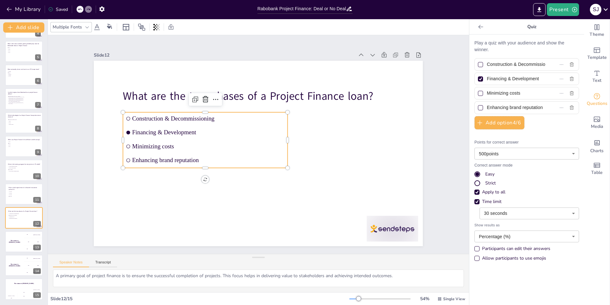
click at [529, 94] on input "Minimizing costs" at bounding box center [516, 92] width 58 height 9
paste input "Development & Operation"
click at [487, 107] on input "Enhancing brand reputation" at bounding box center [516, 107] width 58 height 9
click at [552, 108] on div "Enhancing brand reputation" at bounding box center [527, 107] width 105 height 12
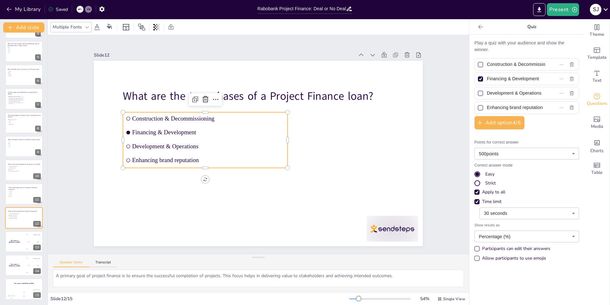
paste input "Construction & Operations"
click at [478, 106] on div at bounding box center [480, 107] width 5 height 5
click at [487, 106] on input "Construction & Operations" at bounding box center [516, 107] width 58 height 9
click at [478, 78] on div at bounding box center [480, 78] width 5 height 5
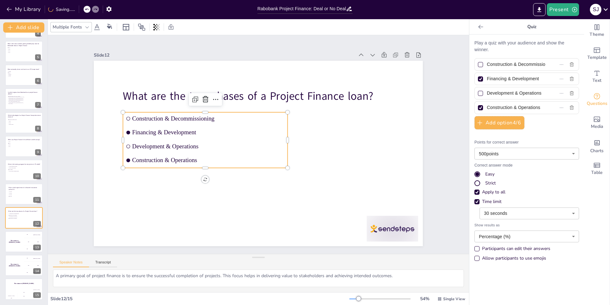
click at [487, 78] on input "Financing & Development" at bounding box center [516, 78] width 58 height 9
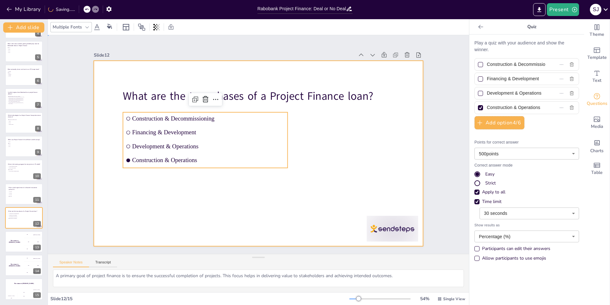
click at [389, 143] on div at bounding box center [258, 153] width 329 height 185
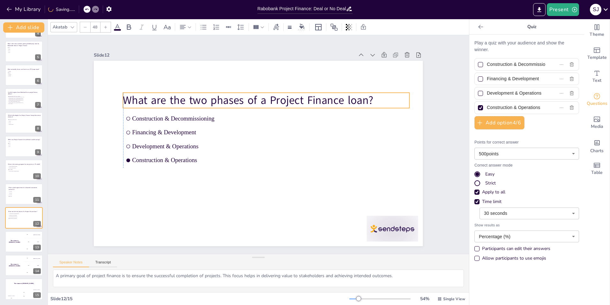
drag, startPoint x: 200, startPoint y: 96, endPoint x: 201, endPoint y: 100, distance: 4.3
click at [201, 100] on p "What are the two phases of a Project Finance loan?" at bounding box center [266, 100] width 286 height 15
click at [11, 194] on span "27 years" at bounding box center [18, 194] width 18 height 1
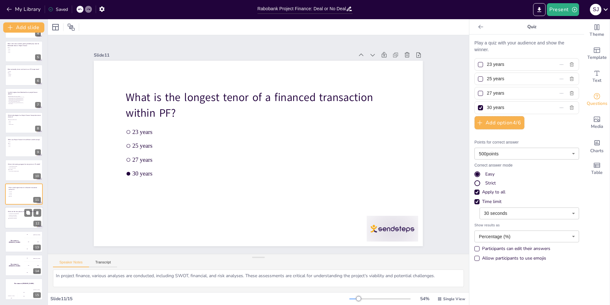
click at [15, 219] on li "Construction & Operations" at bounding box center [17, 219] width 19 height 2
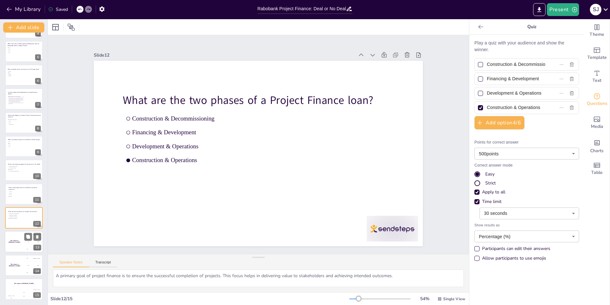
click at [10, 246] on div "The winner is [PERSON_NAME]" at bounding box center [14, 241] width 19 height 22
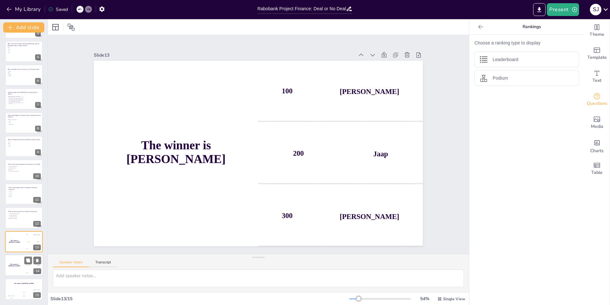
click at [12, 263] on div "The winner is [PERSON_NAME]" at bounding box center [14, 265] width 19 height 22
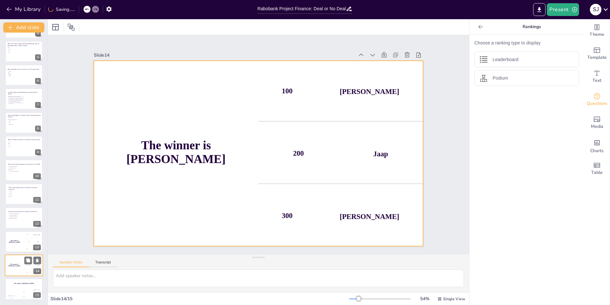
click at [13, 271] on div "The winner is [PERSON_NAME]" at bounding box center [14, 265] width 19 height 22
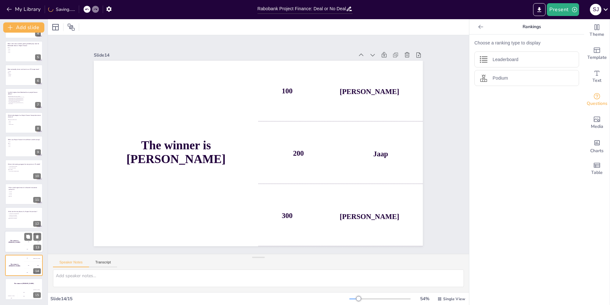
click at [11, 244] on div "The winner is [PERSON_NAME]" at bounding box center [14, 241] width 19 height 22
click at [10, 287] on div "The winner is [PERSON_NAME]" at bounding box center [24, 283] width 38 height 11
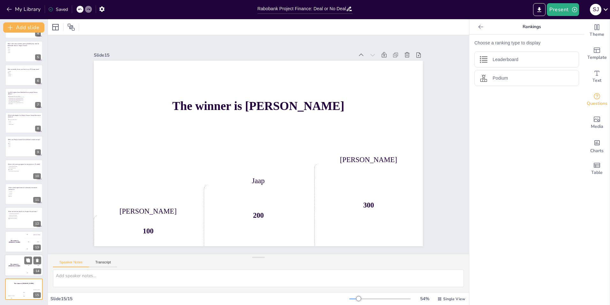
click at [11, 265] on h4 "The winner is [PERSON_NAME]" at bounding box center [14, 264] width 19 height 3
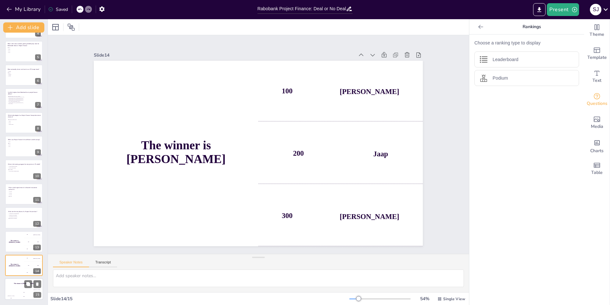
click at [14, 284] on h4 "The winner is [PERSON_NAME]" at bounding box center [24, 284] width 38 height 2
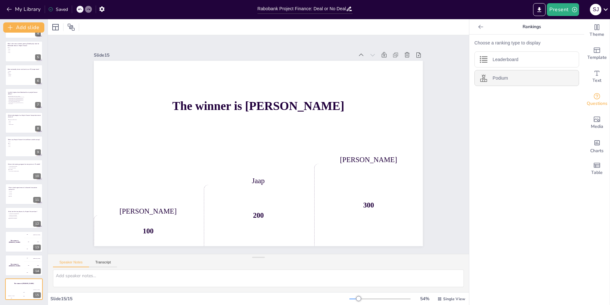
click at [486, 79] on div "Podium" at bounding box center [527, 78] width 105 height 16
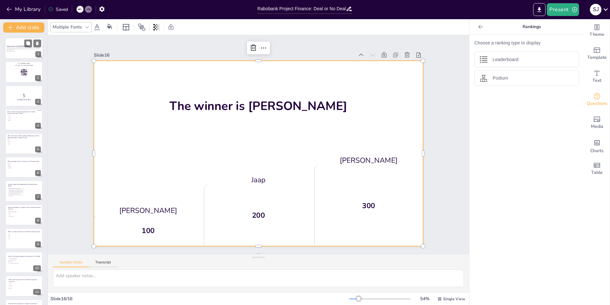
click at [12, 48] on p "This presentation dives into the project finance team at [GEOGRAPHIC_DATA], exp…" at bounding box center [24, 49] width 34 height 4
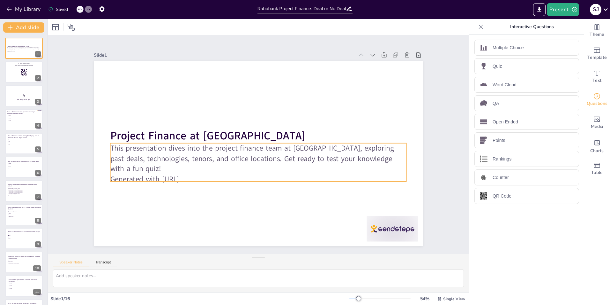
click at [149, 161] on p "This presentation dives into the project finance team at [GEOGRAPHIC_DATA], exp…" at bounding box center [258, 158] width 296 height 31
click at [250, 128] on icon at bounding box center [254, 130] width 8 height 8
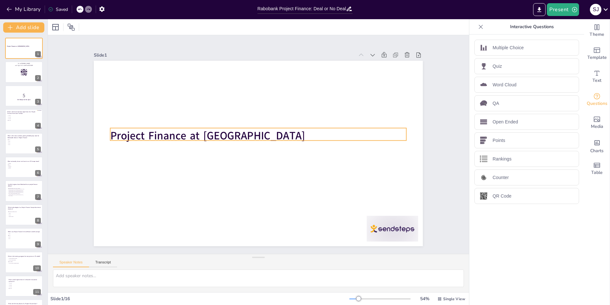
click at [161, 132] on strong "Project Finance at [GEOGRAPHIC_DATA]" at bounding box center [209, 130] width 196 height 35
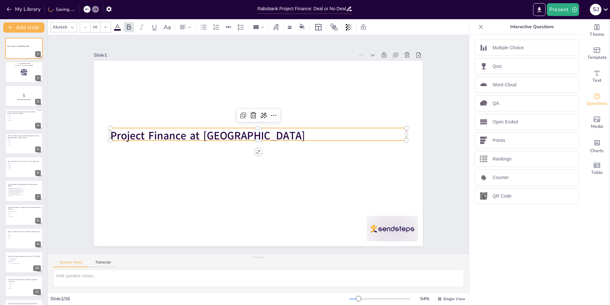
click at [200, 131] on strong "Project Finance at [GEOGRAPHIC_DATA]" at bounding box center [207, 135] width 195 height 15
click at [200, 131] on strong "Project Finance at [GEOGRAPHIC_DATA]" at bounding box center [209, 130] width 196 height 35
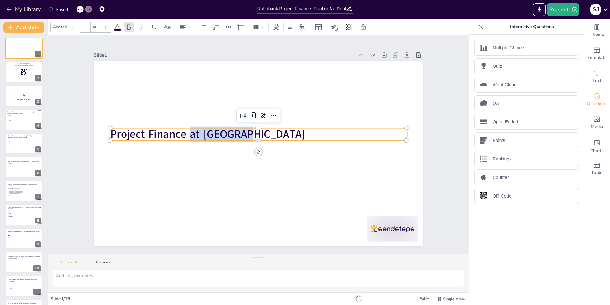
drag, startPoint x: 187, startPoint y: 131, endPoint x: 300, endPoint y: 126, distance: 112.8
click at [300, 126] on p "Project Finance at [GEOGRAPHIC_DATA]" at bounding box center [258, 133] width 296 height 15
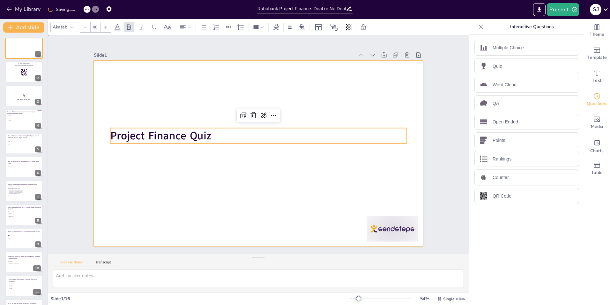
click at [207, 167] on div at bounding box center [257, 153] width 347 height 219
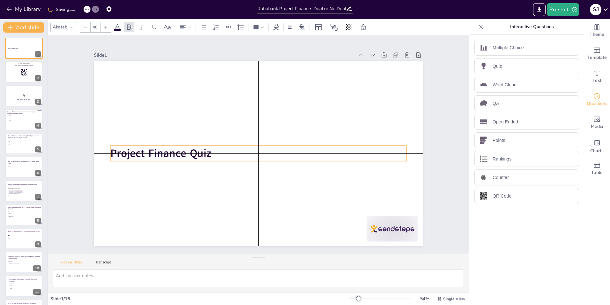
drag, startPoint x: 132, startPoint y: 137, endPoint x: 134, endPoint y: 154, distance: 17.4
click at [147, 120] on strong "Project Finance Quiz" at bounding box center [186, 77] width 79 height 85
click at [76, 156] on div "Slide 1 Project Finance Quiz Slide 2 Go to [DOMAIN_NAME] and login with code Fr…" at bounding box center [258, 144] width 365 height 203
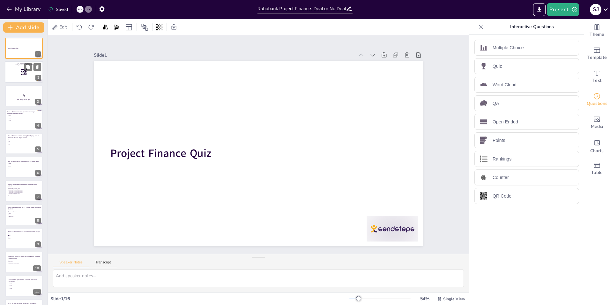
click at [10, 67] on div at bounding box center [24, 72] width 38 height 22
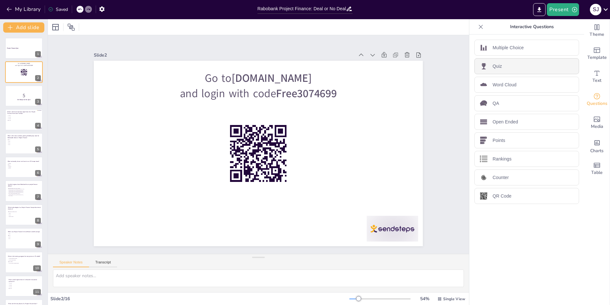
click at [515, 66] on div "Quiz" at bounding box center [527, 66] width 105 height 16
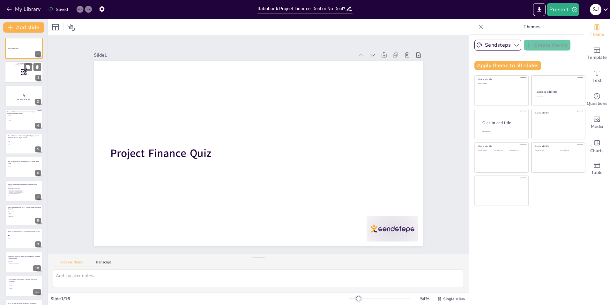
click at [13, 78] on div at bounding box center [24, 72] width 38 height 22
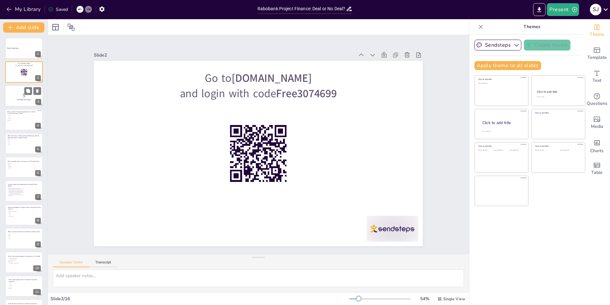
click at [11, 95] on p "5" at bounding box center [24, 95] width 34 height 7
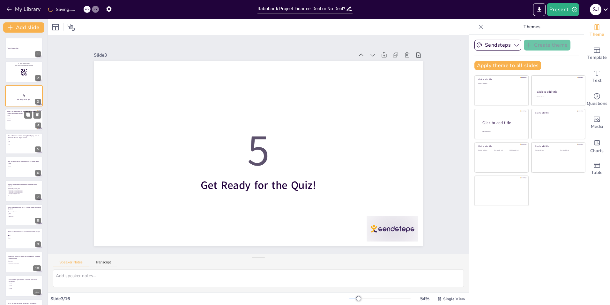
click at [12, 118] on span "12 years" at bounding box center [17, 118] width 18 height 1
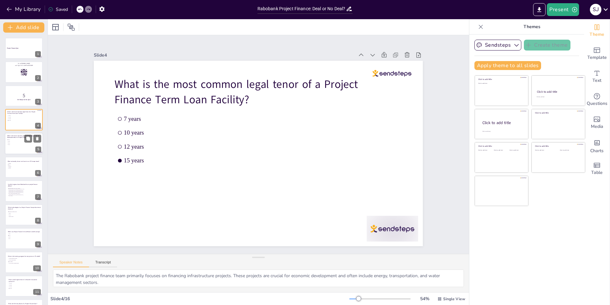
click at [12, 152] on div at bounding box center [24, 143] width 38 height 22
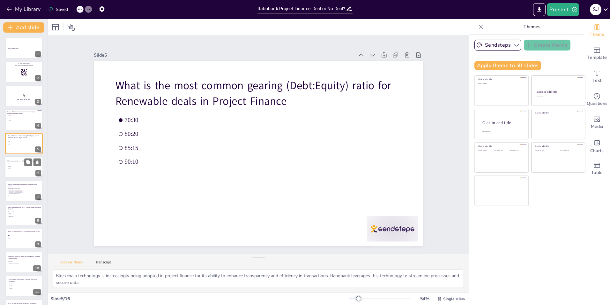
click at [9, 168] on span "Kazakh" at bounding box center [17, 168] width 18 height 1
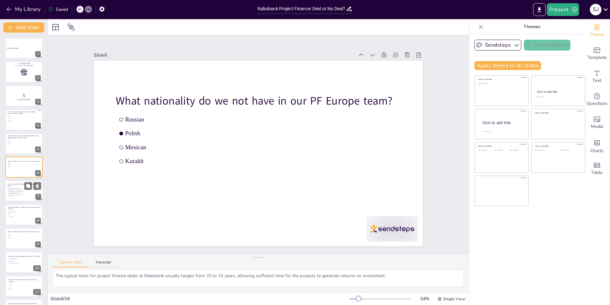
click at [11, 186] on p "In which regions does Rabobank have project finance offices?" at bounding box center [24, 185] width 34 height 4
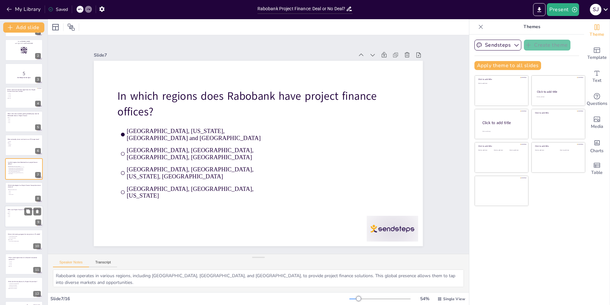
click at [10, 209] on p "When was Project Finance's first offshore wind financing?" at bounding box center [24, 209] width 33 height 2
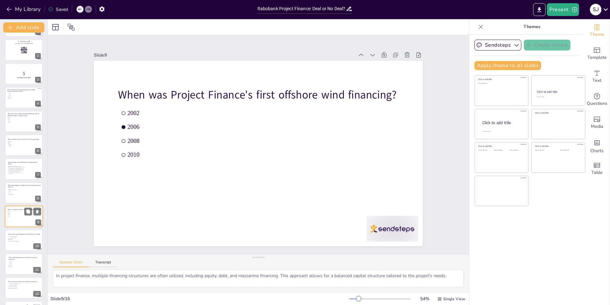
scroll to position [70, 0]
click at [14, 198] on div at bounding box center [24, 193] width 38 height 22
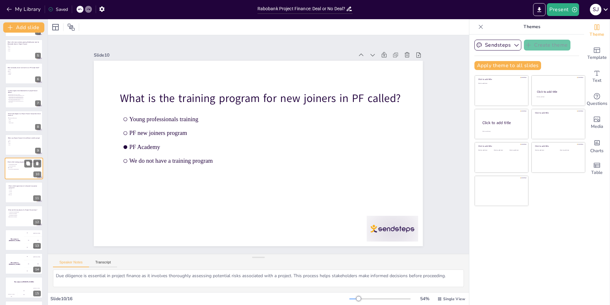
click at [14, 198] on div at bounding box center [24, 192] width 38 height 21
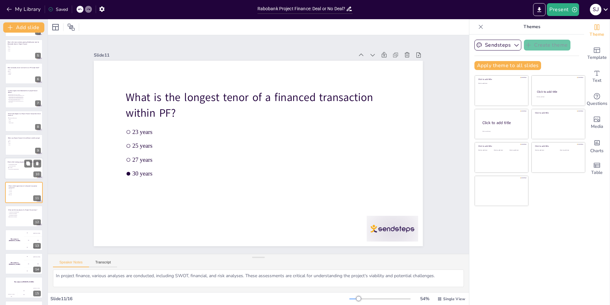
scroll to position [116, 0]
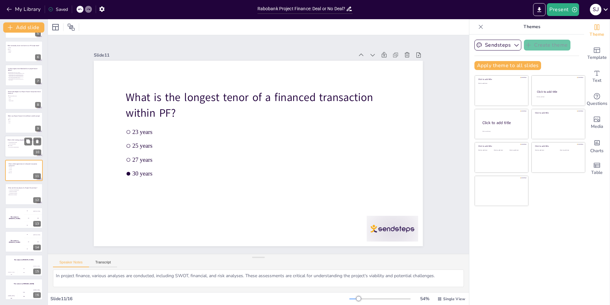
click at [14, 198] on div at bounding box center [24, 193] width 38 height 21
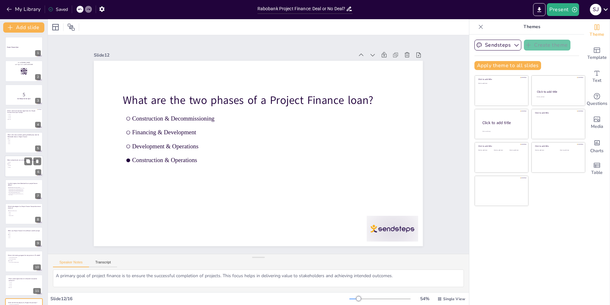
scroll to position [0, 0]
click at [11, 48] on strong "Project Finance Quiz" at bounding box center [13, 48] width 12 height 2
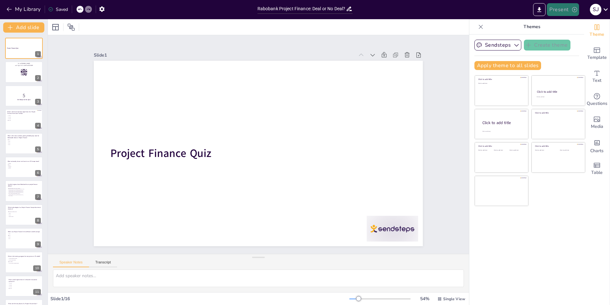
click at [559, 11] on button "Present" at bounding box center [563, 9] width 32 height 13
click at [559, 25] on li "Preview presentation" at bounding box center [573, 24] width 50 height 10
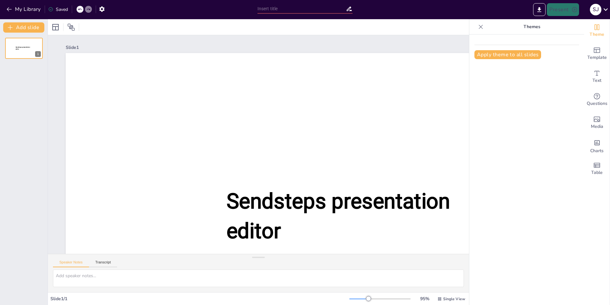
type input "Rabobank Project Finance: Deal or No Deal?"
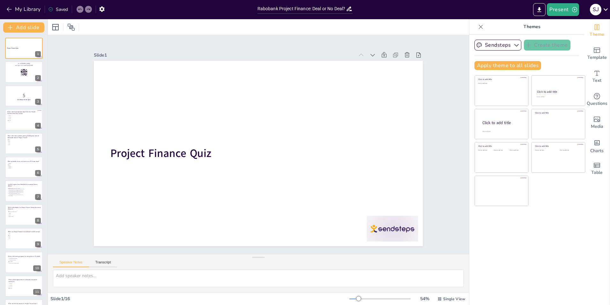
checkbox input "true"
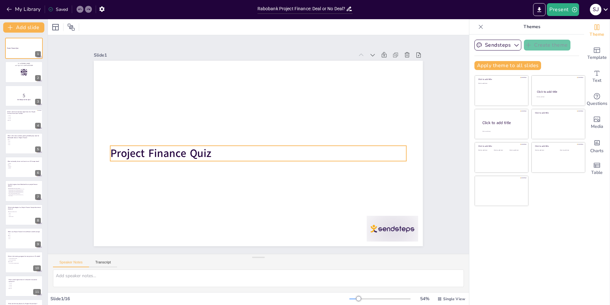
checkbox input "true"
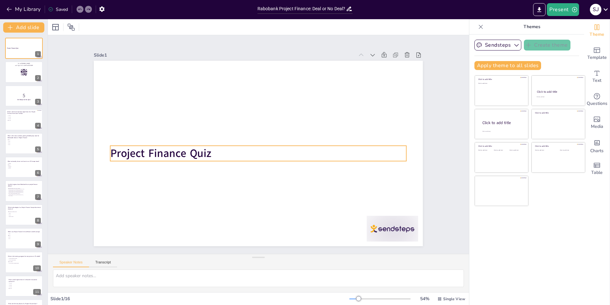
checkbox input "true"
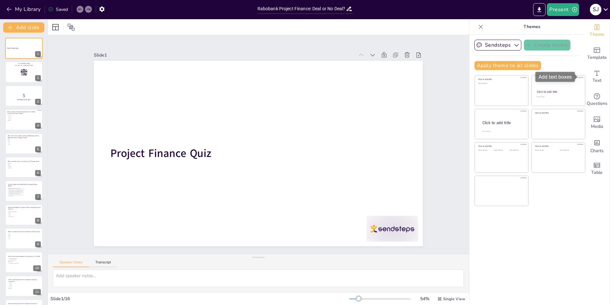
checkbox input "true"
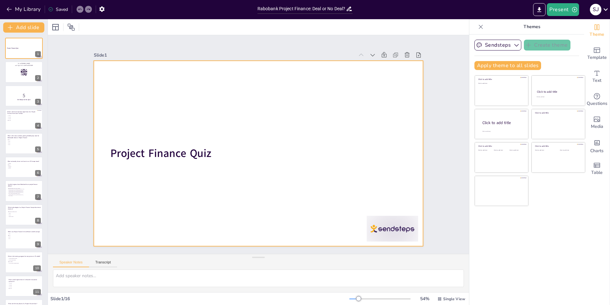
checkbox input "true"
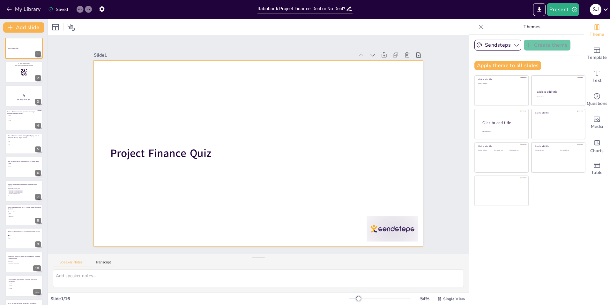
checkbox input "true"
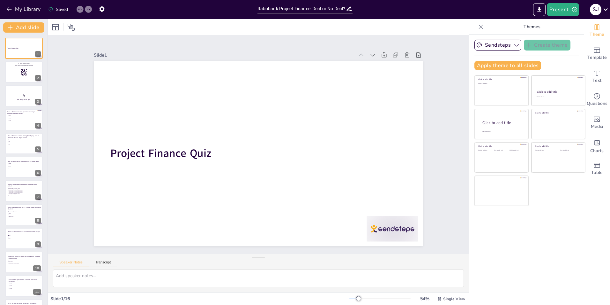
checkbox input "true"
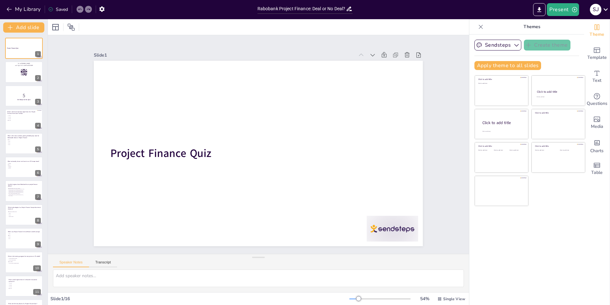
checkbox input "true"
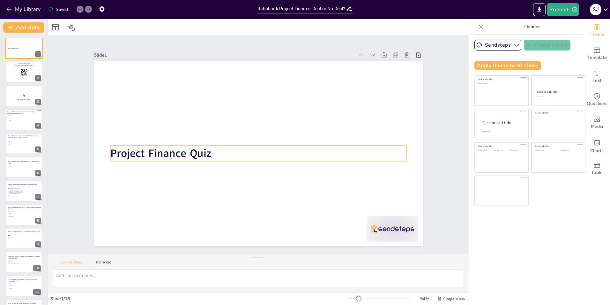
checkbox input "true"
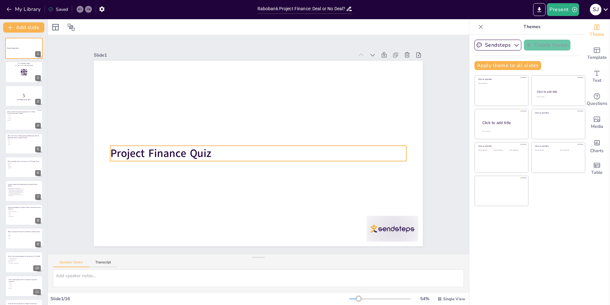
checkbox input "true"
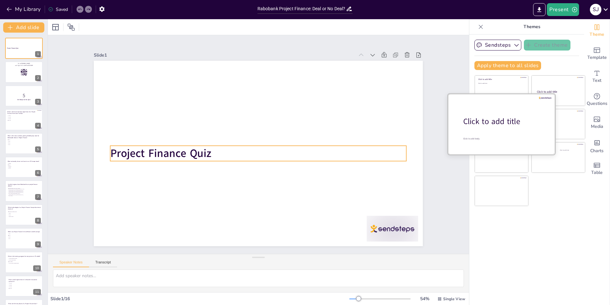
checkbox input "true"
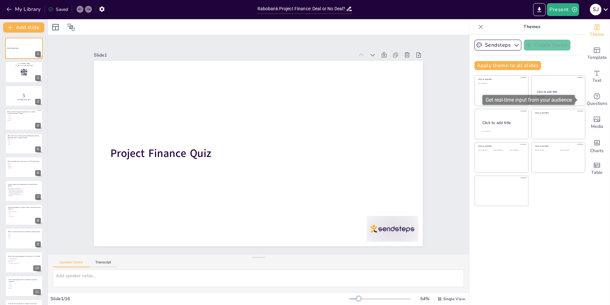
checkbox input "true"
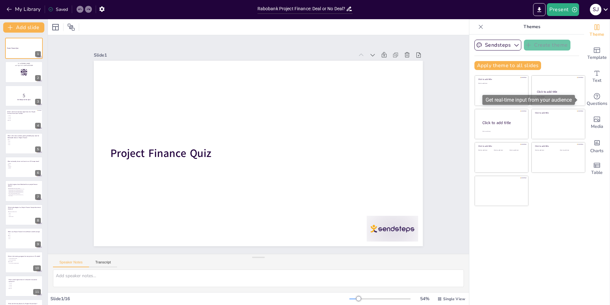
checkbox input "true"
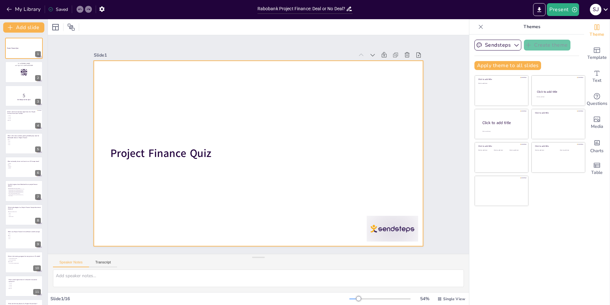
checkbox input "true"
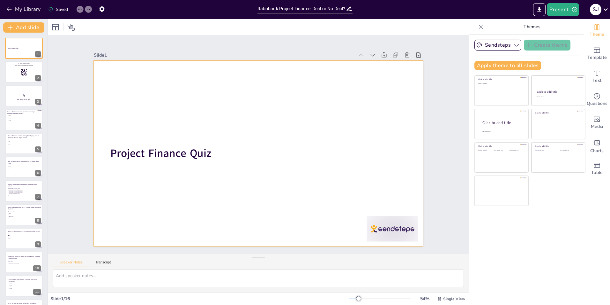
checkbox input "true"
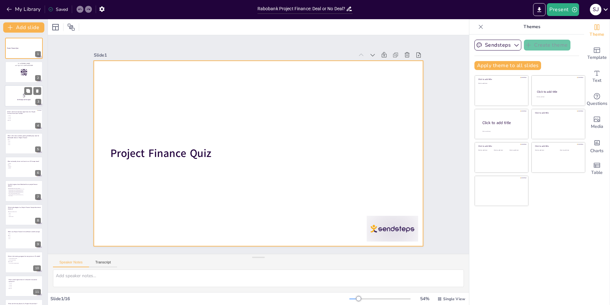
checkbox input "true"
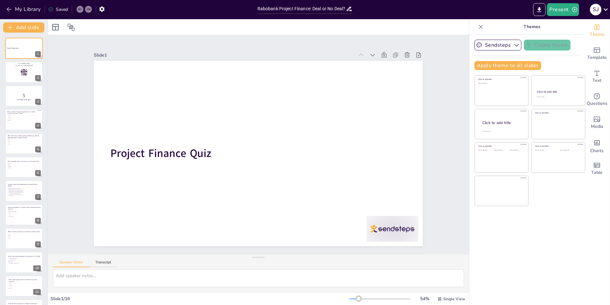
checkbox input "true"
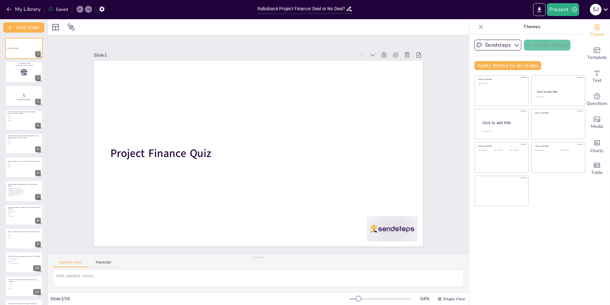
checkbox input "true"
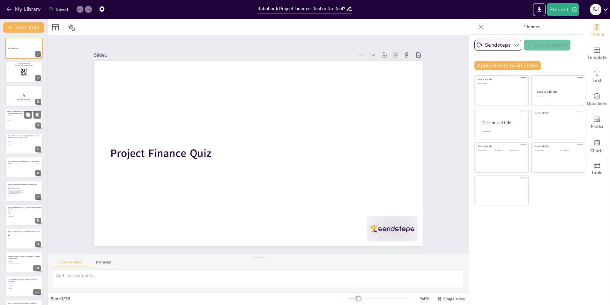
checkbox input "true"
click at [16, 123] on div at bounding box center [24, 120] width 38 height 22
checkbox input "true"
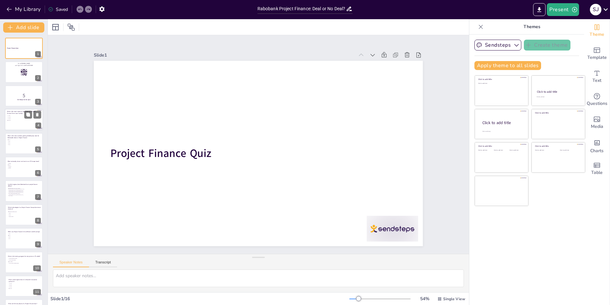
checkbox input "true"
type textarea "The Rabobank project finance team primarily focuses on financing infrastructure…"
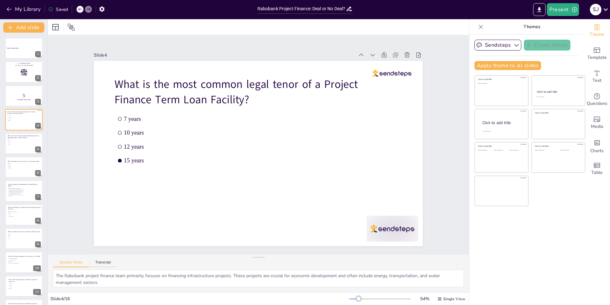
checkbox input "true"
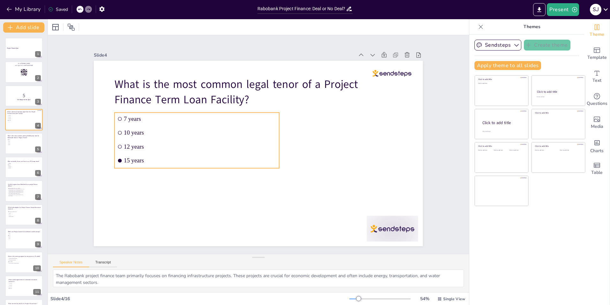
checkbox input "true"
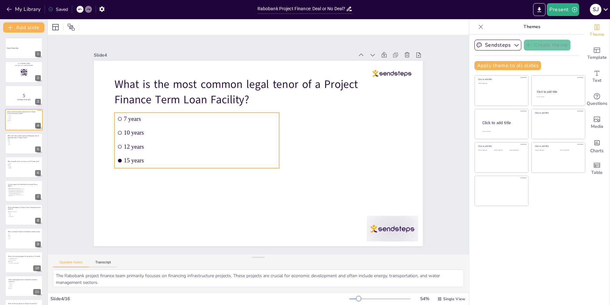
checkbox input "true"
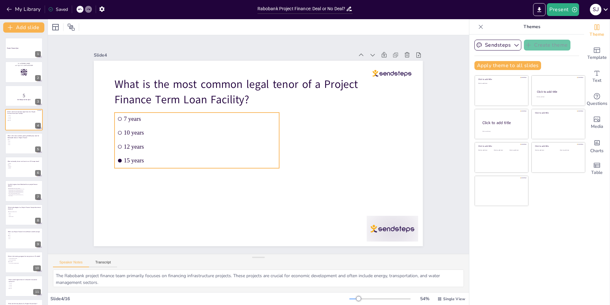
checkbox input "true"
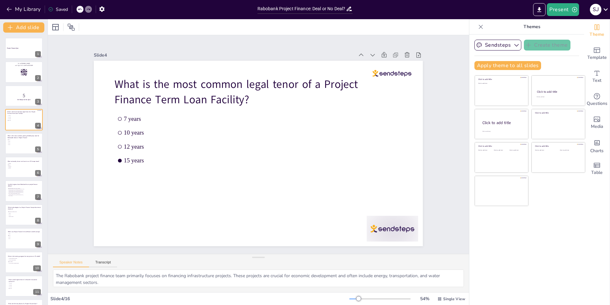
checkbox input "true"
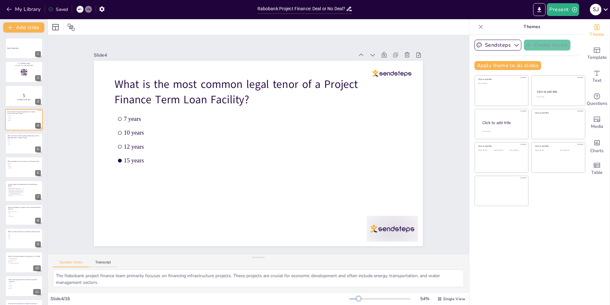
checkbox input "true"
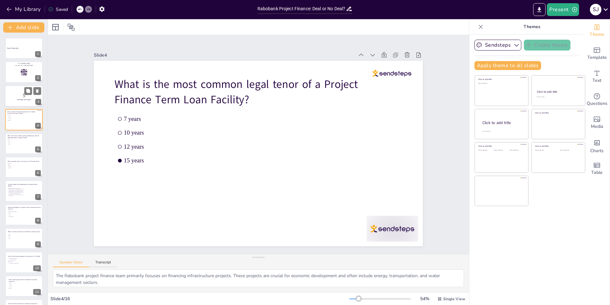
checkbox input "true"
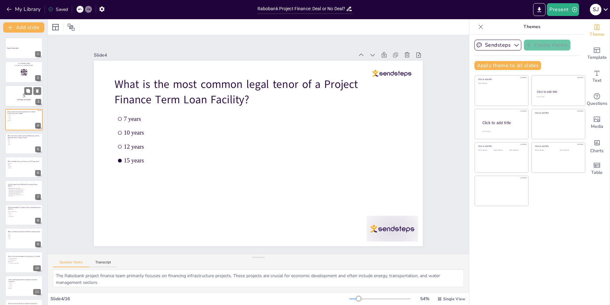
click at [9, 97] on p "5" at bounding box center [24, 95] width 34 height 7
checkbox input "true"
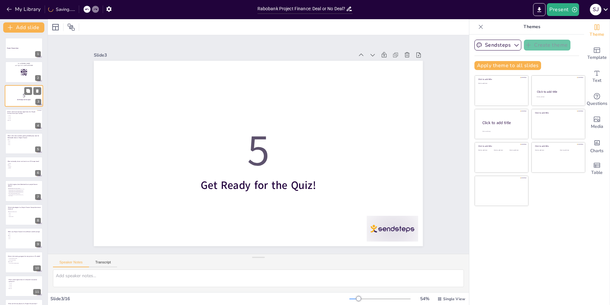
checkbox input "true"
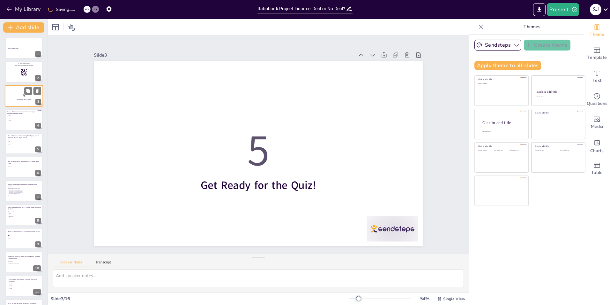
checkbox input "true"
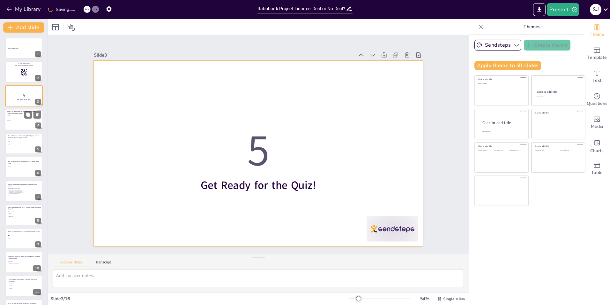
checkbox input "true"
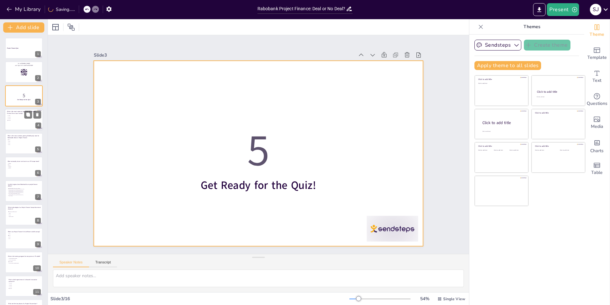
checkbox input "true"
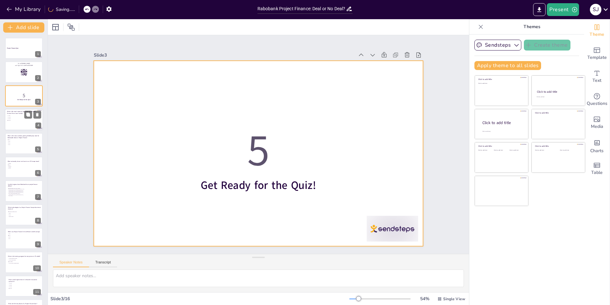
checkbox input "true"
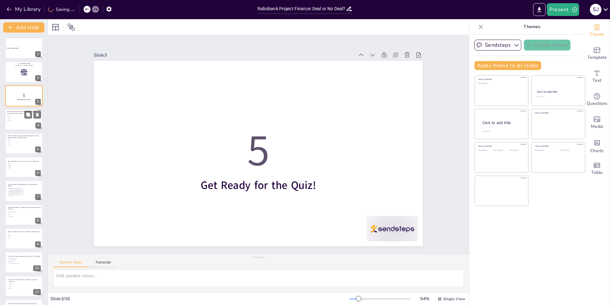
checkbox input "true"
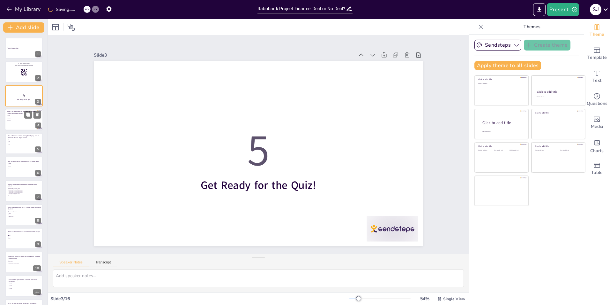
checkbox input "true"
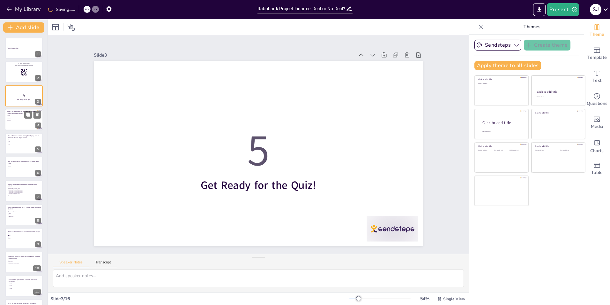
checkbox input "true"
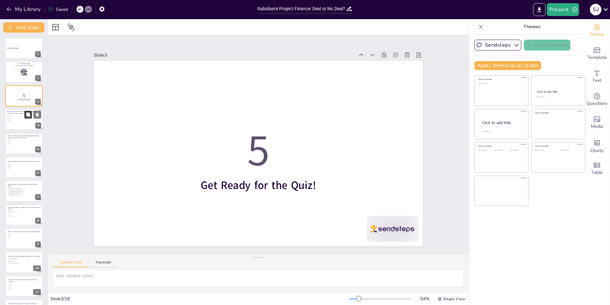
checkbox input "true"
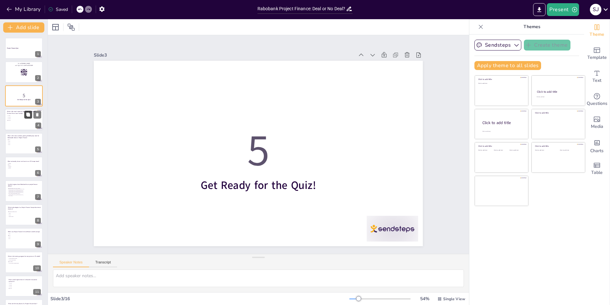
checkbox input "true"
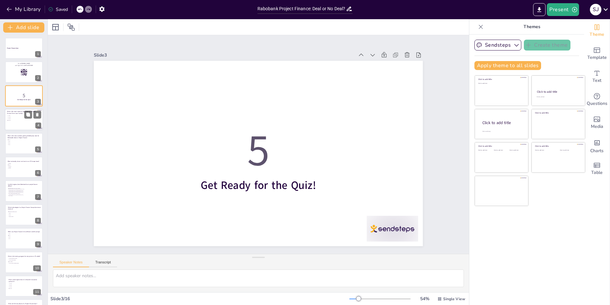
checkbox input "true"
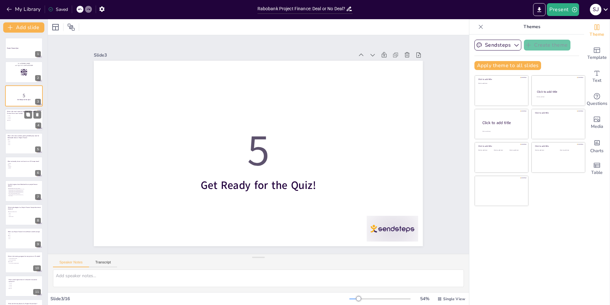
checkbox input "true"
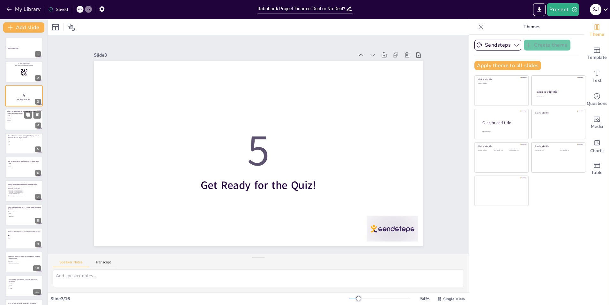
checkbox input "true"
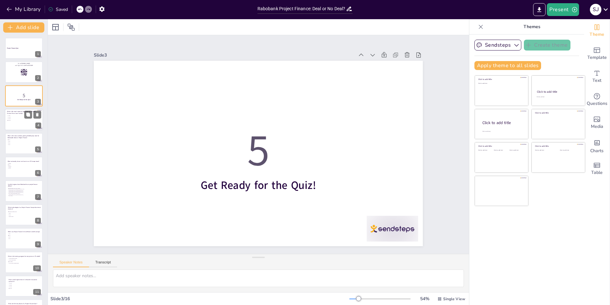
checkbox input "true"
click at [5, 122] on div at bounding box center [24, 120] width 38 height 22
checkbox input "true"
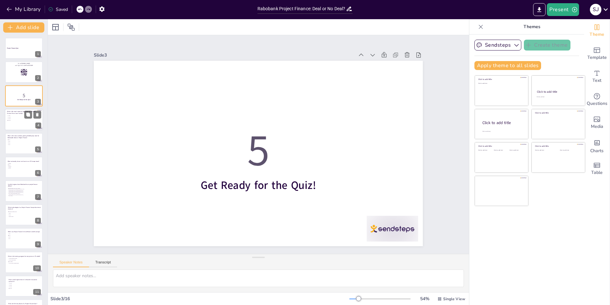
checkbox input "true"
type textarea "The Rabobank project finance team primarily focuses on financing infrastructure…"
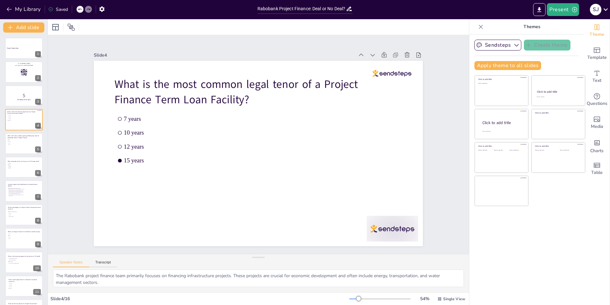
checkbox input "true"
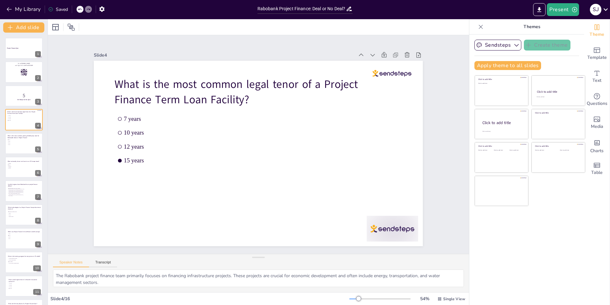
checkbox input "true"
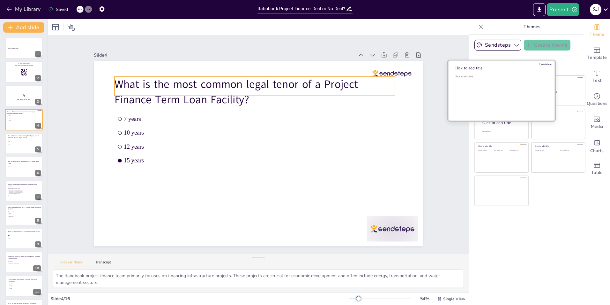
checkbox input "true"
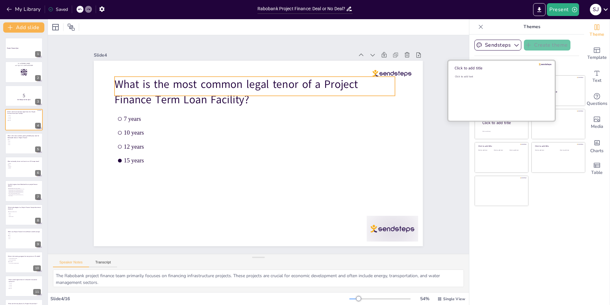
checkbox input "true"
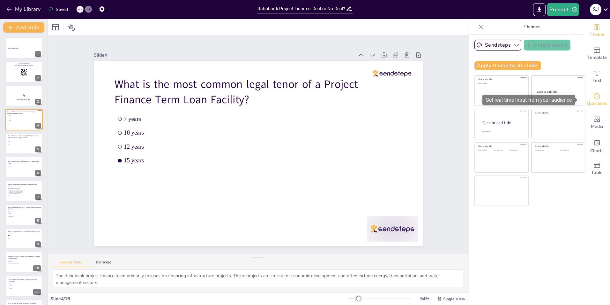
click at [598, 98] on div "Questions" at bounding box center [597, 99] width 26 height 23
checkbox input "true"
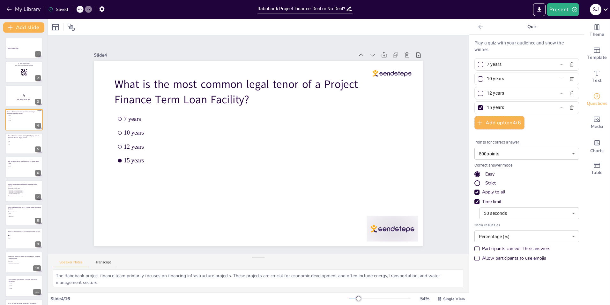
click at [525, 233] on body "My Library Saved Rabobank Project Finance: Deal or No Deal? Present s j Documen…" at bounding box center [305, 152] width 610 height 305
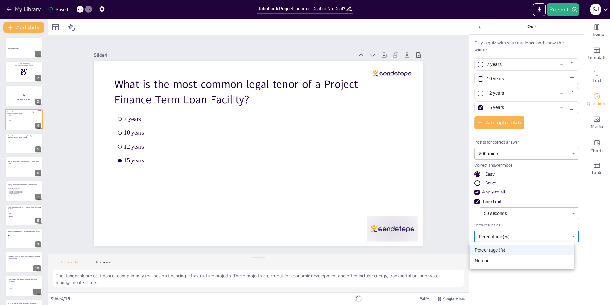
click at [596, 214] on div at bounding box center [305, 152] width 610 height 305
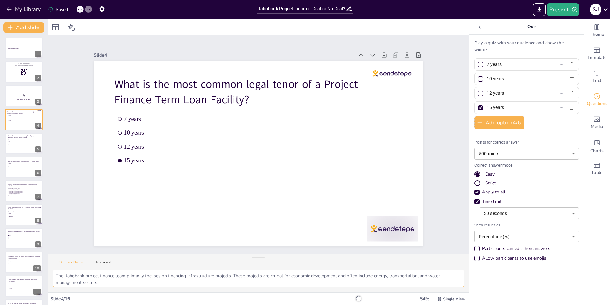
scroll to position [2, 0]
drag, startPoint x: 57, startPoint y: 276, endPoint x: 200, endPoint y: 294, distance: 143.9
click at [196, 290] on div "The Rabobank project finance team primarily focuses on financing infrastructure…" at bounding box center [258, 280] width 421 height 23
type textarea "T"
checkbox input "true"
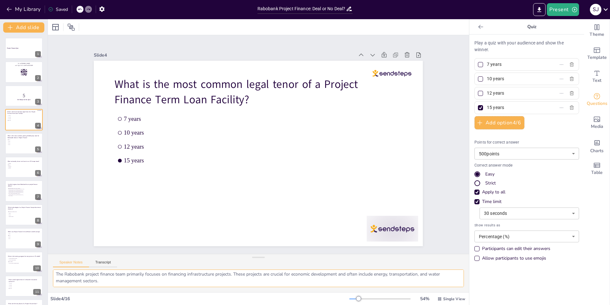
checkbox input "true"
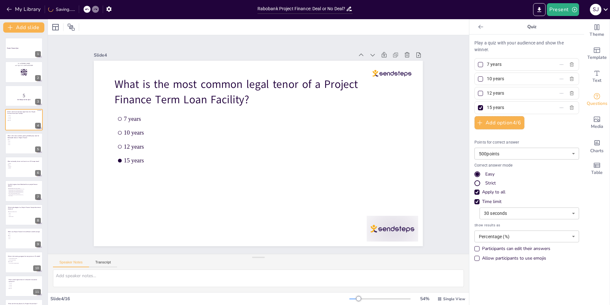
click at [62, 145] on div "Slide 1 Project Finance Quiz Slide 2 Go to [DOMAIN_NAME] and login with code Fr…" at bounding box center [258, 144] width 421 height 218
click at [103, 8] on icon "button" at bounding box center [101, 8] width 5 height 5
